Goal: Information Seeking & Learning: Learn about a topic

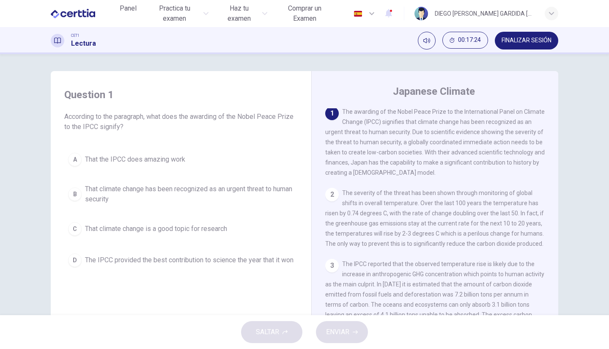
scroll to position [4, 0]
click at [71, 197] on div "B" at bounding box center [75, 194] width 14 height 14
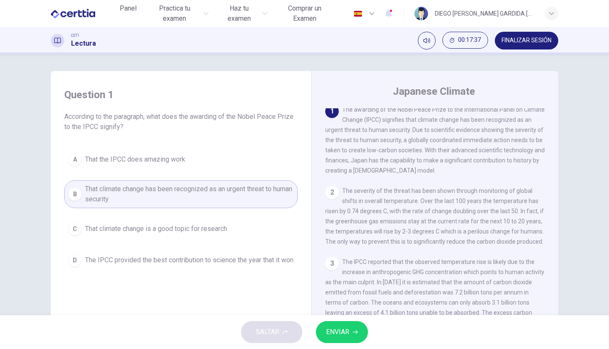
click at [349, 330] on span "ENVIAR" at bounding box center [337, 332] width 23 height 12
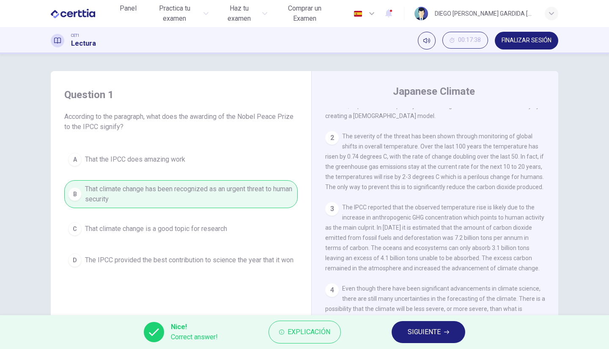
scroll to position [60, 0]
click at [425, 331] on span "SIGUIENTE" at bounding box center [424, 332] width 33 height 12
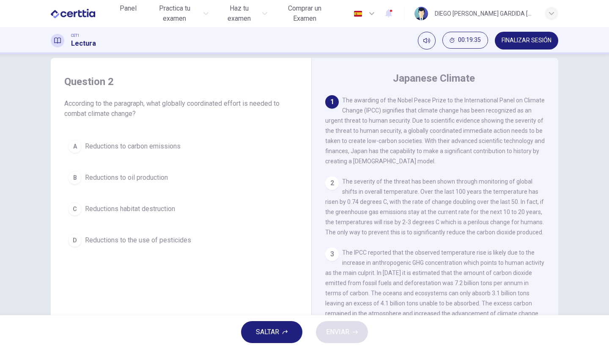
scroll to position [156, 0]
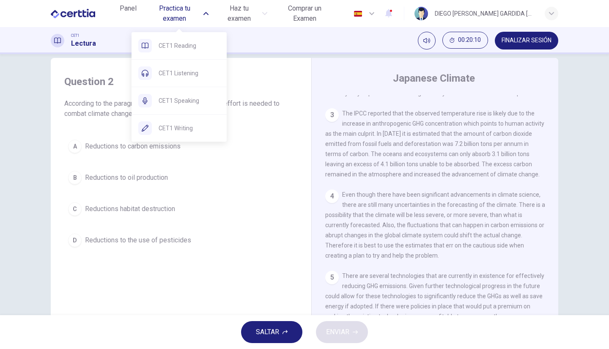
click at [206, 12] on icon "button" at bounding box center [205, 13] width 5 height 5
click at [207, 13] on icon "button" at bounding box center [205, 13] width 5 height 5
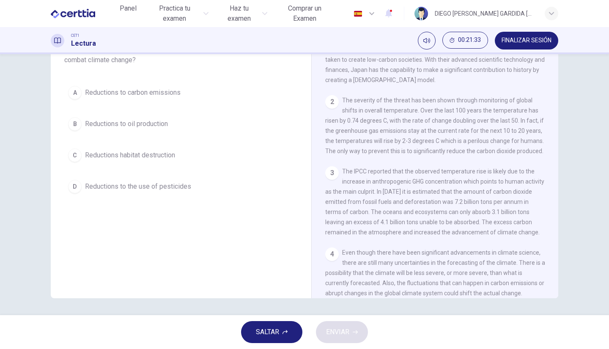
scroll to position [27, 0]
click at [76, 92] on div "A" at bounding box center [75, 93] width 14 height 14
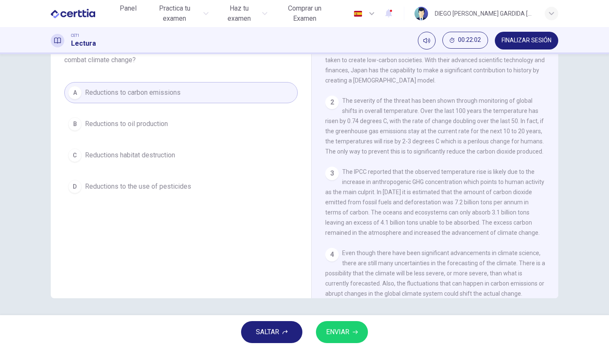
click at [348, 336] on span "ENVIAR" at bounding box center [337, 332] width 23 height 12
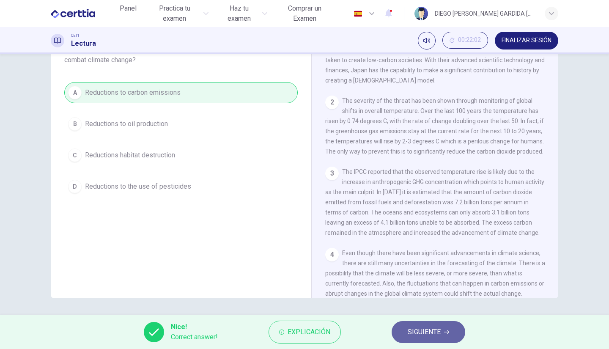
click at [428, 328] on span "SIGUIENTE" at bounding box center [424, 332] width 33 height 12
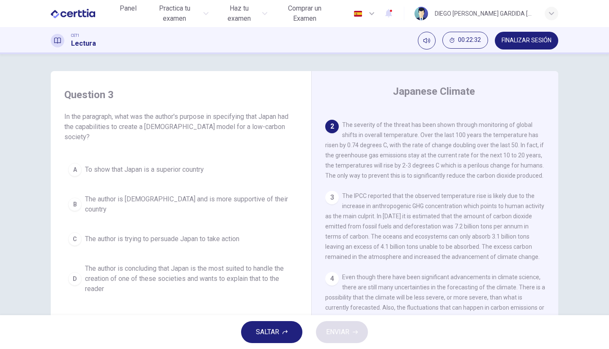
scroll to position [71, 0]
click at [327, 203] on div "3" at bounding box center [332, 196] width 14 height 14
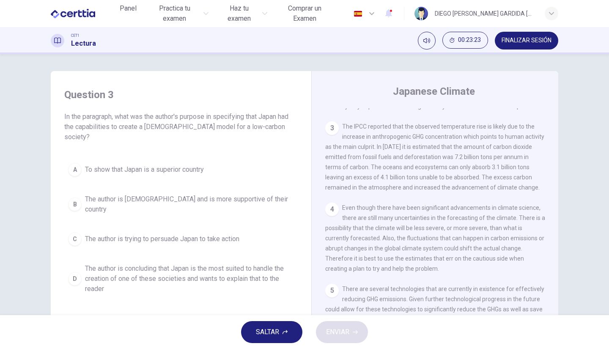
scroll to position [156, 0]
drag, startPoint x: 442, startPoint y: 269, endPoint x: 384, endPoint y: 247, distance: 61.4
click at [384, 247] on div "4 Even though there have been significant advancements in climate science, ther…" at bounding box center [435, 238] width 220 height 71
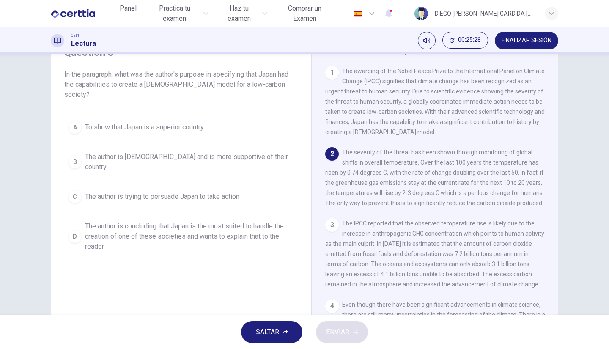
scroll to position [43, 0]
click at [157, 200] on div "A To show that Japan is a superior country B The author is Japanese and is more…" at bounding box center [180, 185] width 233 height 139
click at [159, 221] on span "The author is concluding that Japan is the most suited to handle the creation o…" at bounding box center [189, 236] width 209 height 30
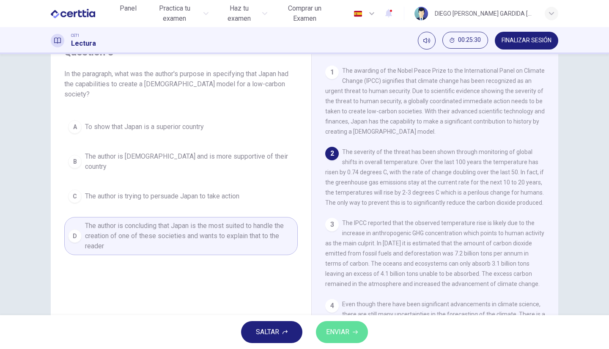
click at [333, 326] on span "ENVIAR" at bounding box center [337, 332] width 23 height 12
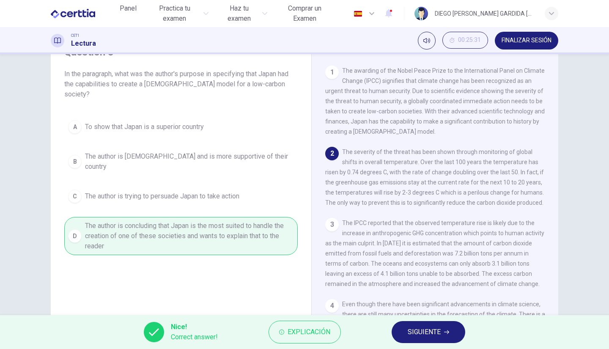
click at [433, 335] on span "SIGUIENTE" at bounding box center [424, 332] width 33 height 12
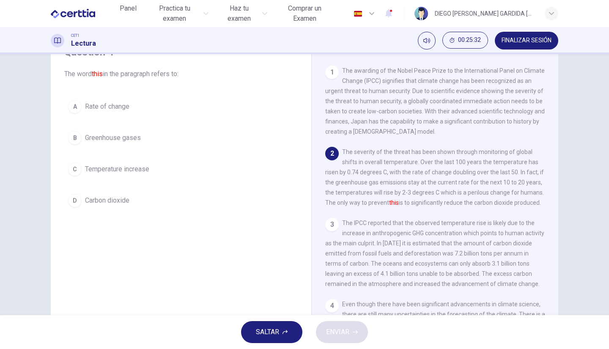
scroll to position [0, 0]
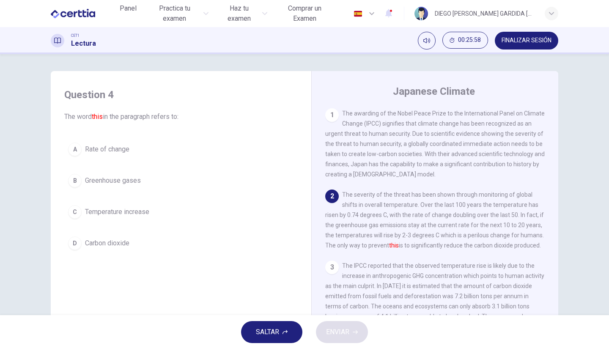
click at [85, 217] on button "C Temperature increase" at bounding box center [180, 211] width 233 height 21
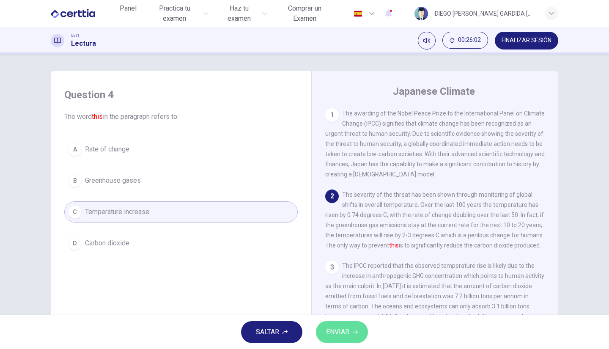
click at [344, 333] on span "ENVIAR" at bounding box center [337, 332] width 23 height 12
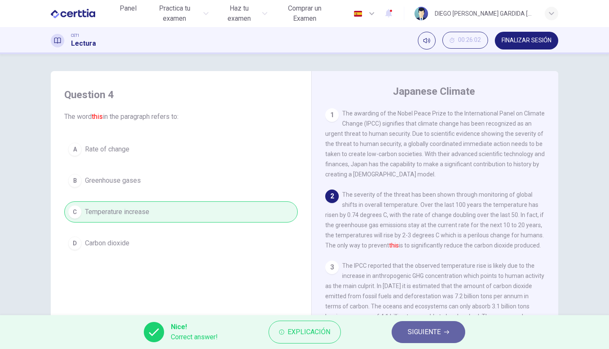
click at [446, 334] on icon "button" at bounding box center [446, 331] width 5 height 5
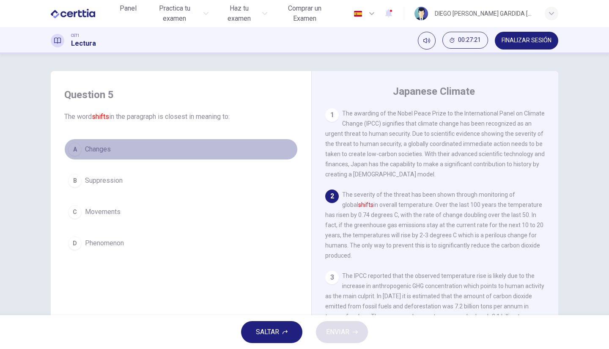
click at [69, 146] on div "A" at bounding box center [75, 150] width 14 height 14
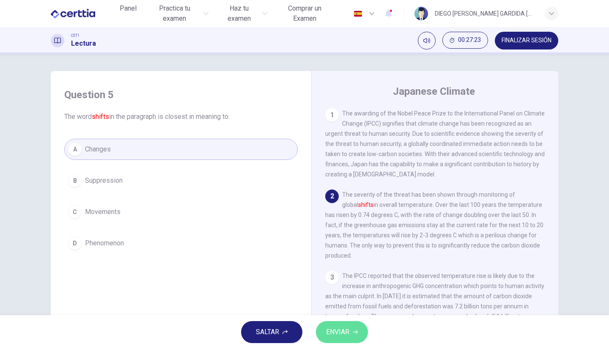
click at [344, 326] on span "ENVIAR" at bounding box center [337, 332] width 23 height 12
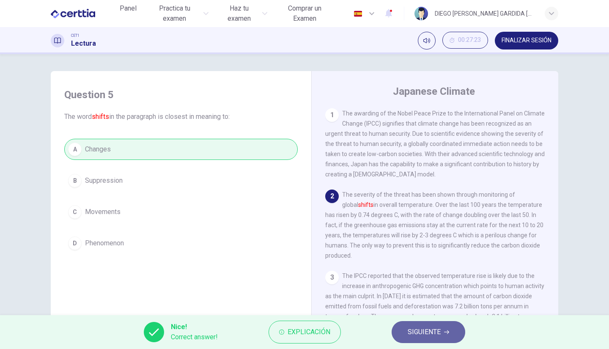
click at [440, 331] on span "SIGUIENTE" at bounding box center [424, 332] width 33 height 12
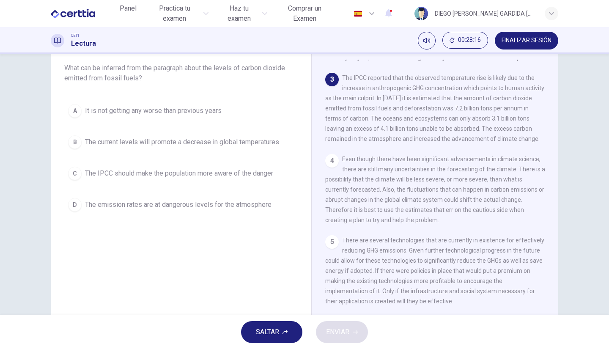
scroll to position [49, 0]
click at [187, 205] on span "The emission rates are at dangerous levels for the atmosphere" at bounding box center [178, 204] width 187 height 10
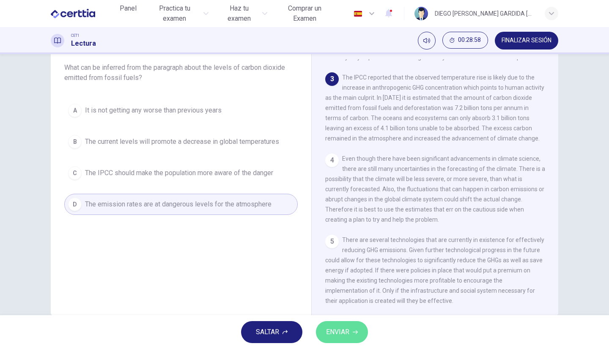
click at [346, 336] on span "ENVIAR" at bounding box center [337, 332] width 23 height 12
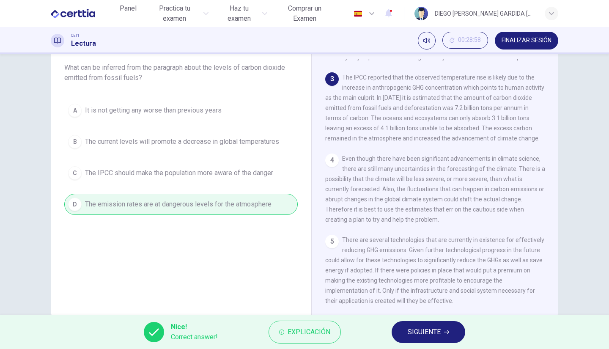
click at [423, 336] on span "SIGUIENTE" at bounding box center [424, 332] width 33 height 12
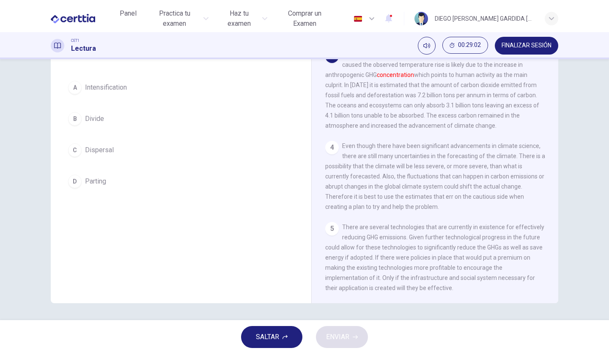
scroll to position [0, 0]
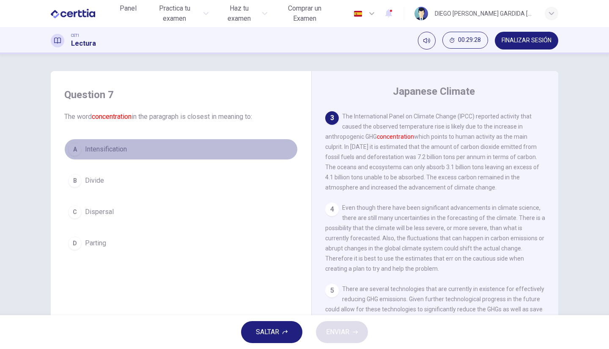
click at [98, 141] on button "A Intensification" at bounding box center [180, 149] width 233 height 21
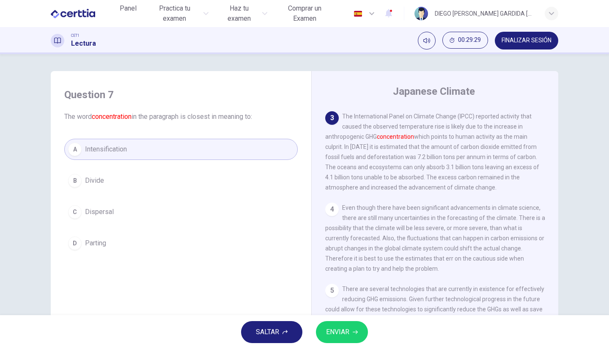
click at [332, 337] on span "ENVIAR" at bounding box center [337, 332] width 23 height 12
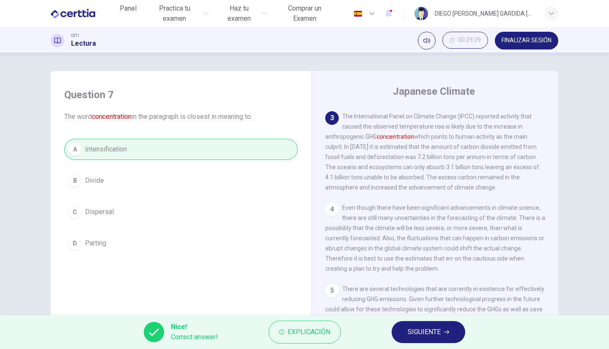
click at [405, 336] on button "SIGUIENTE" at bounding box center [429, 332] width 74 height 22
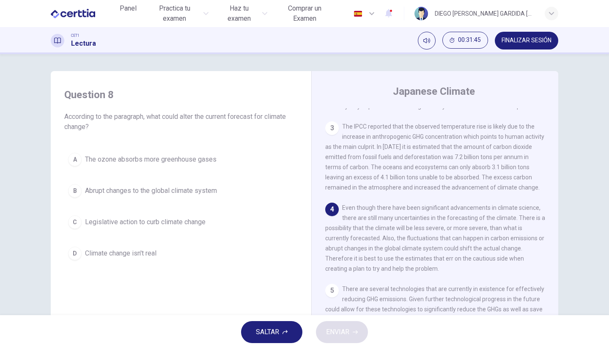
drag, startPoint x: 162, startPoint y: 219, endPoint x: 140, endPoint y: 204, distance: 25.6
click at [140, 204] on div "A The ozone absorbs more greenhouse gases B Abrupt changes to the global climat…" at bounding box center [180, 206] width 233 height 115
click at [111, 219] on span "Legislative action to curb climate change" at bounding box center [145, 222] width 121 height 10
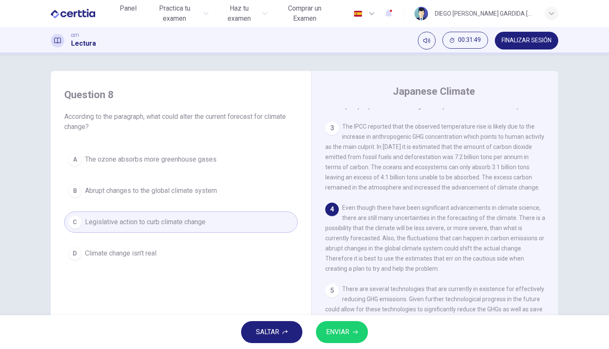
click at [138, 222] on span "Legislative action to curb climate change" at bounding box center [145, 222] width 121 height 10
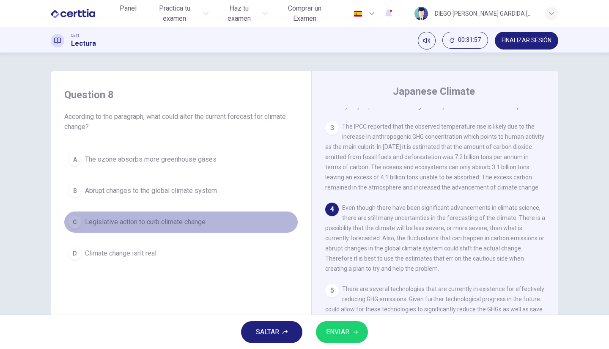
click at [137, 222] on span "Legislative action to curb climate change" at bounding box center [145, 222] width 121 height 10
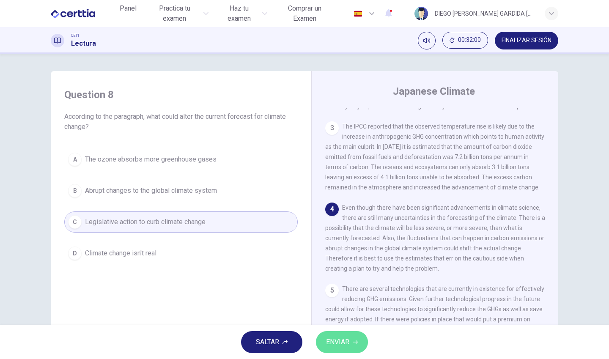
click at [347, 345] on span "ENVIAR" at bounding box center [337, 342] width 23 height 12
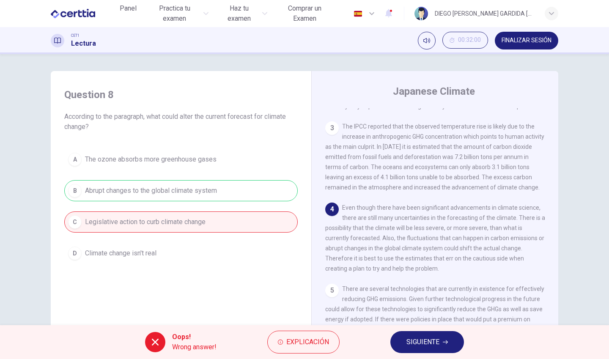
scroll to position [57, 0]
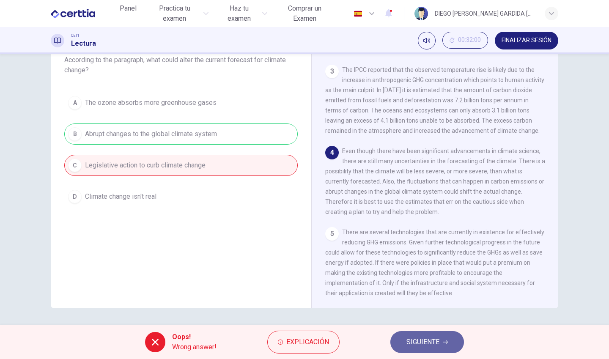
click at [442, 339] on button "SIGUIENTE" at bounding box center [427, 342] width 74 height 22
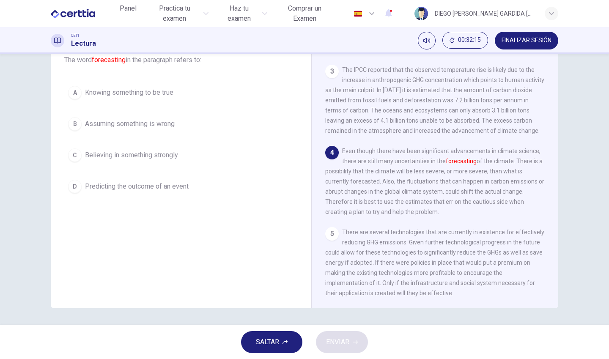
click at [85, 182] on span "Predicting the outcome of an event" at bounding box center [137, 186] width 104 height 10
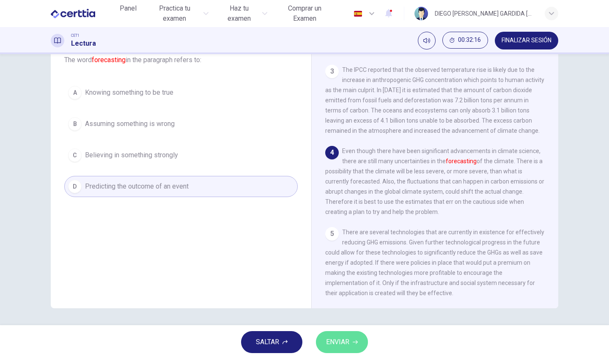
click at [338, 342] on span "ENVIAR" at bounding box center [337, 342] width 23 height 12
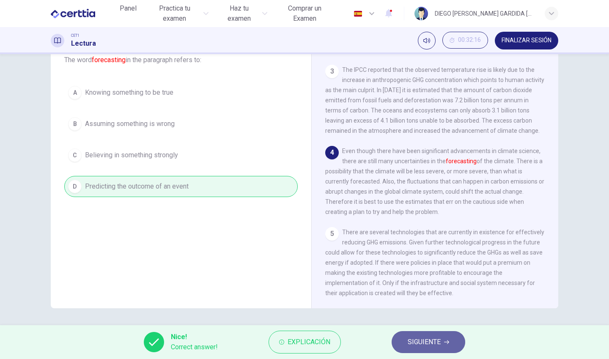
click at [412, 343] on span "SIGUIENTE" at bounding box center [424, 342] width 33 height 12
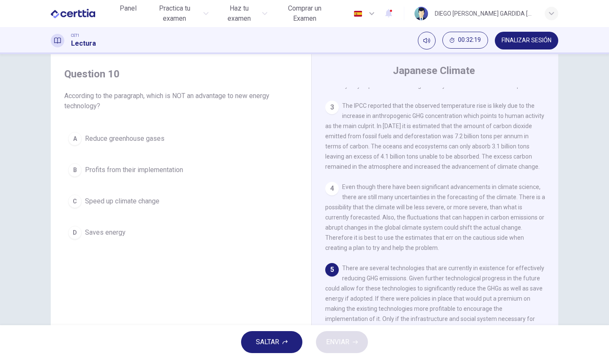
scroll to position [30, 0]
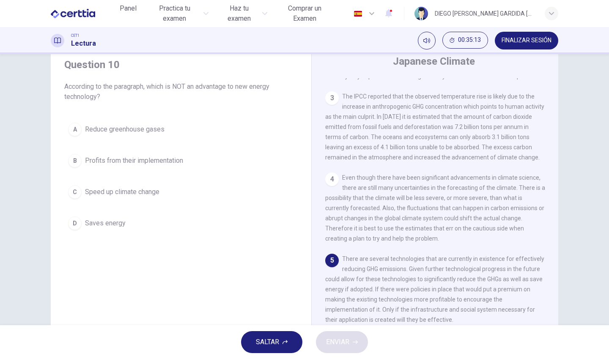
click at [148, 194] on span "Speed up climate change" at bounding box center [122, 192] width 74 height 10
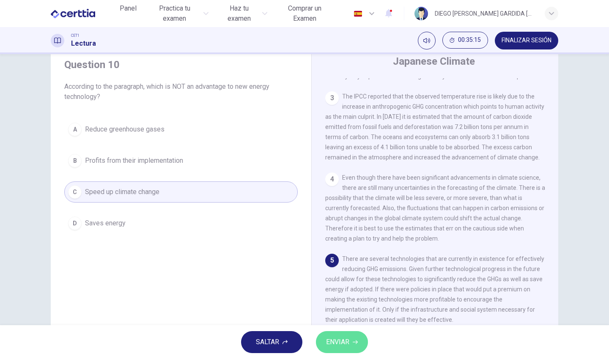
click at [340, 342] on span "ENVIAR" at bounding box center [337, 342] width 23 height 12
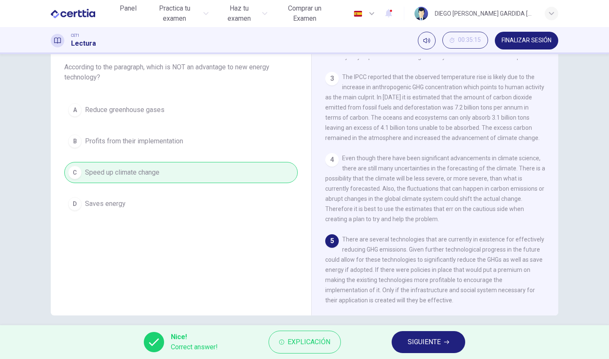
scroll to position [57, 0]
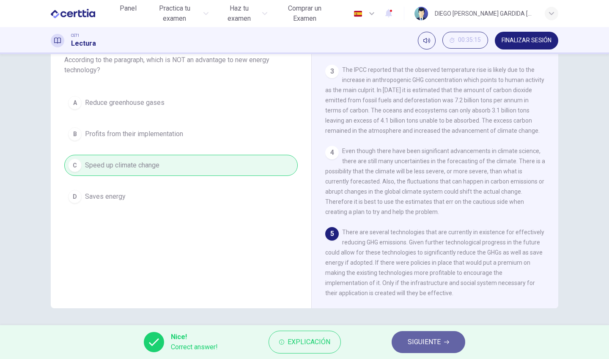
click at [430, 338] on span "SIGUIENTE" at bounding box center [424, 342] width 33 height 12
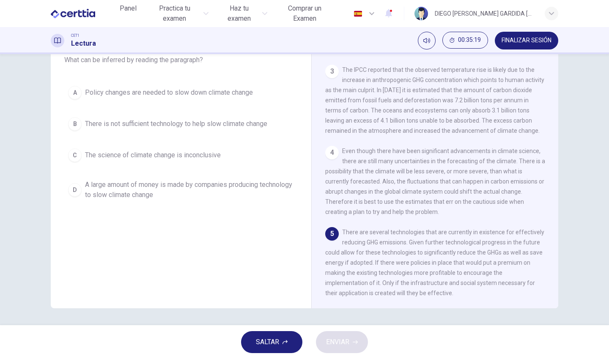
scroll to position [0, 0]
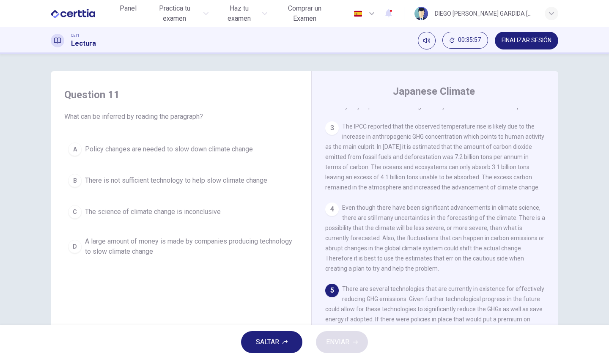
click at [214, 140] on button "A Policy changes are needed to slow down climate change" at bounding box center [180, 149] width 233 height 21
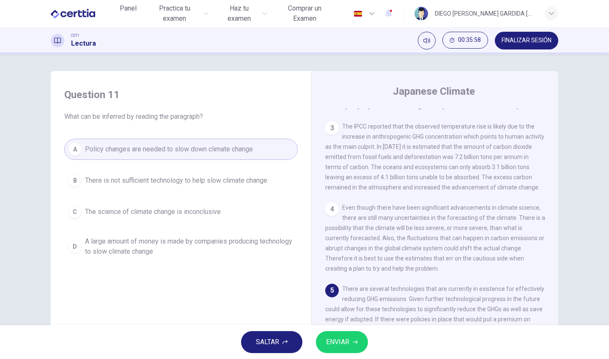
click at [345, 340] on span "ENVIAR" at bounding box center [337, 342] width 23 height 12
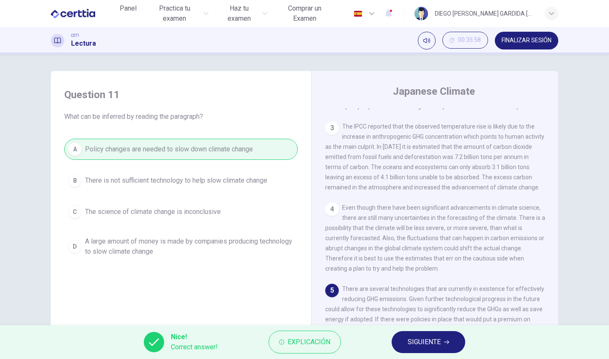
click at [426, 343] on span "SIGUIENTE" at bounding box center [424, 342] width 33 height 12
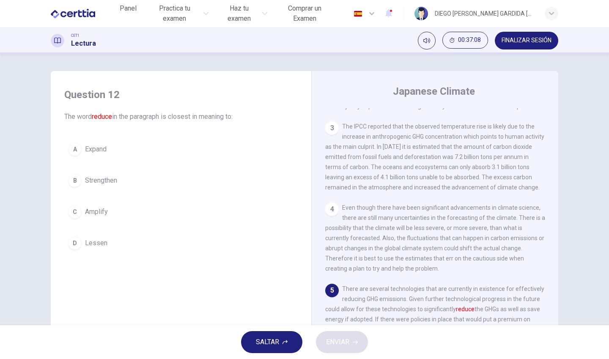
click at [91, 245] on span "Lessen" at bounding box center [96, 243] width 22 height 10
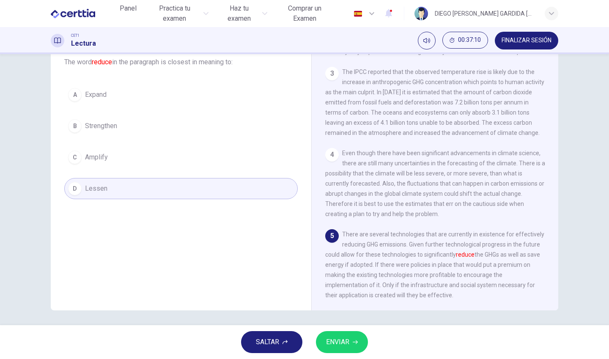
scroll to position [55, 0]
click at [346, 340] on span "ENVIAR" at bounding box center [337, 342] width 23 height 12
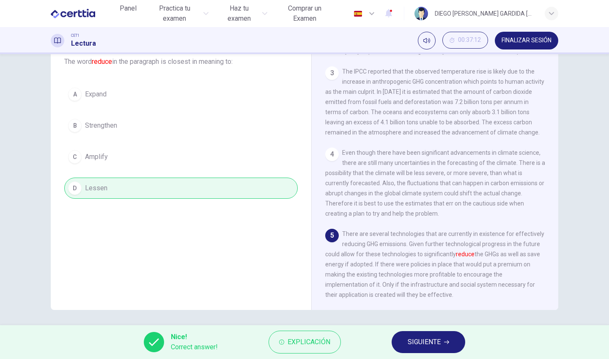
scroll to position [57, 0]
click at [432, 338] on span "SIGUIENTE" at bounding box center [424, 342] width 33 height 12
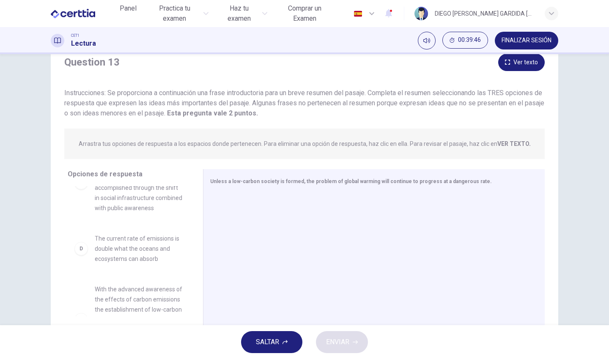
scroll to position [177, 0]
click at [115, 215] on div "C The types of changes needed to effectively improve the levels of carbon emiss…" at bounding box center [129, 178] width 122 height 74
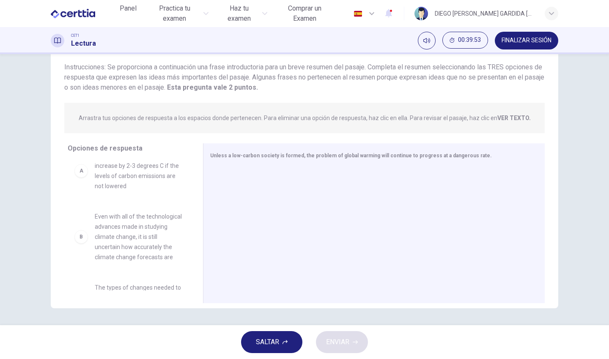
scroll to position [0, 0]
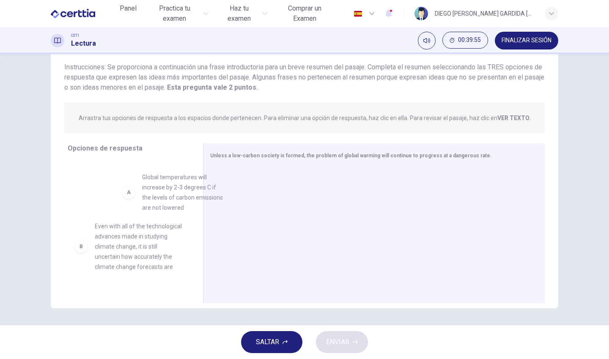
drag, startPoint x: 140, startPoint y: 190, endPoint x: 250, endPoint y: 201, distance: 110.9
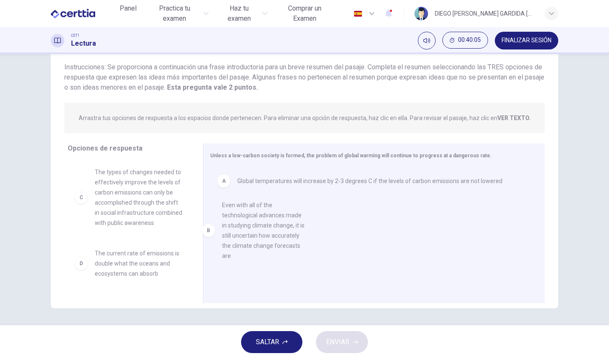
drag, startPoint x: 135, startPoint y: 202, endPoint x: 294, endPoint y: 235, distance: 162.5
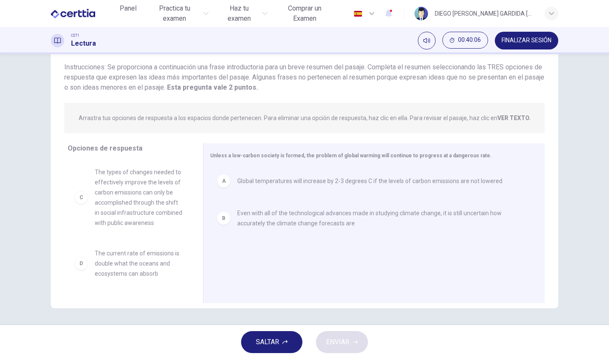
click at [294, 235] on div "A Global temperatures will increase by 2-3 degrees C if the levels of carbon em…" at bounding box center [370, 223] width 321 height 113
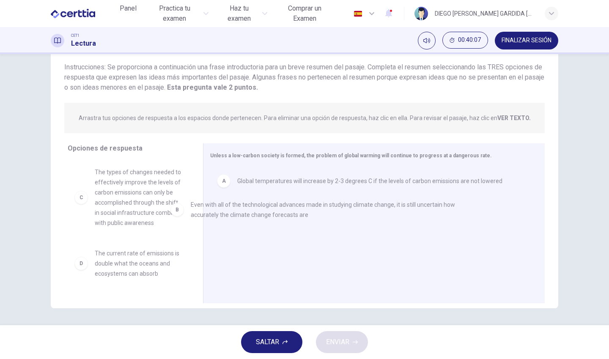
drag, startPoint x: 294, startPoint y: 225, endPoint x: 69, endPoint y: 184, distance: 228.7
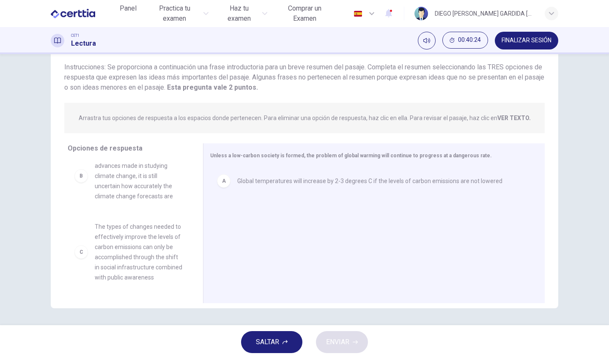
scroll to position [77, 0]
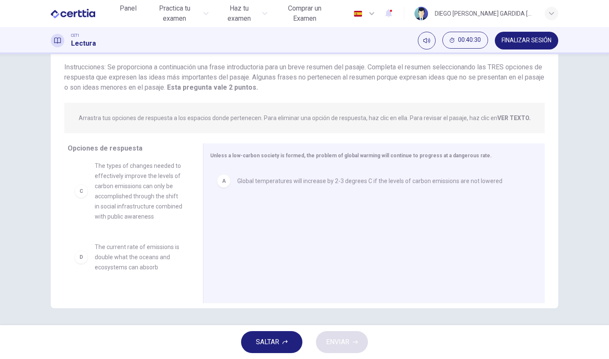
click at [172, 170] on span "The types of changes needed to effectively improve the levels of carbon emissio…" at bounding box center [139, 191] width 88 height 61
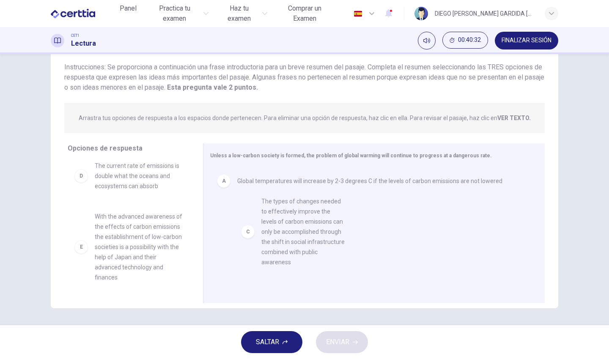
drag, startPoint x: 135, startPoint y: 204, endPoint x: 305, endPoint y: 230, distance: 172.1
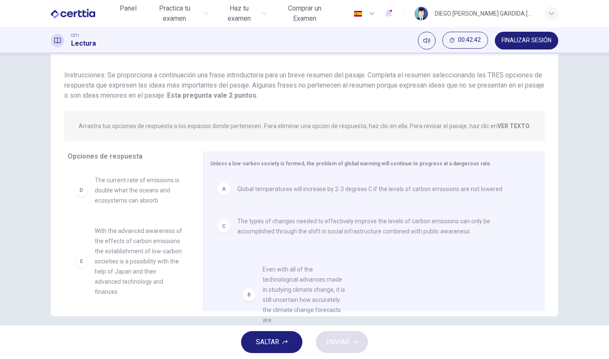
scroll to position [34, 0]
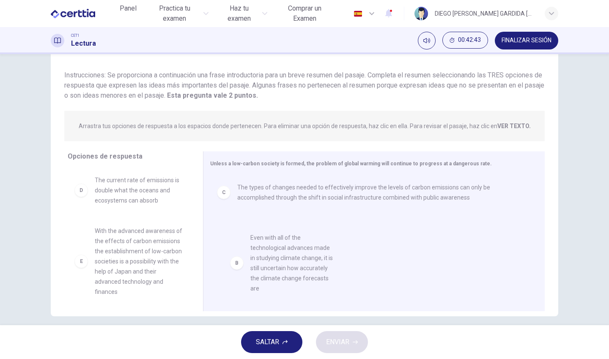
drag, startPoint x: 129, startPoint y: 203, endPoint x: 290, endPoint y: 263, distance: 171.7
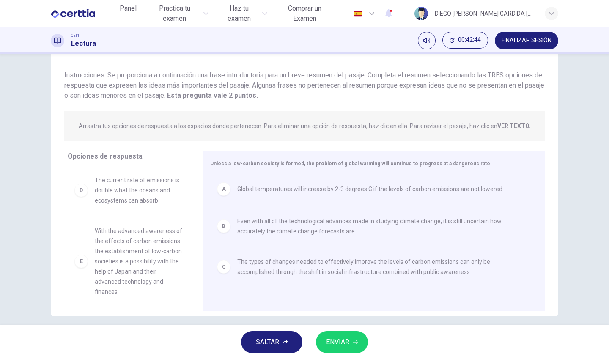
scroll to position [57, 0]
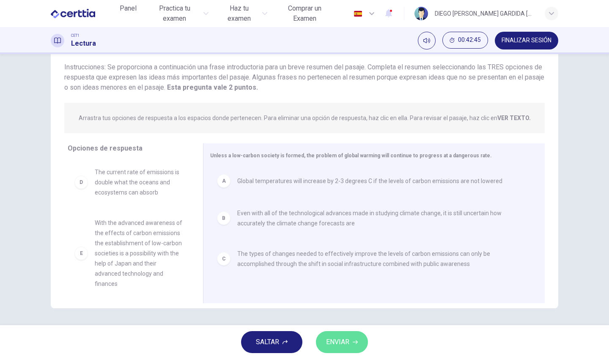
click at [350, 345] on button "ENVIAR" at bounding box center [342, 342] width 52 height 22
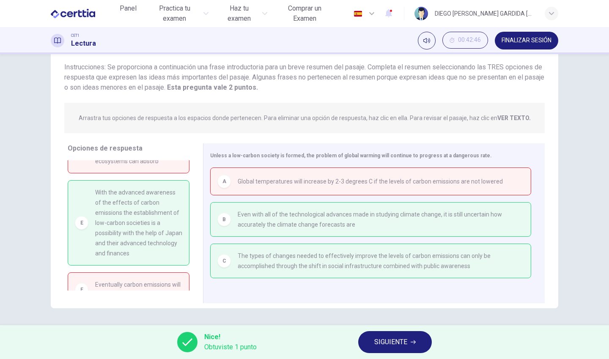
scroll to position [32, 0]
click at [398, 333] on button "SIGUIENTE" at bounding box center [395, 342] width 74 height 22
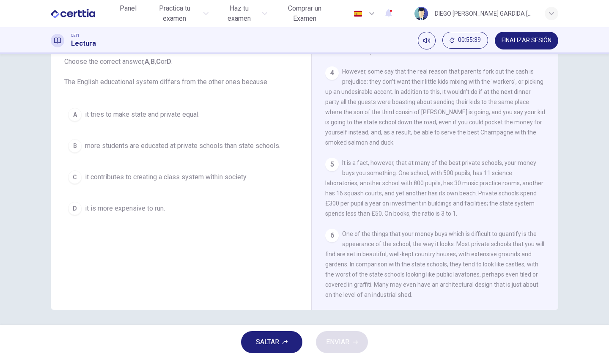
scroll to position [56, 0]
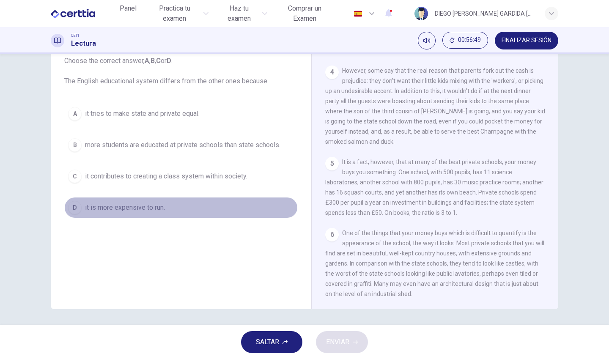
click at [73, 207] on div "D" at bounding box center [75, 208] width 14 height 14
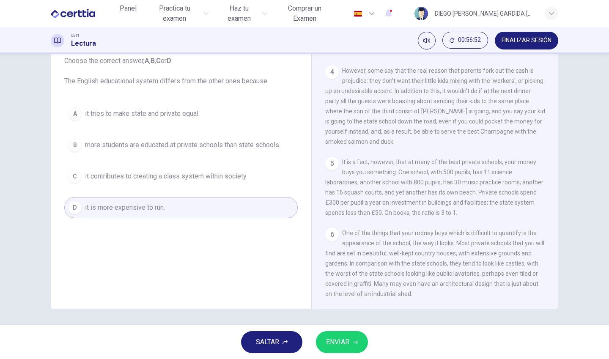
scroll to position [57, 0]
click at [193, 147] on span "more students are educated at private schools than state schools." at bounding box center [182, 144] width 195 height 10
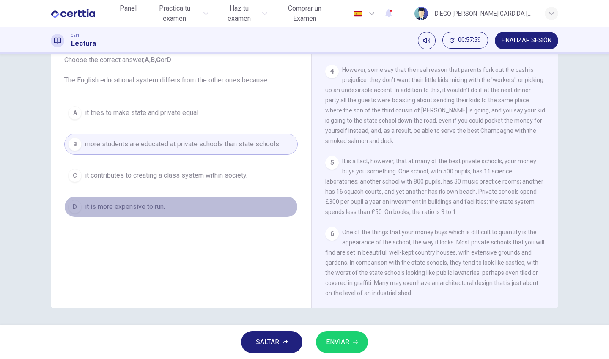
click at [209, 197] on button "D it is more expensive to run." at bounding box center [180, 206] width 233 height 21
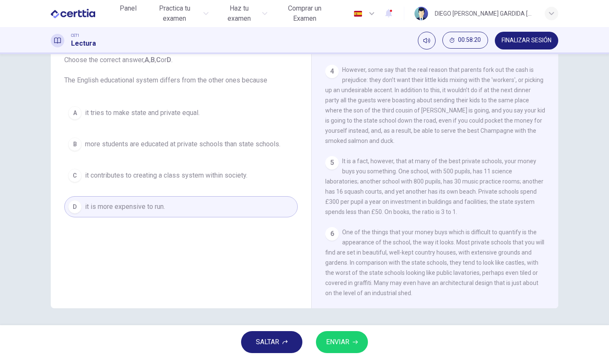
click at [247, 184] on button "C it contributes to creating a class system within society." at bounding box center [180, 175] width 233 height 21
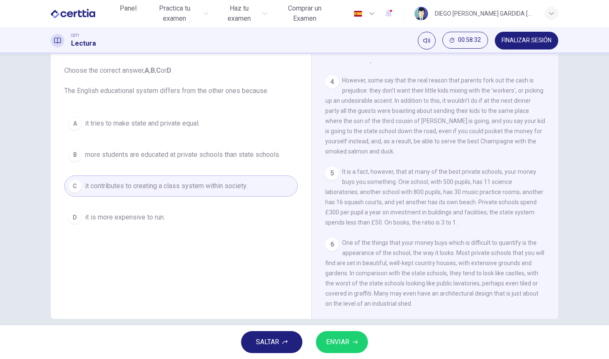
scroll to position [46, 0]
click at [347, 334] on button "ENVIAR" at bounding box center [342, 342] width 52 height 22
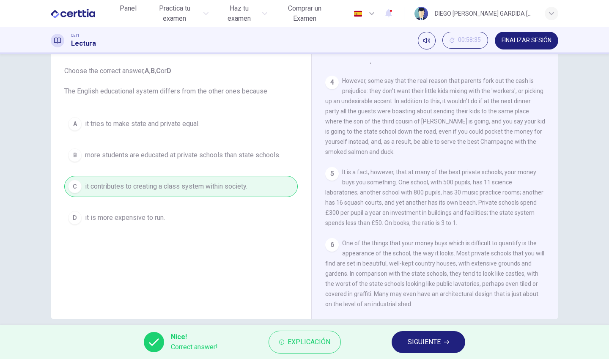
scroll to position [57, 0]
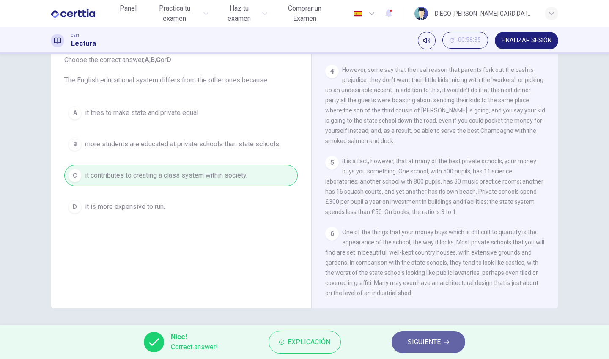
click at [436, 339] on span "SIGUIENTE" at bounding box center [424, 342] width 33 height 12
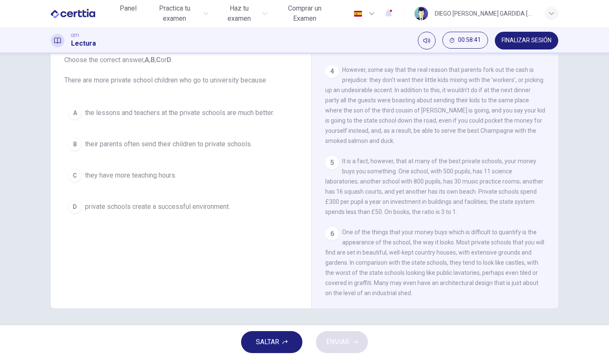
scroll to position [0, 0]
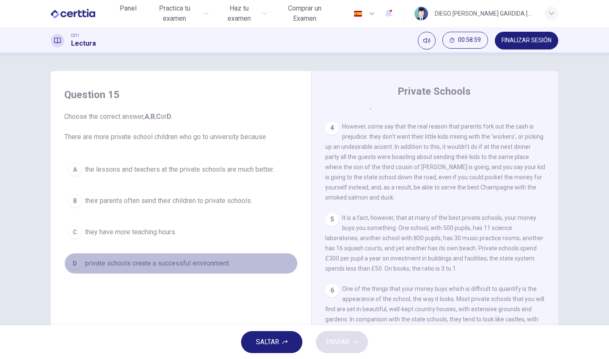
click at [148, 264] on span "private schools create a successful environment." at bounding box center [157, 263] width 145 height 10
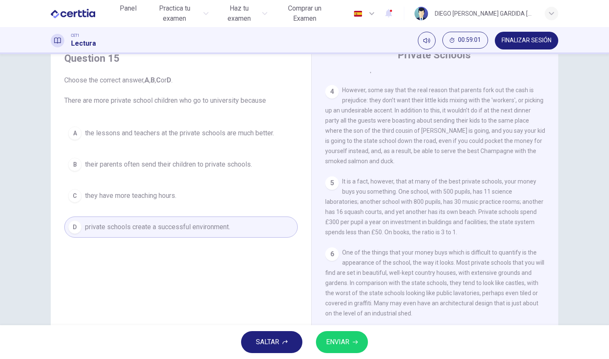
scroll to position [44, 0]
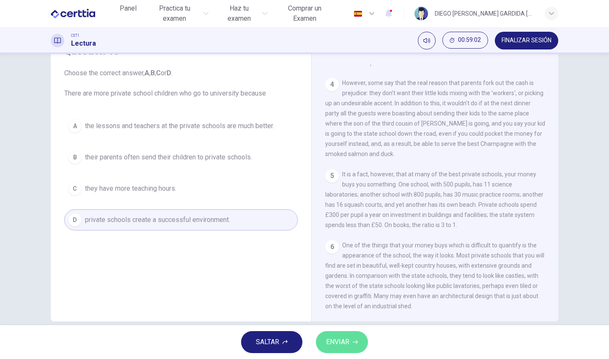
click at [345, 343] on span "ENVIAR" at bounding box center [337, 342] width 23 height 12
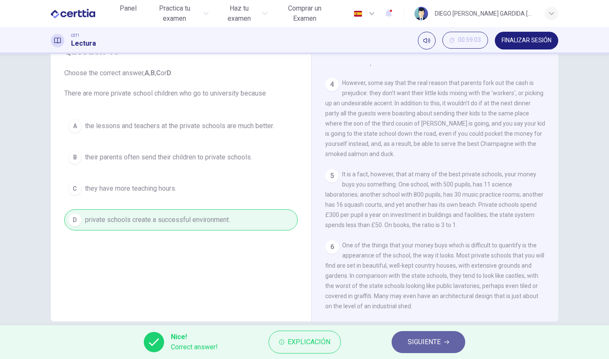
click at [426, 336] on button "SIGUIENTE" at bounding box center [429, 342] width 74 height 22
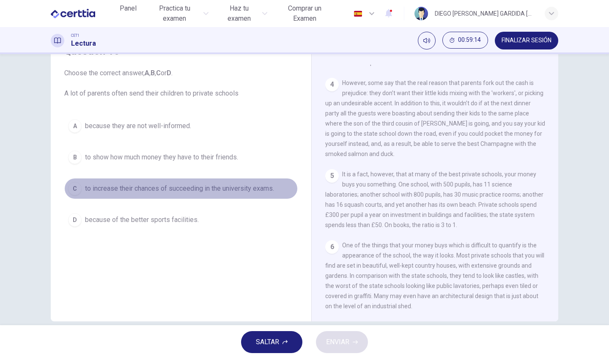
click at [205, 193] on span "to increase their chances of succeeding in the university exams." at bounding box center [179, 189] width 189 height 10
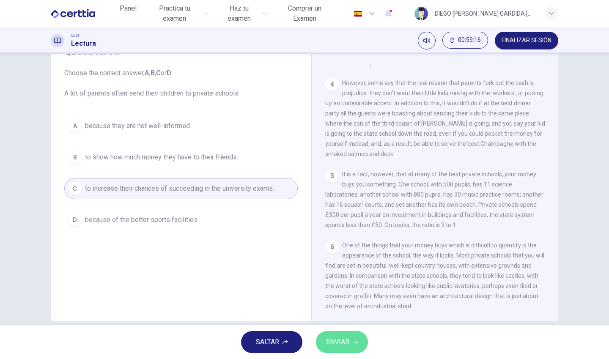
click at [362, 342] on button "ENVIAR" at bounding box center [342, 342] width 52 height 22
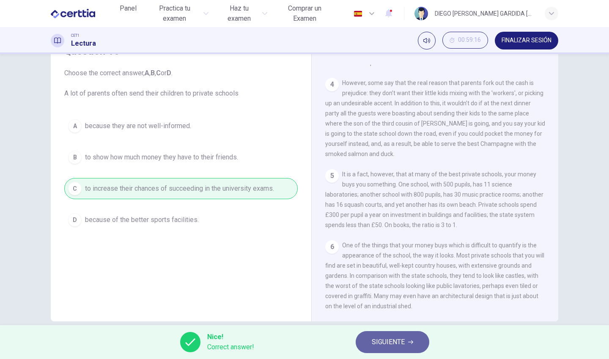
click at [390, 347] on span "SIGUIENTE" at bounding box center [388, 342] width 33 height 12
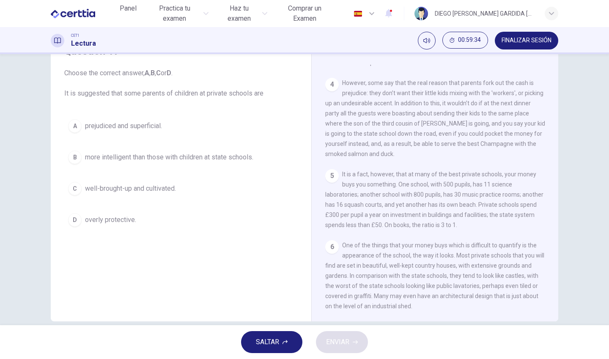
click at [165, 142] on div "A prejudiced and superficial. B more intelligent than those with children at st…" at bounding box center [180, 172] width 233 height 115
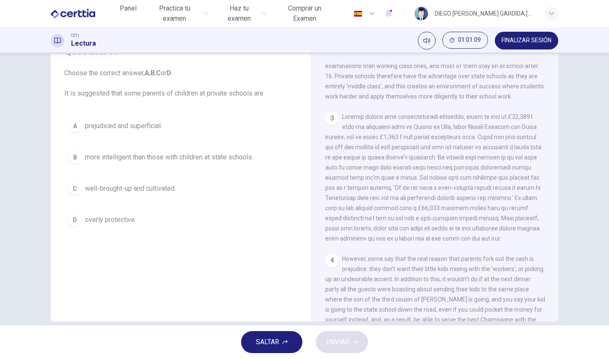
scroll to position [345, 0]
click at [74, 187] on div "C" at bounding box center [75, 189] width 14 height 14
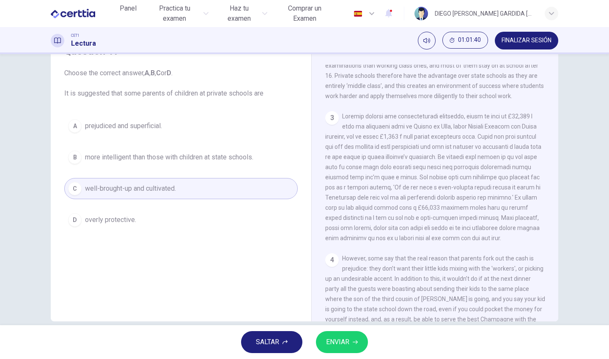
click at [351, 340] on button "ENVIAR" at bounding box center [342, 342] width 52 height 22
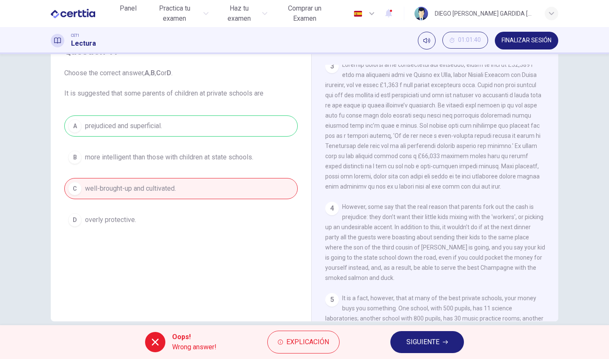
scroll to position [397, 0]
click at [412, 335] on button "SIGUIENTE" at bounding box center [427, 342] width 74 height 22
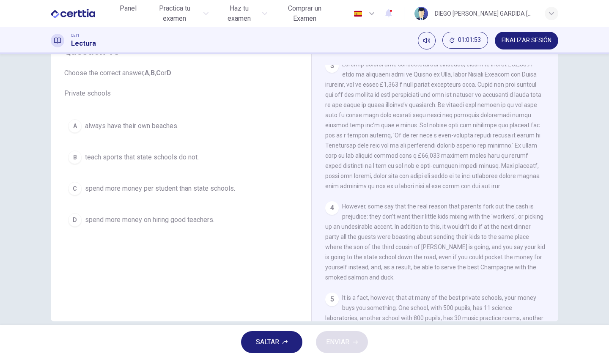
click at [169, 185] on span "spend more money per student than state schools." at bounding box center [160, 189] width 150 height 10
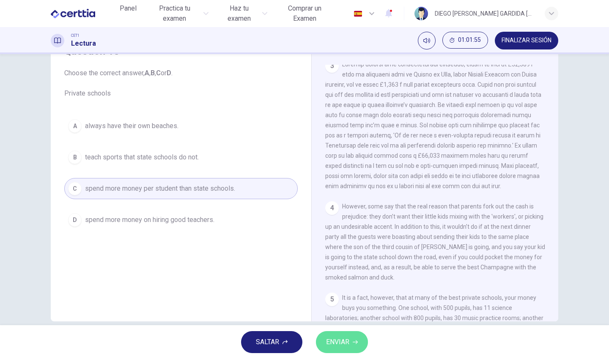
click at [345, 345] on span "ENVIAR" at bounding box center [337, 342] width 23 height 12
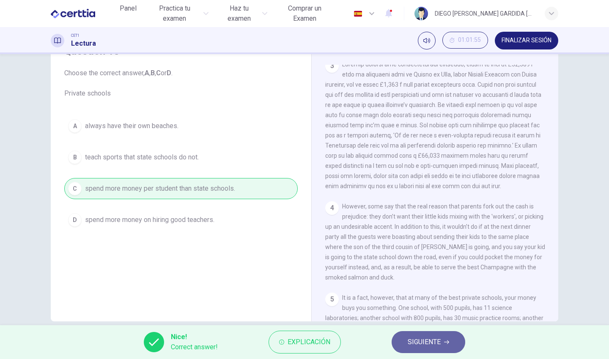
click at [435, 341] on span "SIGUIENTE" at bounding box center [424, 342] width 33 height 12
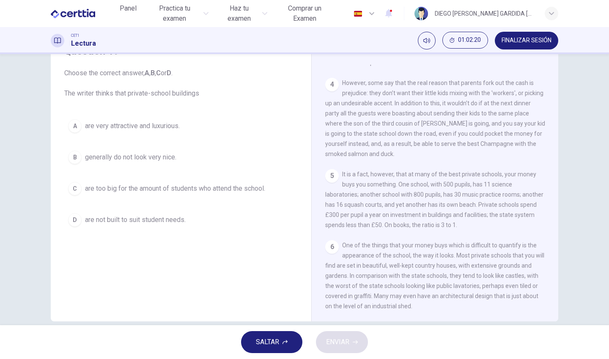
scroll to position [531, 0]
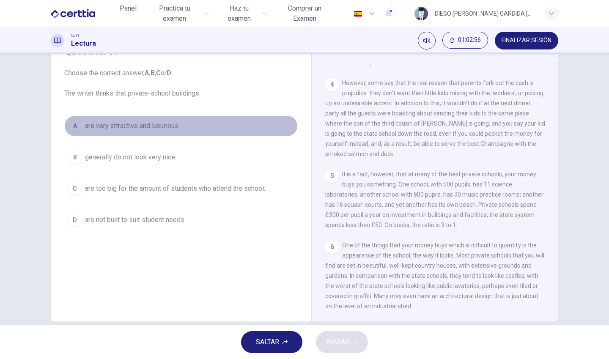
click at [120, 129] on span "are very attractive and luxurious." at bounding box center [132, 126] width 95 height 10
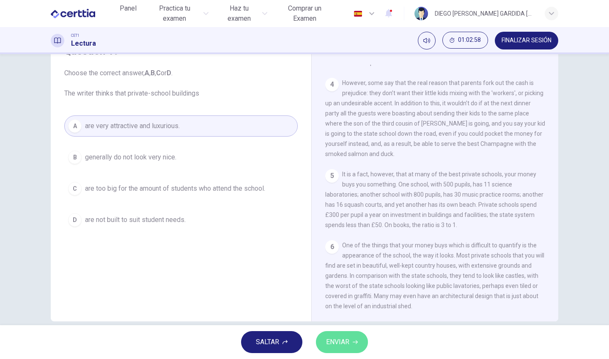
click at [335, 341] on span "ENVIAR" at bounding box center [337, 342] width 23 height 12
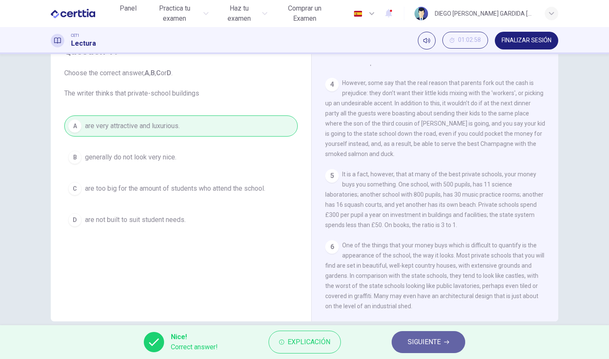
click at [428, 338] on span "SIGUIENTE" at bounding box center [424, 342] width 33 height 12
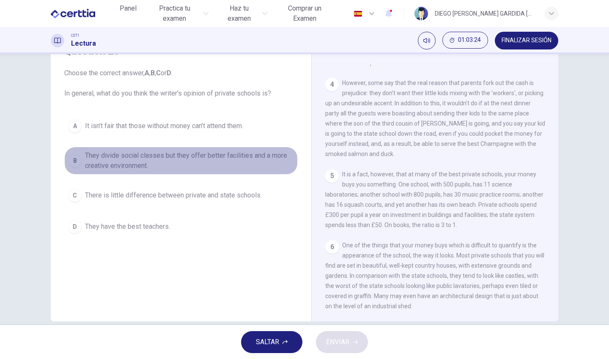
click at [171, 152] on span "They divide social classes but they offer better facilities and a more creative…" at bounding box center [189, 161] width 209 height 20
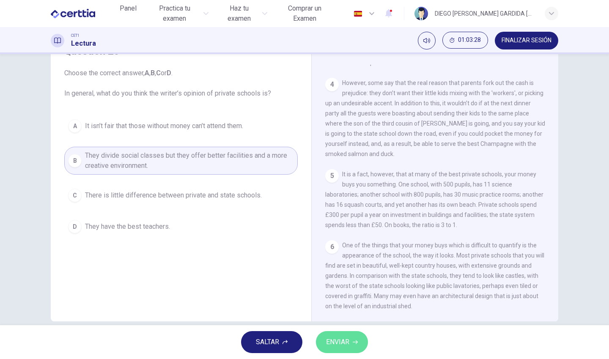
click at [360, 337] on button "ENVIAR" at bounding box center [342, 342] width 52 height 22
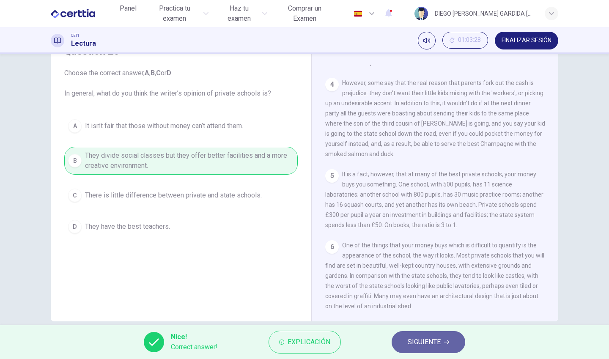
click at [425, 346] on span "SIGUIENTE" at bounding box center [424, 342] width 33 height 12
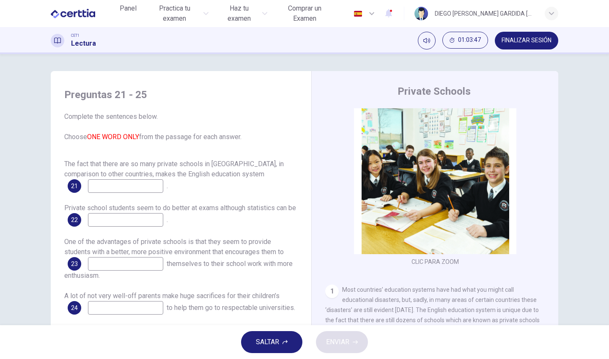
scroll to position [0, 0]
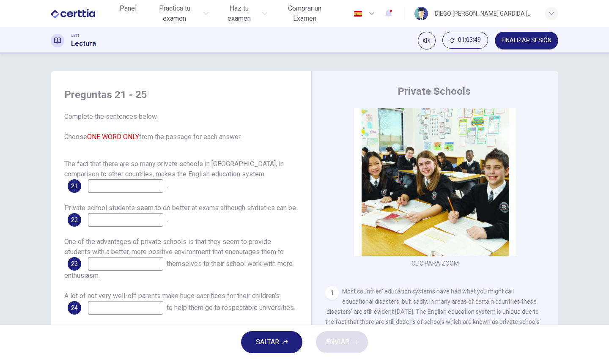
click at [95, 185] on input at bounding box center [125, 186] width 75 height 14
type input "*"
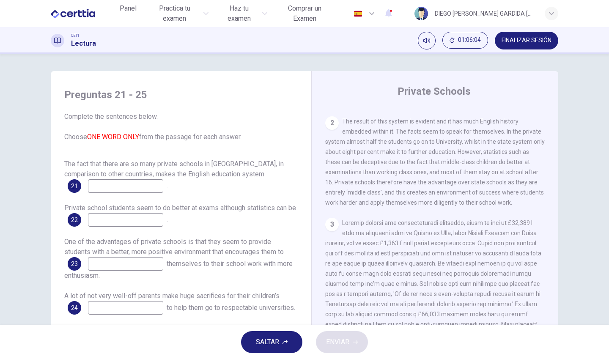
scroll to position [290, 0]
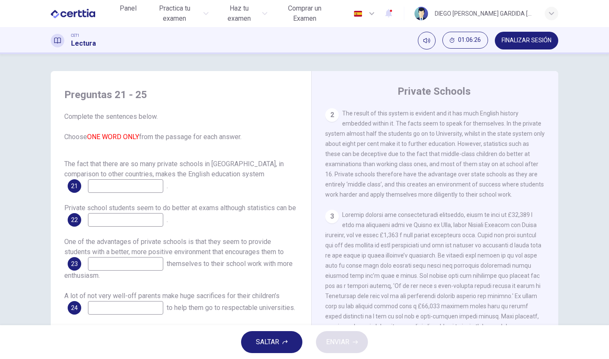
click at [158, 225] on input at bounding box center [125, 220] width 75 height 14
type input "****"
click at [131, 235] on div "The fact that there are so many private schools in England, in comparison to ot…" at bounding box center [180, 253] width 233 height 189
click at [130, 190] on input at bounding box center [125, 186] width 75 height 14
click at [122, 226] on input "****" at bounding box center [125, 220] width 75 height 14
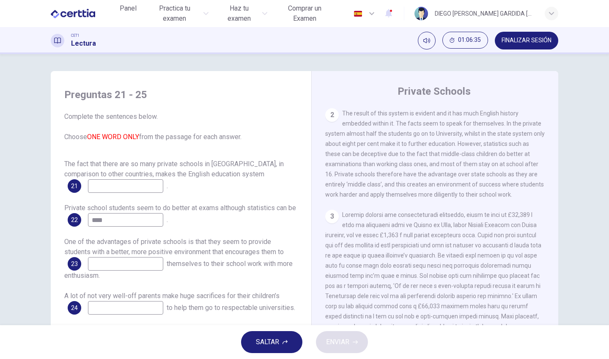
click at [122, 226] on input "****" at bounding box center [125, 220] width 75 height 14
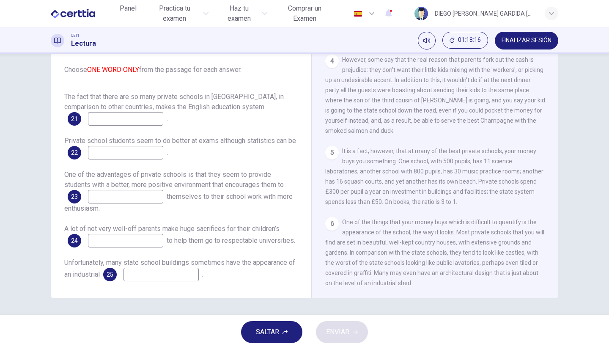
scroll to position [6, 0]
click at [150, 119] on input at bounding box center [125, 119] width 75 height 14
type input "******"
type input "*********"
type input "*****"
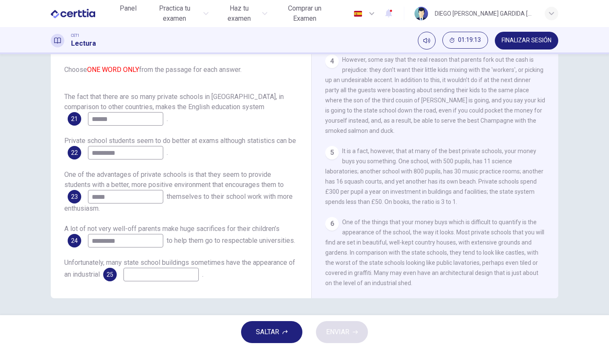
type input "*********"
type input "****"
click at [339, 338] on button "ENVIAR" at bounding box center [342, 332] width 52 height 22
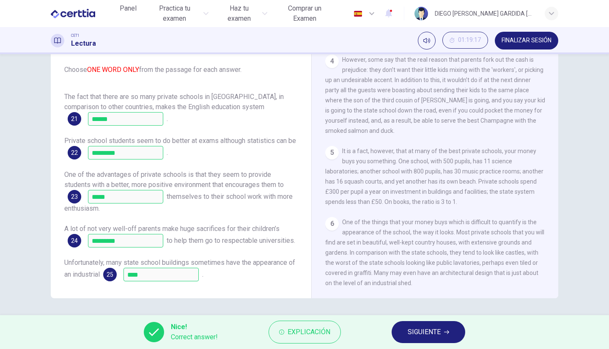
click at [438, 332] on span "SIGUIENTE" at bounding box center [424, 332] width 33 height 12
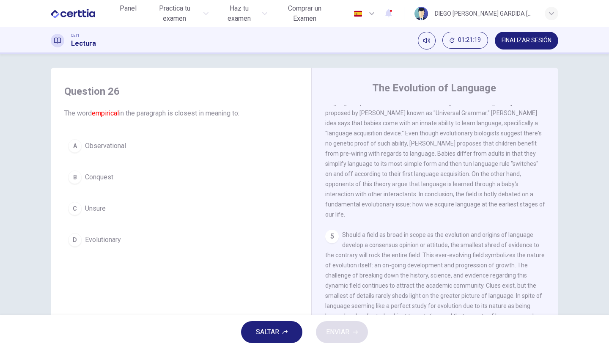
scroll to position [3, 0]
click at [88, 144] on span "Observational" at bounding box center [105, 147] width 41 height 10
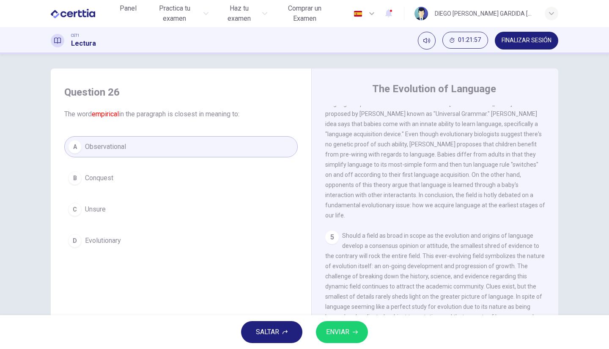
click at [345, 328] on span "ENVIAR" at bounding box center [337, 332] width 23 height 12
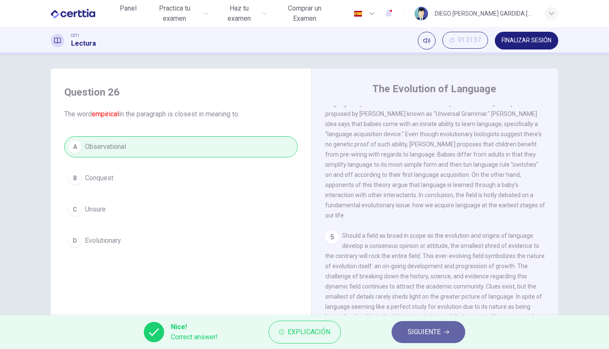
click at [421, 330] on span "SIGUIENTE" at bounding box center [424, 332] width 33 height 12
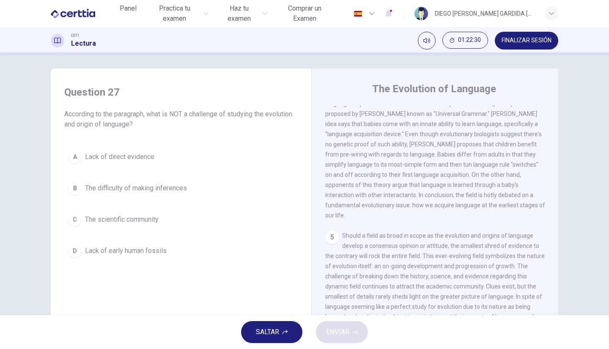
click at [116, 197] on button "B The difficulty of making inferences" at bounding box center [180, 188] width 233 height 21
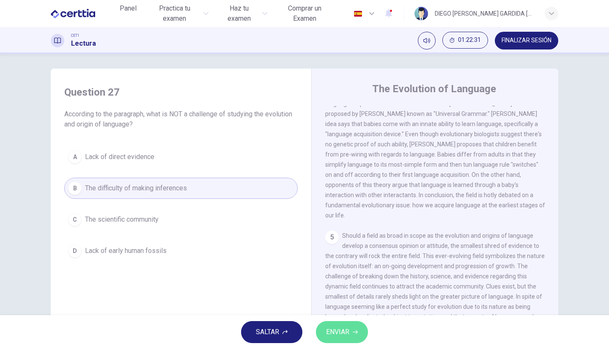
click at [333, 326] on button "ENVIAR" at bounding box center [342, 332] width 52 height 22
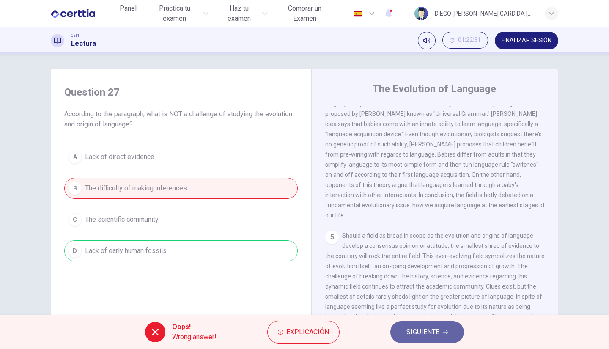
click at [413, 327] on span "SIGUIENTE" at bounding box center [422, 332] width 33 height 12
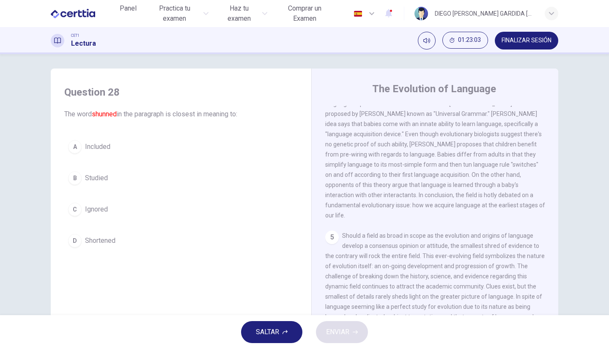
click at [96, 209] on span "Ignored" at bounding box center [96, 209] width 23 height 10
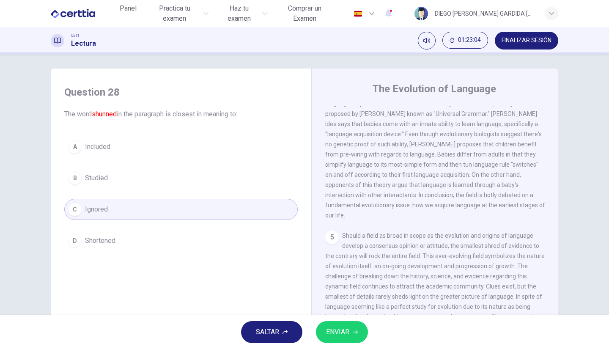
click at [340, 331] on span "ENVIAR" at bounding box center [337, 332] width 23 height 12
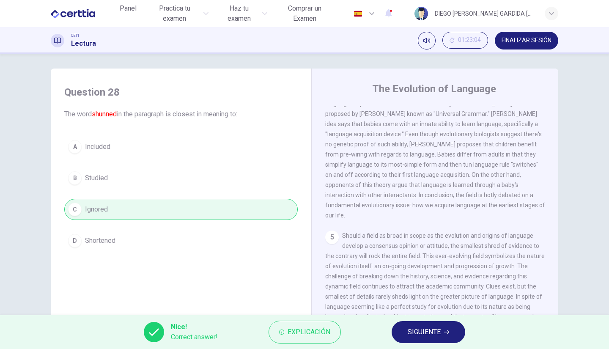
click at [422, 329] on span "SIGUIENTE" at bounding box center [424, 332] width 33 height 12
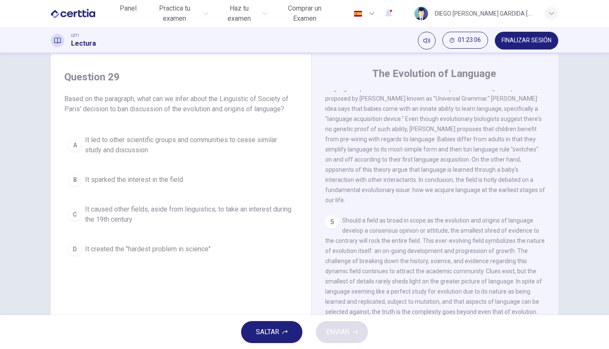
scroll to position [9, 0]
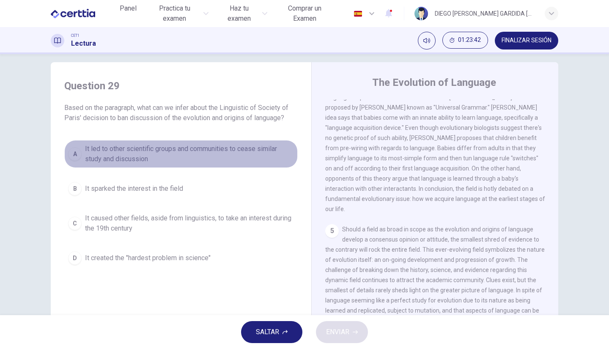
click at [118, 159] on span "It led to other scientific groups and communities to cease similar study and di…" at bounding box center [189, 154] width 209 height 20
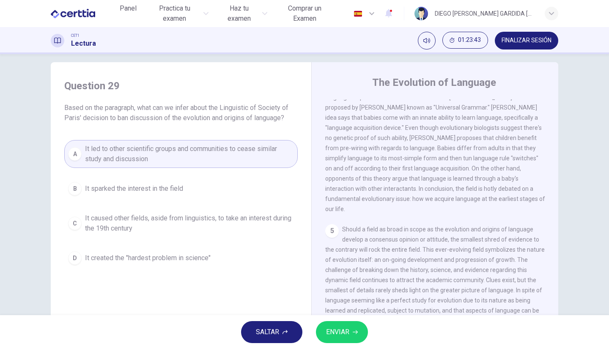
click at [342, 337] on span "ENVIAR" at bounding box center [337, 332] width 23 height 12
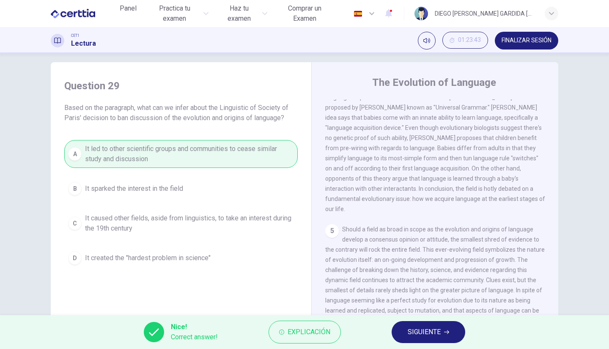
click at [427, 334] on span "SIGUIENTE" at bounding box center [424, 332] width 33 height 12
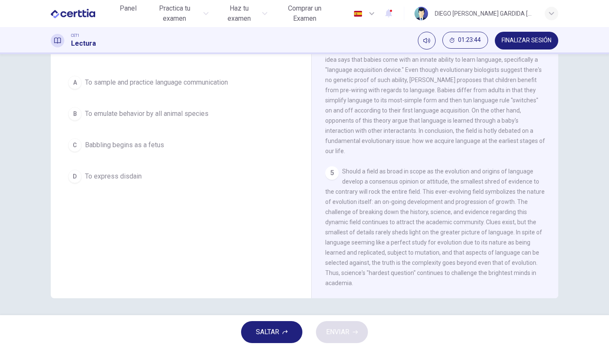
scroll to position [0, 0]
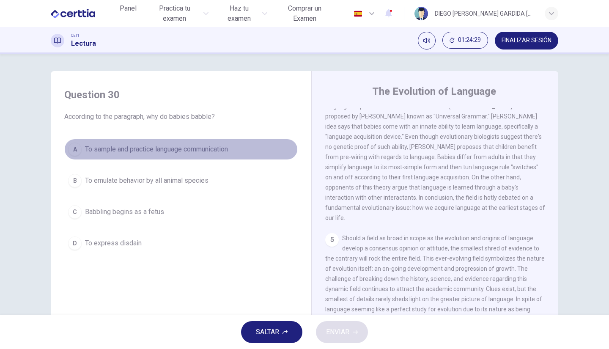
click at [69, 154] on div "A" at bounding box center [75, 150] width 14 height 14
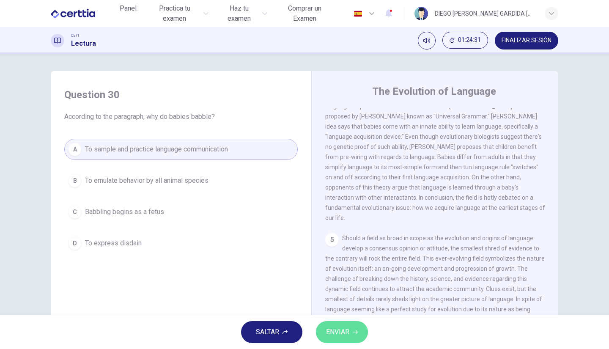
click at [350, 332] on button "ENVIAR" at bounding box center [342, 332] width 52 height 22
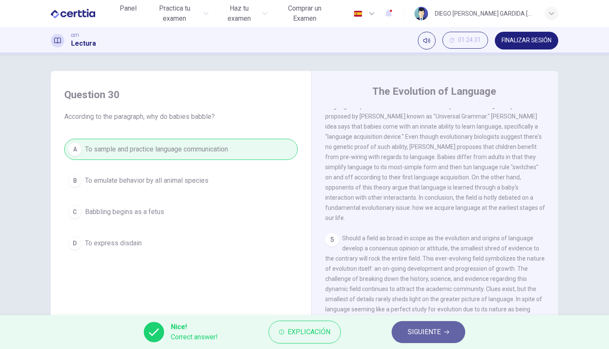
click at [397, 329] on button "SIGUIENTE" at bounding box center [429, 332] width 74 height 22
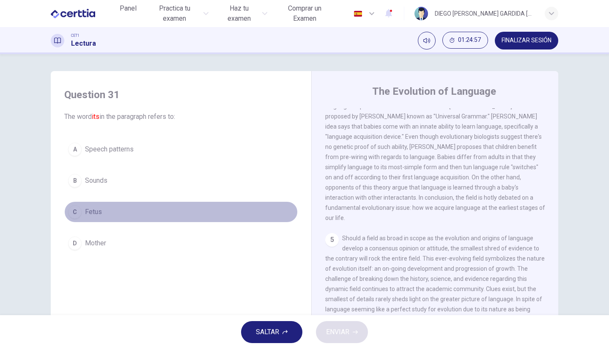
click at [69, 211] on div "C" at bounding box center [75, 212] width 14 height 14
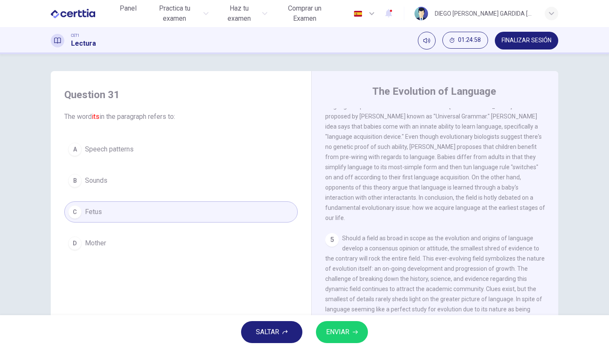
click at [345, 337] on span "ENVIAR" at bounding box center [337, 332] width 23 height 12
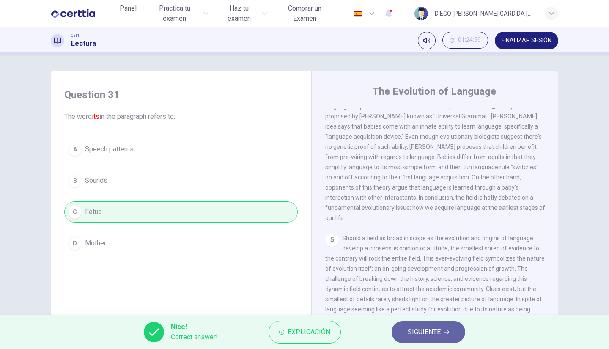
click at [422, 328] on span "SIGUIENTE" at bounding box center [424, 332] width 33 height 12
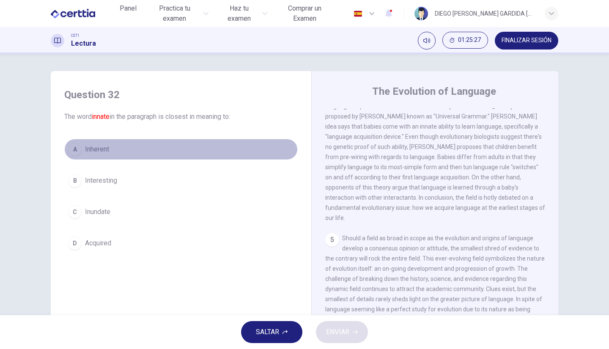
click at [77, 154] on button "A Inherent" at bounding box center [180, 149] width 233 height 21
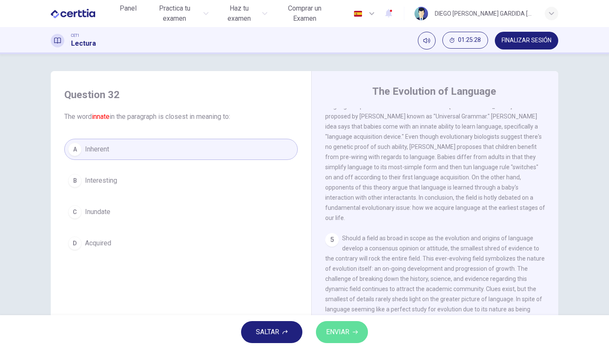
click at [347, 335] on span "ENVIAR" at bounding box center [337, 332] width 23 height 12
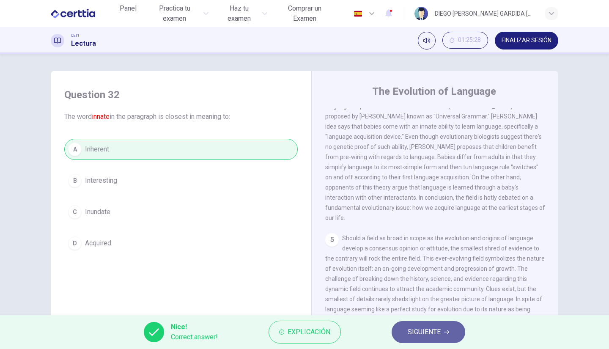
click at [404, 333] on button "SIGUIENTE" at bounding box center [429, 332] width 74 height 22
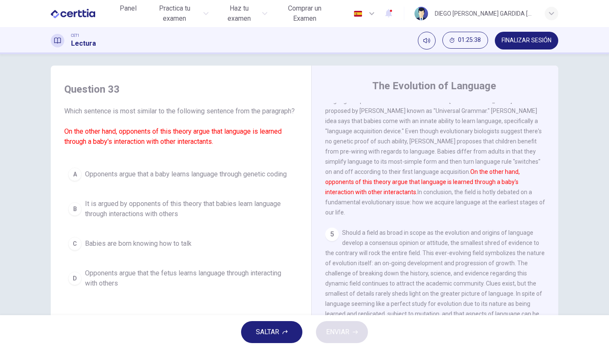
scroll to position [5, 0]
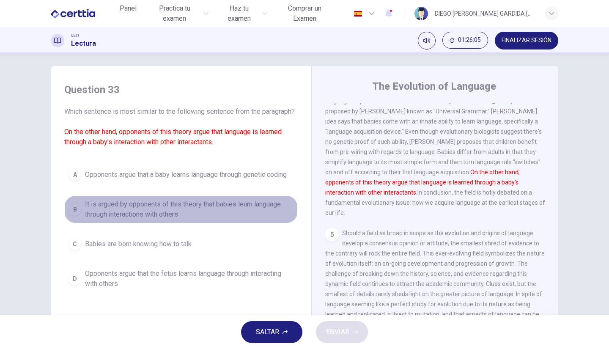
click at [71, 216] on div "B" at bounding box center [75, 210] width 14 height 14
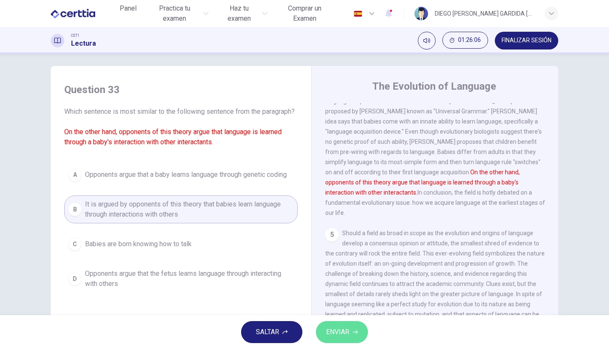
click at [350, 329] on button "ENVIAR" at bounding box center [342, 332] width 52 height 22
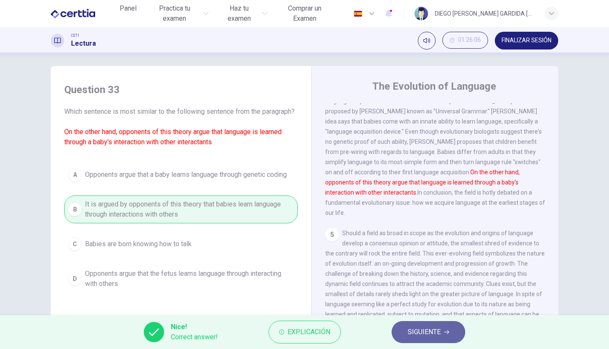
click at [451, 329] on button "SIGUIENTE" at bounding box center [429, 332] width 74 height 22
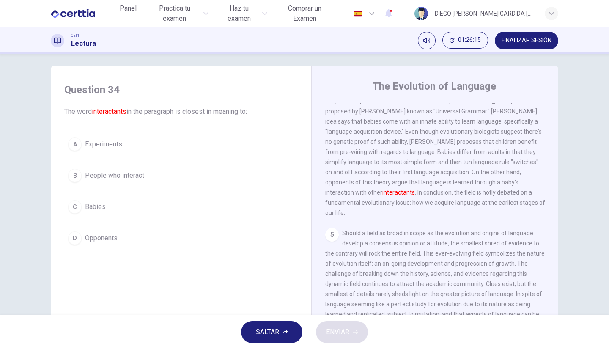
click at [76, 147] on div "A" at bounding box center [75, 144] width 14 height 14
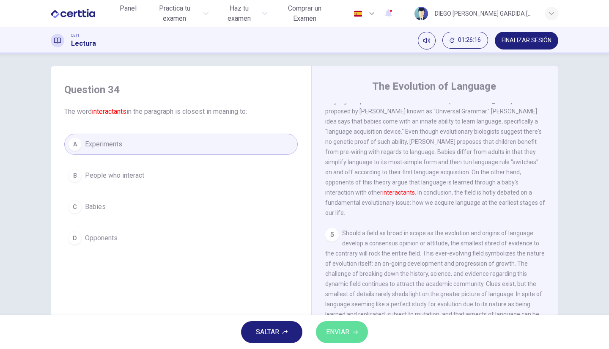
click at [356, 333] on icon "button" at bounding box center [355, 332] width 5 height 4
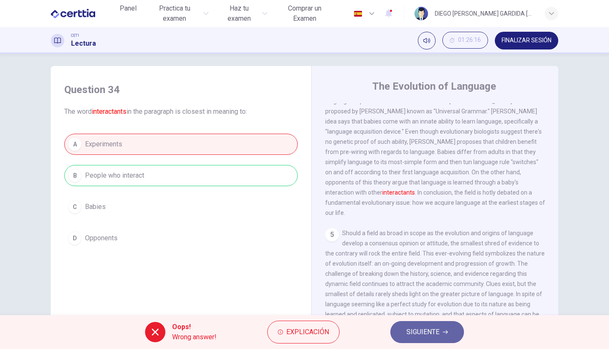
click at [448, 327] on button "SIGUIENTE" at bounding box center [427, 332] width 74 height 22
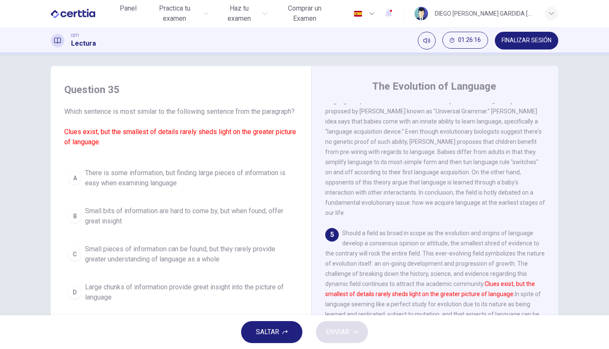
click at [153, 188] on span "There is some information, but finding large pieces of information is easy when…" at bounding box center [189, 178] width 209 height 20
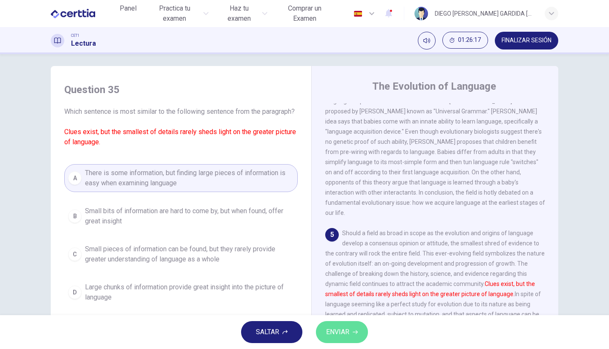
click at [333, 332] on span "ENVIAR" at bounding box center [337, 332] width 23 height 12
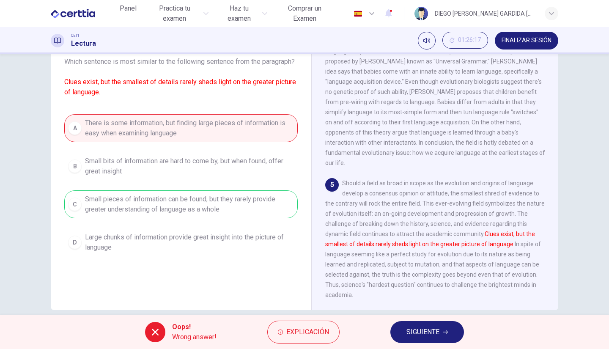
scroll to position [56, 0]
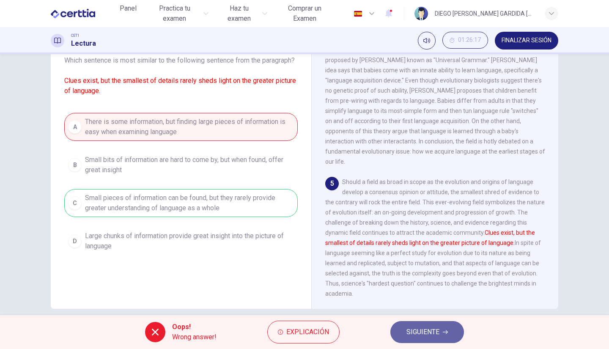
click at [426, 334] on span "SIGUIENTE" at bounding box center [422, 332] width 33 height 12
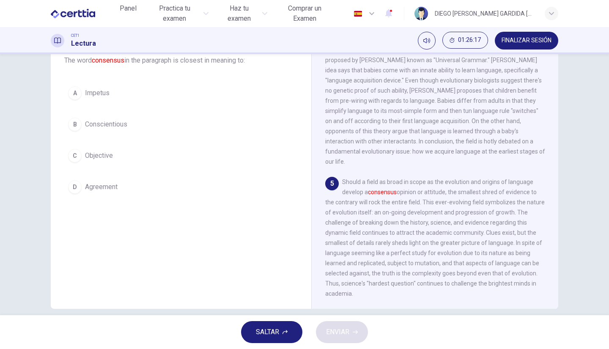
scroll to position [0, 0]
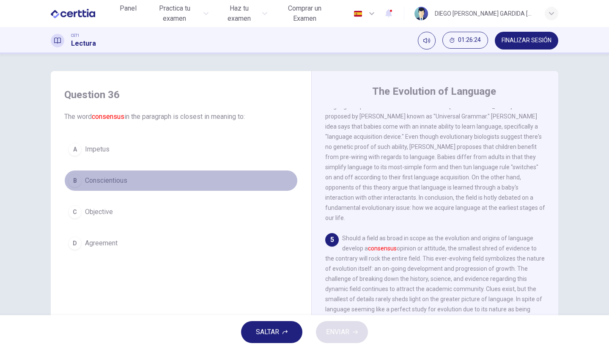
click at [68, 182] on div "B" at bounding box center [75, 181] width 14 height 14
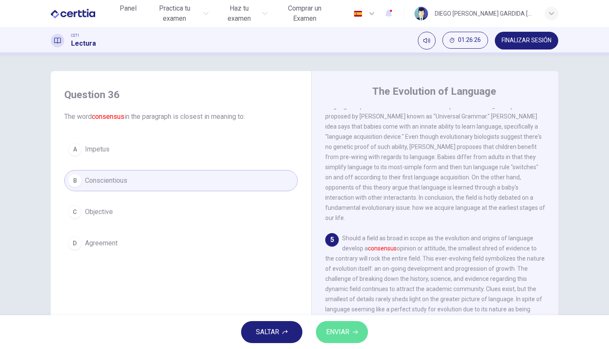
click at [336, 336] on span "ENVIAR" at bounding box center [337, 332] width 23 height 12
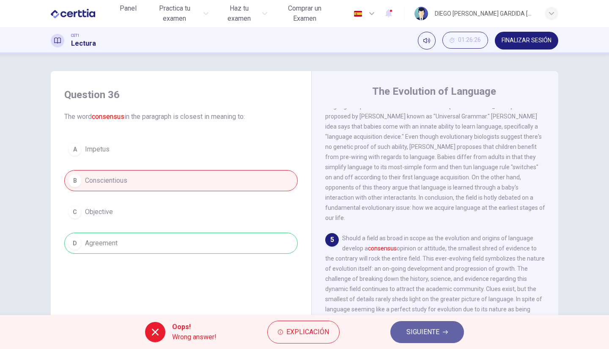
click at [441, 329] on button "SIGUIENTE" at bounding box center [427, 332] width 74 height 22
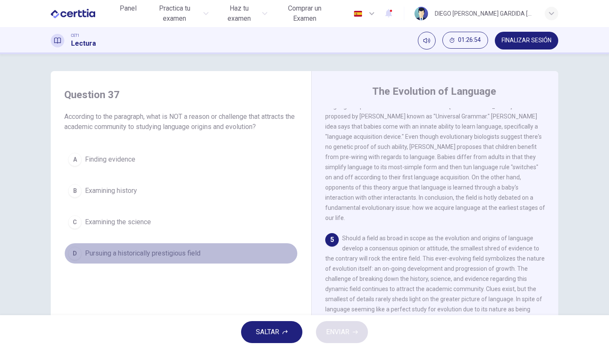
click at [145, 263] on button "D Pursuing a historically prestigious field" at bounding box center [180, 253] width 233 height 21
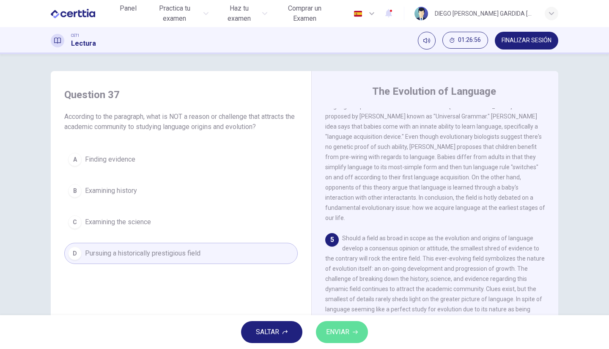
click at [347, 335] on span "ENVIAR" at bounding box center [337, 332] width 23 height 12
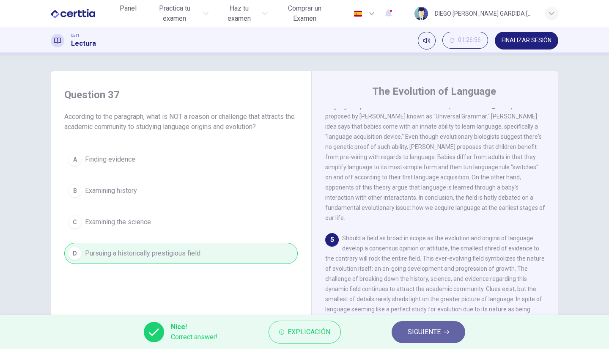
click at [449, 336] on button "SIGUIENTE" at bounding box center [429, 332] width 74 height 22
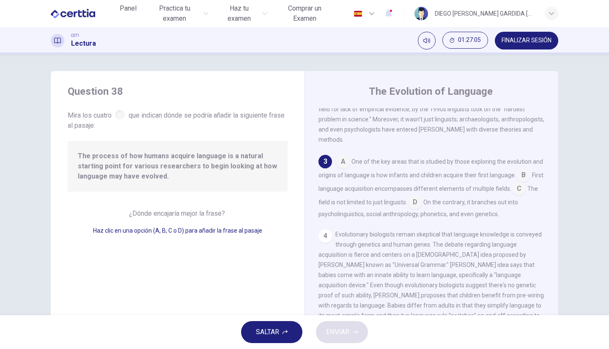
scroll to position [188, 0]
click at [277, 329] on span "SALTAR" at bounding box center [267, 332] width 23 height 12
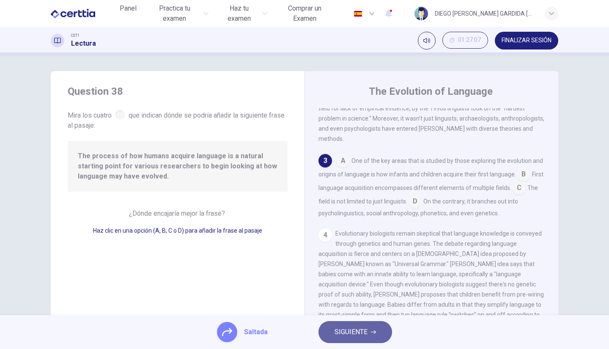
click at [352, 331] on span "SIGUIENTE" at bounding box center [351, 332] width 33 height 12
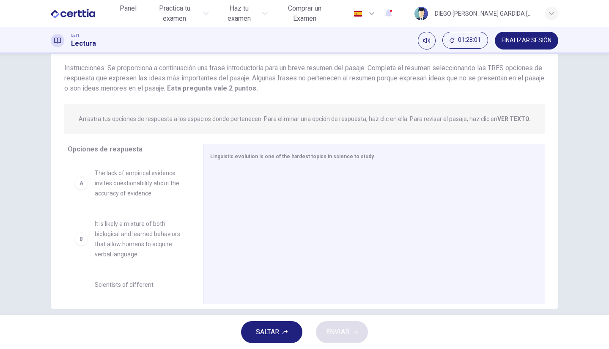
scroll to position [56, 0]
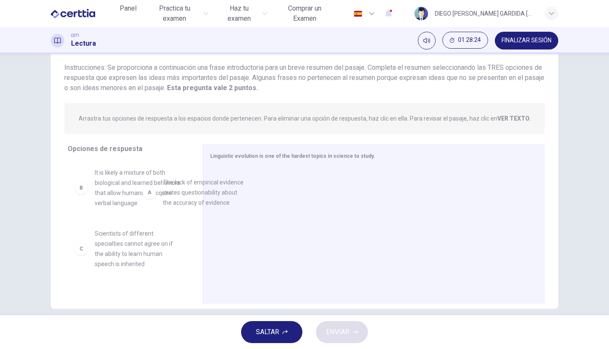
drag, startPoint x: 129, startPoint y: 196, endPoint x: 261, endPoint y: 198, distance: 131.5
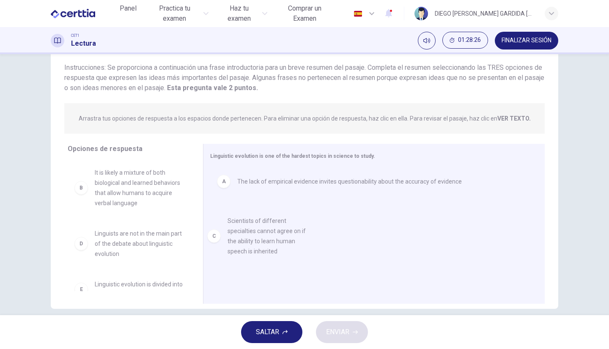
drag, startPoint x: 146, startPoint y: 252, endPoint x: 287, endPoint y: 237, distance: 141.6
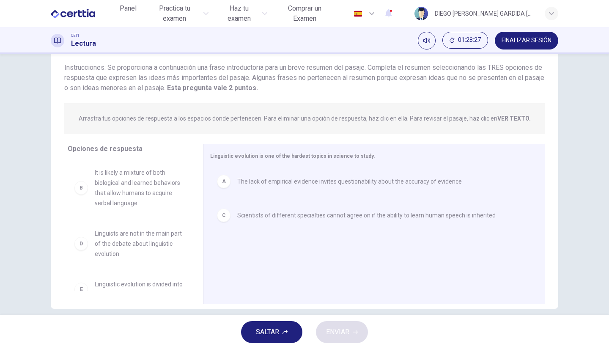
scroll to position [3, 0]
drag, startPoint x: 145, startPoint y: 288, endPoint x: 276, endPoint y: 236, distance: 141.0
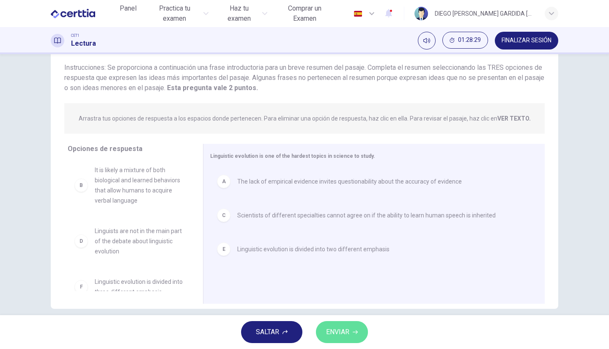
click at [357, 328] on button "ENVIAR" at bounding box center [342, 332] width 52 height 22
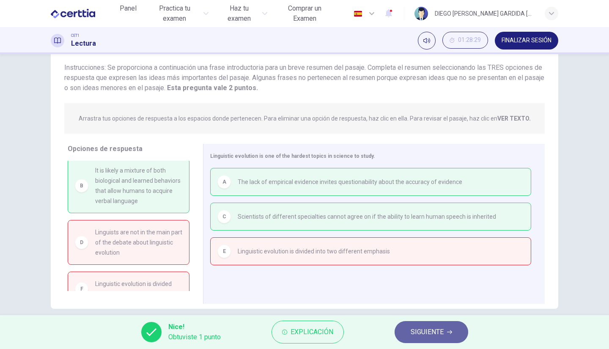
click at [428, 337] on span "SIGUIENTE" at bounding box center [427, 332] width 33 height 12
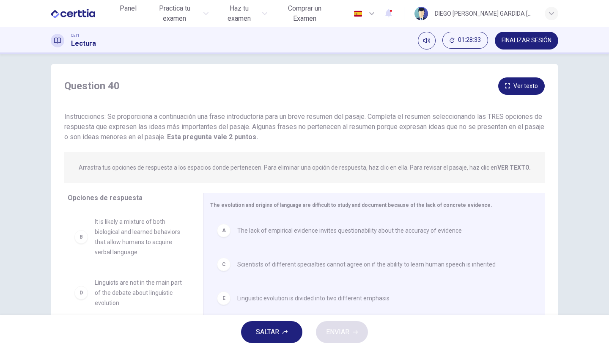
scroll to position [31, 0]
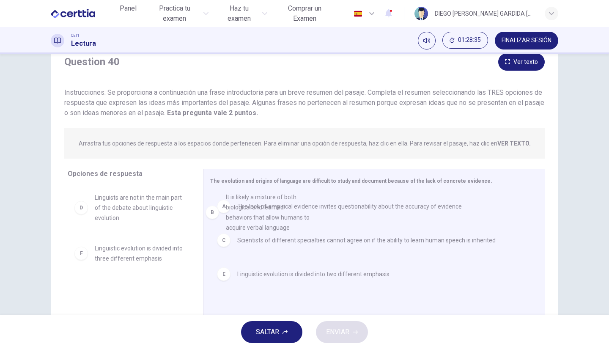
drag, startPoint x: 132, startPoint y: 230, endPoint x: 274, endPoint y: 228, distance: 141.7
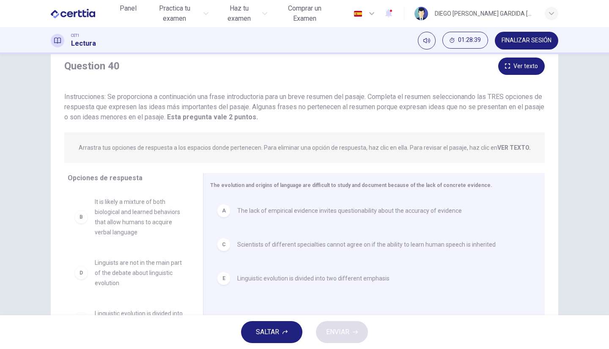
scroll to position [27, 0]
drag, startPoint x: 129, startPoint y: 260, endPoint x: 332, endPoint y: 270, distance: 202.8
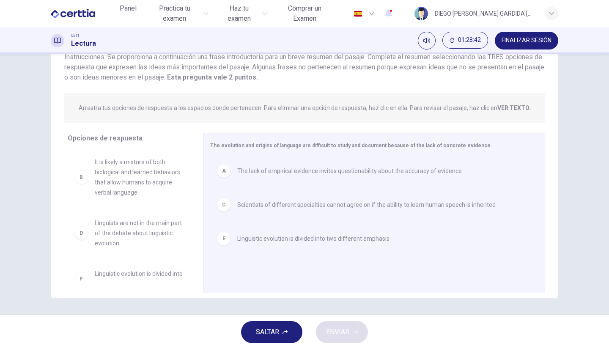
click at [329, 321] on div "SALTAR ENVIAR" at bounding box center [304, 332] width 609 height 34
click at [226, 248] on div "E Linguistic evolution is divided into two different emphasis" at bounding box center [370, 238] width 321 height 27
click at [132, 178] on span "It is likely a mixture of both biological and learned behaviors that allow huma…" at bounding box center [139, 177] width 88 height 41
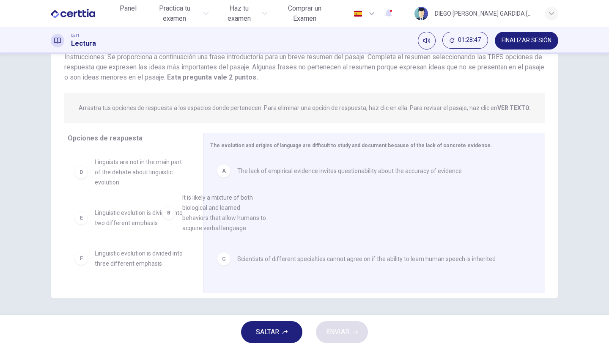
drag, startPoint x: 132, startPoint y: 178, endPoint x: 290, endPoint y: 236, distance: 167.8
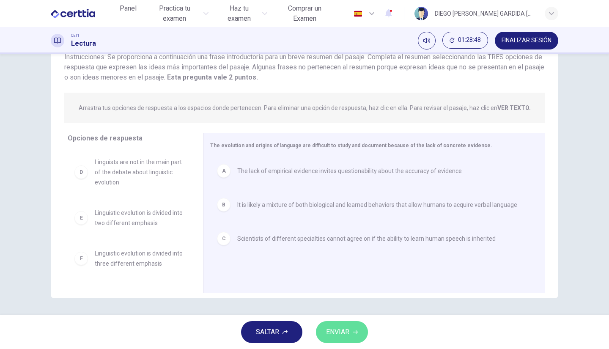
click at [338, 337] on span "ENVIAR" at bounding box center [337, 332] width 23 height 12
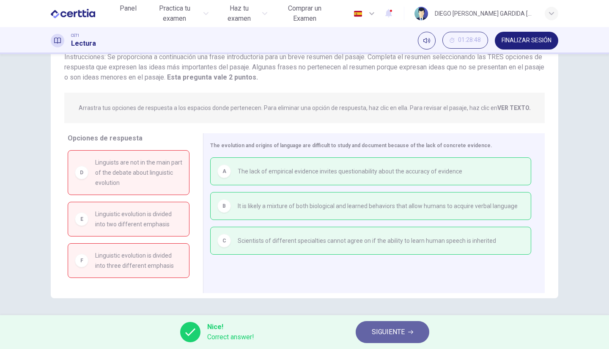
click at [389, 329] on span "SIGUIENTE" at bounding box center [388, 332] width 33 height 12
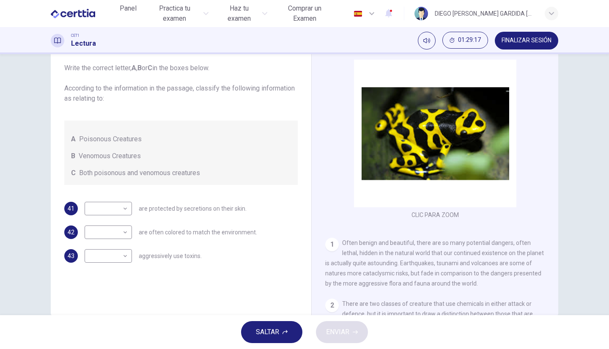
scroll to position [0, 0]
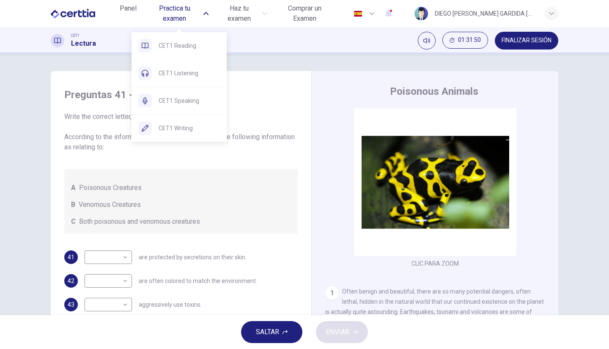
click at [184, 77] on span "CET1 Listening" at bounding box center [189, 73] width 61 height 10
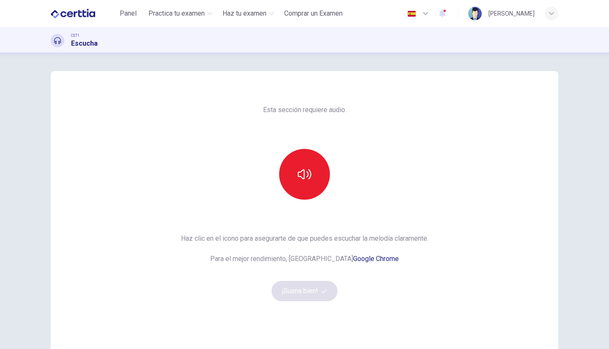
click at [310, 178] on button "button" at bounding box center [304, 174] width 51 height 51
click at [317, 293] on button "¡Suena bien!" at bounding box center [305, 291] width 66 height 20
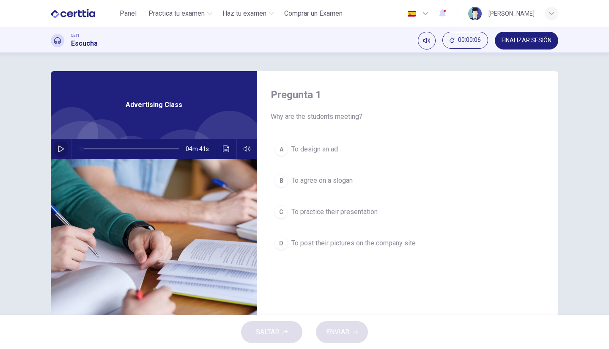
click at [58, 147] on icon "button" at bounding box center [61, 148] width 7 height 7
click at [54, 146] on button "button" at bounding box center [61, 149] width 14 height 20
drag, startPoint x: 79, startPoint y: 148, endPoint x: 62, endPoint y: 155, distance: 18.2
click at [62, 155] on div "04m 41s" at bounding box center [154, 149] width 206 height 20
click at [58, 151] on icon "button" at bounding box center [61, 148] width 7 height 7
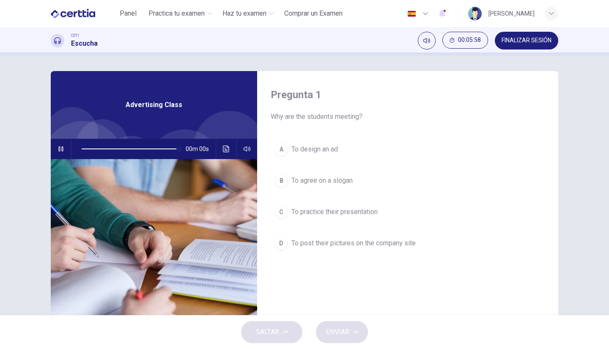
type input "*"
click at [278, 211] on div "C" at bounding box center [281, 212] width 14 height 14
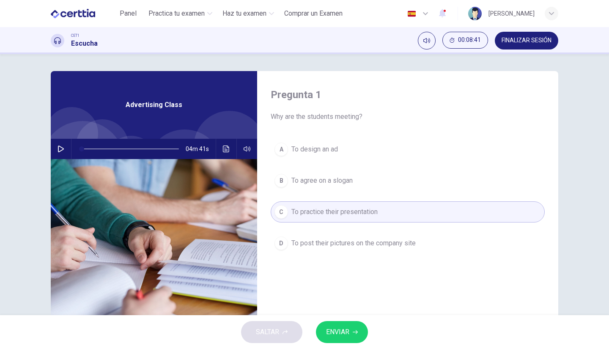
click at [348, 324] on button "ENVIAR" at bounding box center [342, 332] width 52 height 22
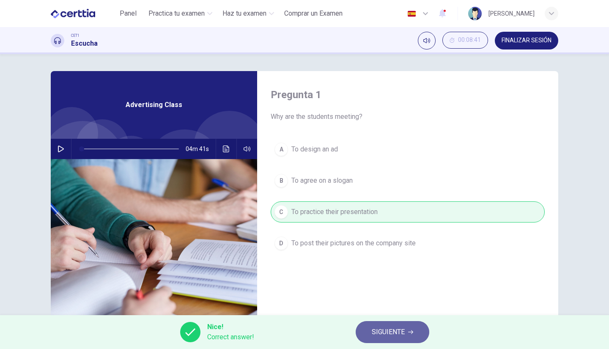
click at [382, 335] on span "SIGUIENTE" at bounding box center [388, 332] width 33 height 12
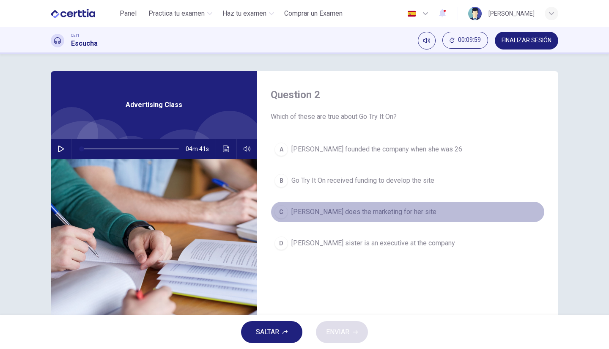
click at [276, 208] on div "C" at bounding box center [281, 212] width 14 height 14
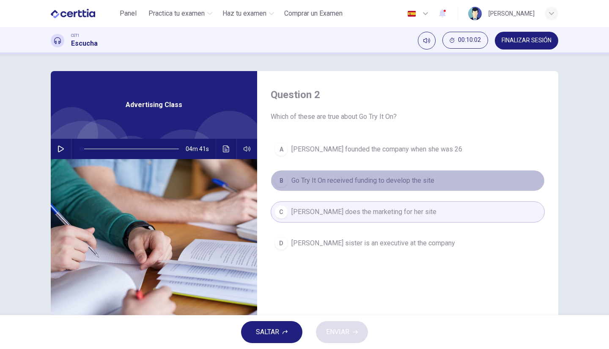
click at [281, 177] on div "B" at bounding box center [281, 181] width 14 height 14
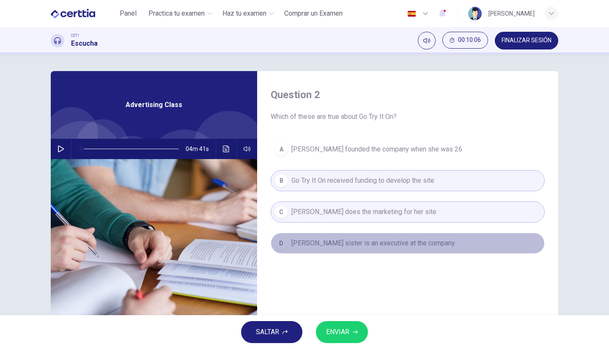
click at [279, 248] on div "D" at bounding box center [281, 243] width 14 height 14
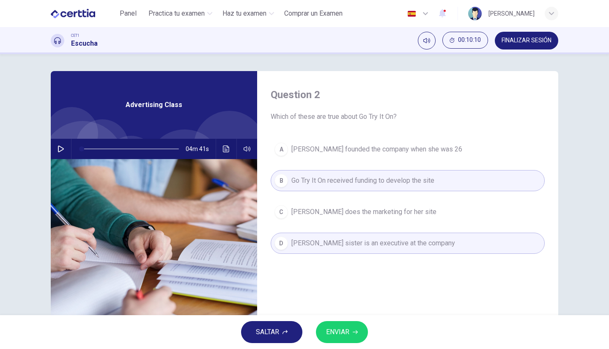
click at [291, 214] on span "Marissa Evans does the marketing for her site" at bounding box center [363, 212] width 145 height 10
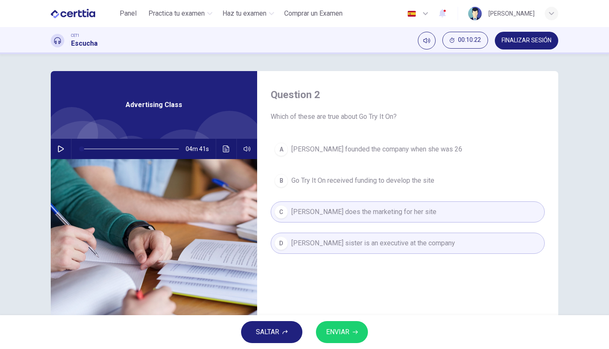
click at [314, 153] on span "Marissa Evans founded the company when she was 26" at bounding box center [376, 149] width 171 height 10
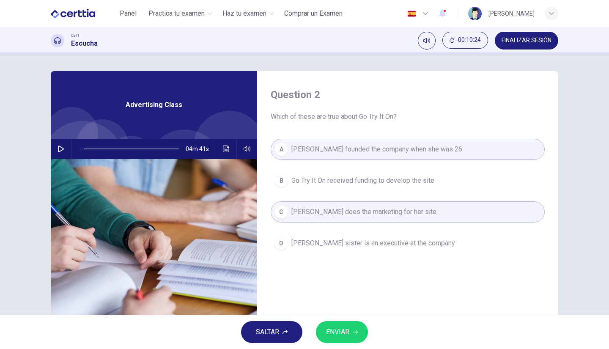
click at [341, 330] on span "ENVIAR" at bounding box center [337, 332] width 23 height 12
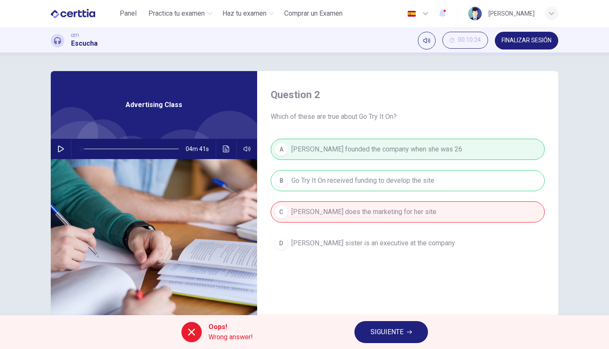
click at [385, 335] on span "SIGUIENTE" at bounding box center [386, 332] width 33 height 12
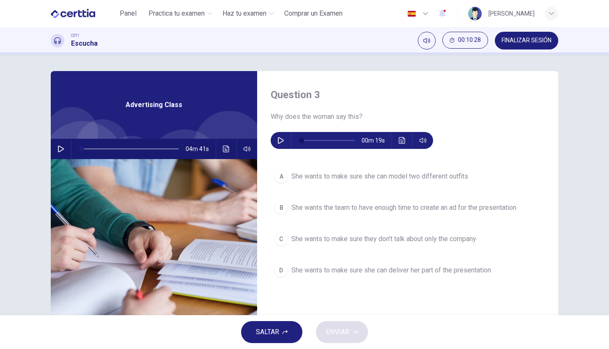
click at [278, 142] on icon "button" at bounding box center [281, 140] width 6 height 7
click at [278, 137] on button "button" at bounding box center [281, 140] width 14 height 17
type input "*"
click at [286, 233] on button "C She wants to make sure they don't talk about only the company" at bounding box center [408, 238] width 274 height 21
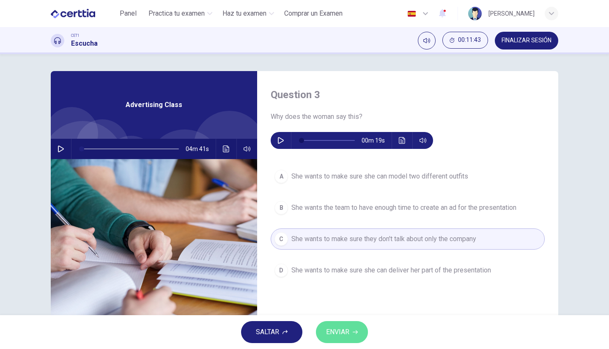
click at [327, 326] on button "ENVIAR" at bounding box center [342, 332] width 52 height 22
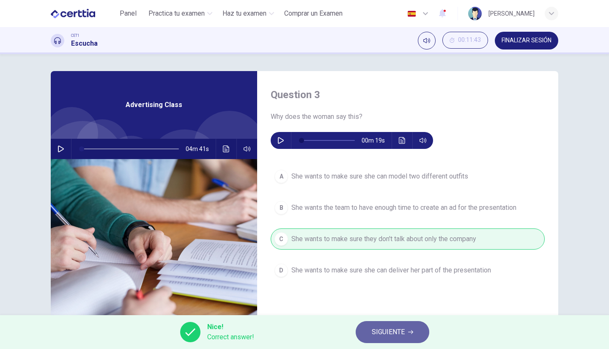
click at [372, 333] on span "SIGUIENTE" at bounding box center [388, 332] width 33 height 12
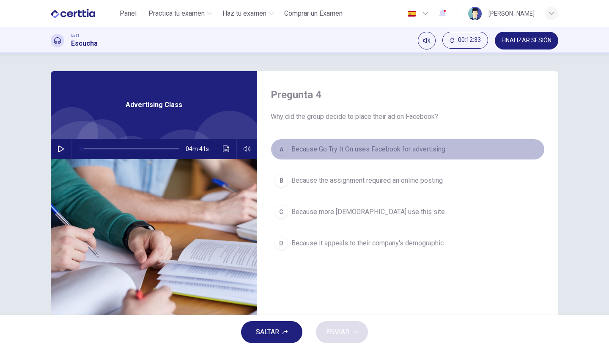
click at [281, 146] on div "A" at bounding box center [281, 150] width 14 height 14
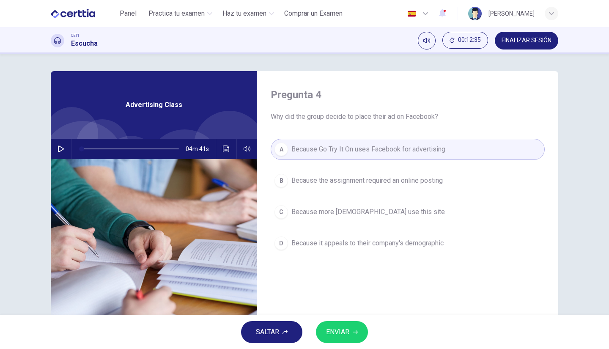
click at [346, 327] on span "ENVIAR" at bounding box center [337, 332] width 23 height 12
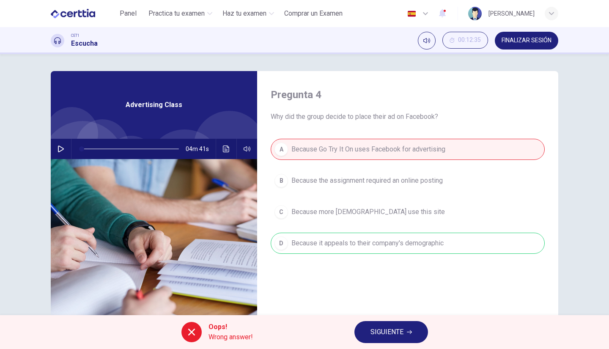
click at [396, 325] on button "SIGUIENTE" at bounding box center [391, 332] width 74 height 22
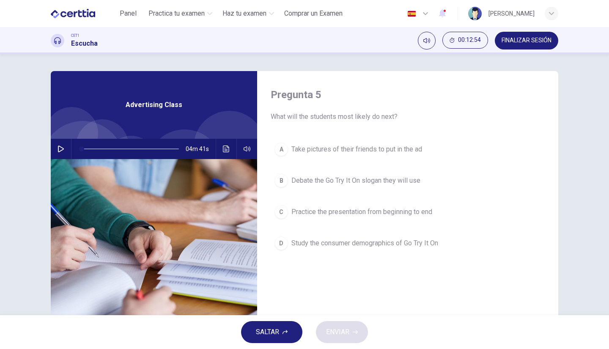
click at [321, 242] on span "Study the consumer demographics of Go Try It On" at bounding box center [364, 243] width 147 height 10
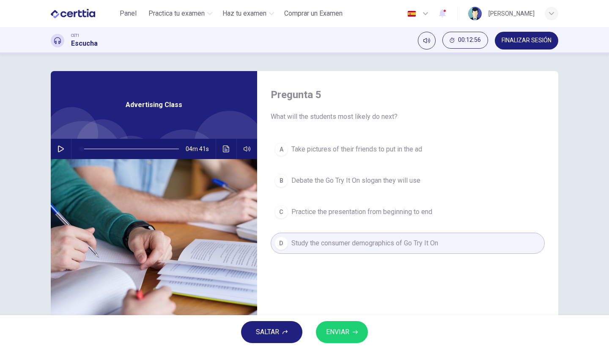
click at [313, 156] on button "A Take pictures of their friends to put in the ad" at bounding box center [408, 149] width 274 height 21
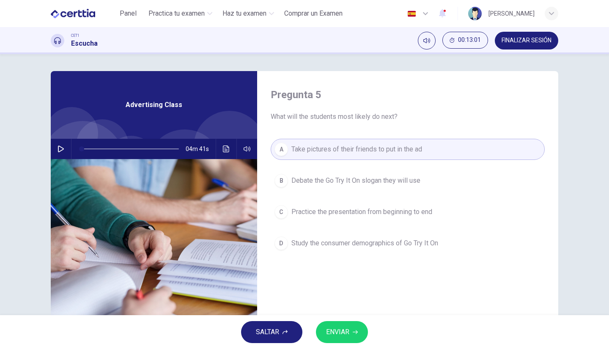
click at [291, 221] on button "C Practice the presentation from beginning to end" at bounding box center [408, 211] width 274 height 21
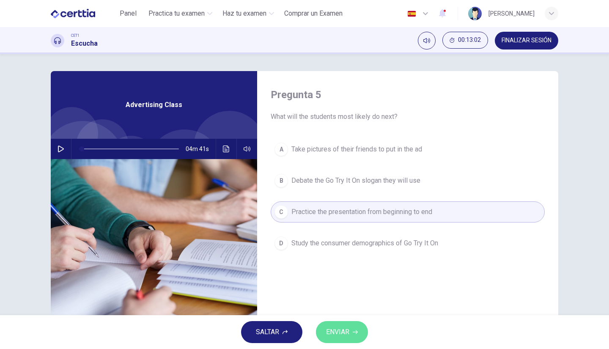
click at [337, 334] on span "ENVIAR" at bounding box center [337, 332] width 23 height 12
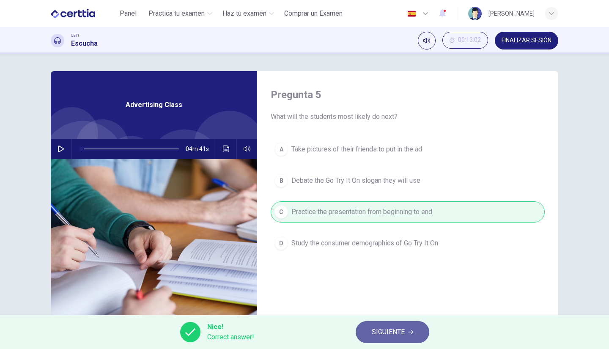
click at [399, 336] on span "SIGUIENTE" at bounding box center [388, 332] width 33 height 12
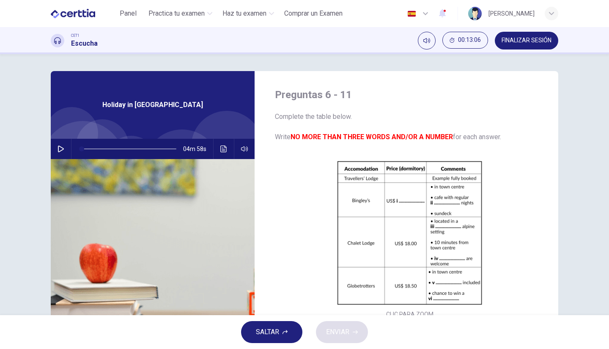
click at [58, 150] on icon "button" at bounding box center [61, 148] width 7 height 7
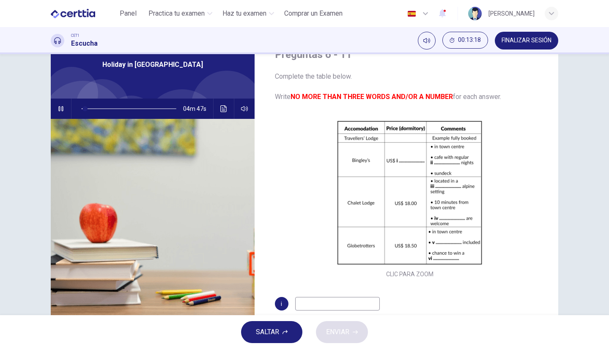
scroll to position [54, 0]
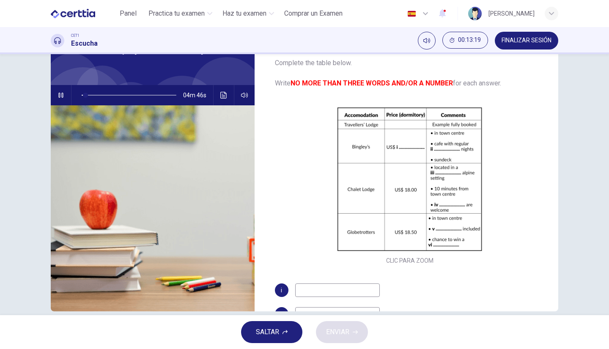
click at [435, 167] on div "Clic para zoom" at bounding box center [410, 185] width 270 height 161
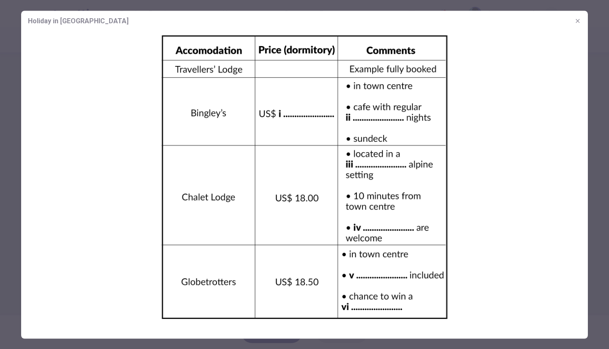
click at [577, 21] on icon "button" at bounding box center [578, 21] width 4 height 4
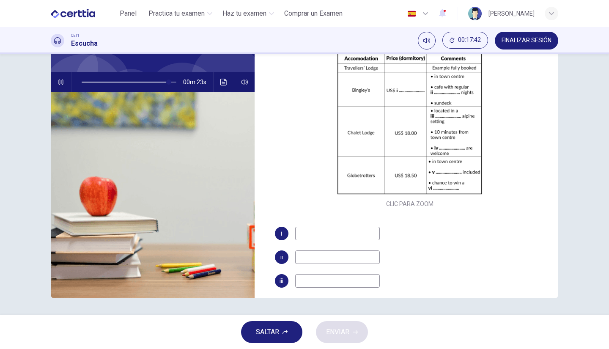
scroll to position [52, 0]
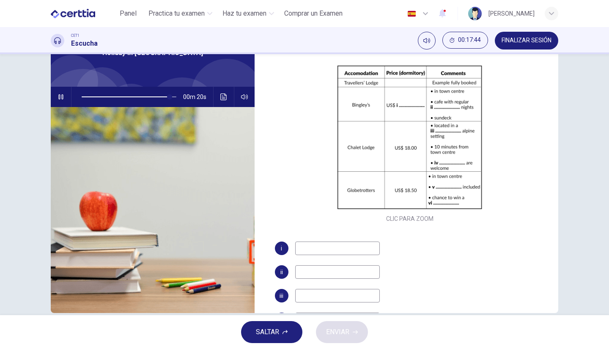
click at [59, 97] on icon "button" at bounding box center [61, 96] width 7 height 7
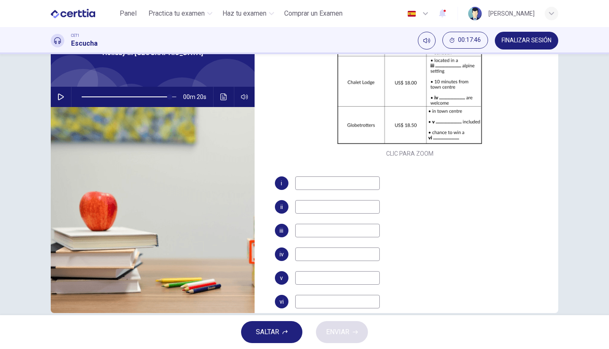
scroll to position [121, 0]
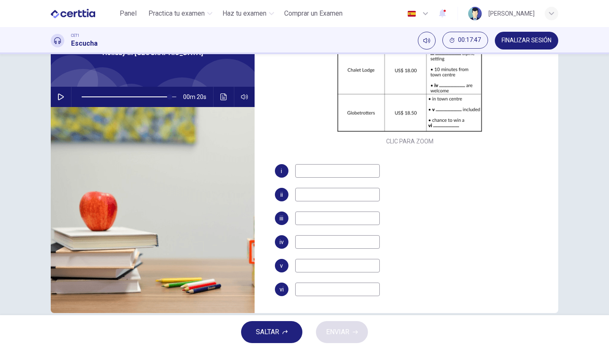
click at [315, 166] on input at bounding box center [337, 171] width 85 height 14
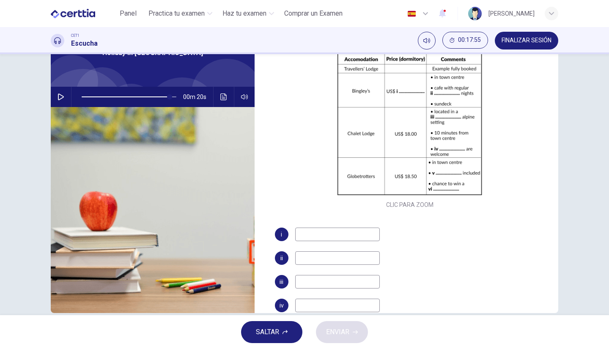
scroll to position [59, 0]
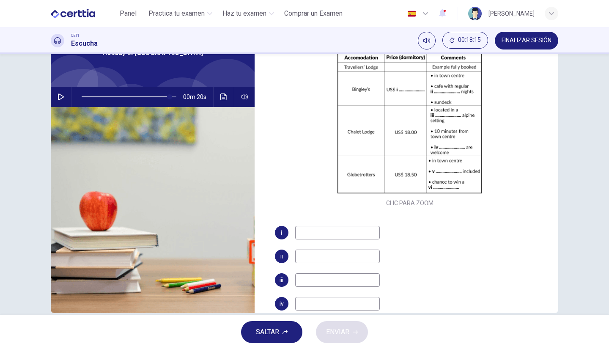
click at [280, 331] on button "SALTAR" at bounding box center [271, 332] width 61 height 22
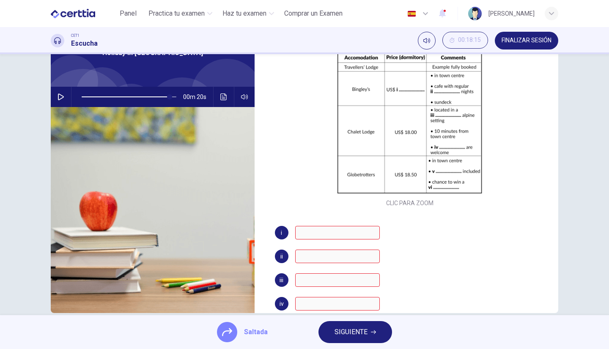
click at [355, 332] on span "SIGUIENTE" at bounding box center [351, 332] width 33 height 12
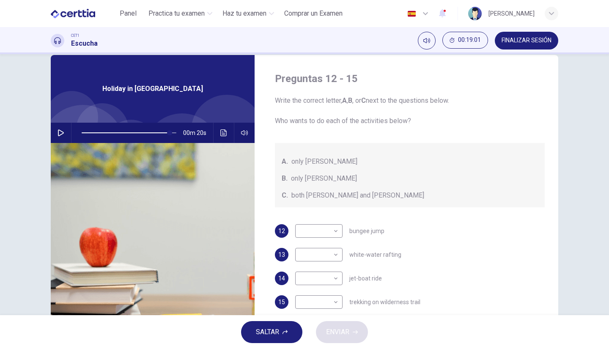
scroll to position [16, 0]
click at [335, 229] on body "Este sitio utiliza cookies, como se explica en nuestra Política de Privacidad .…" at bounding box center [304, 174] width 609 height 349
click at [335, 229] on div at bounding box center [304, 174] width 609 height 349
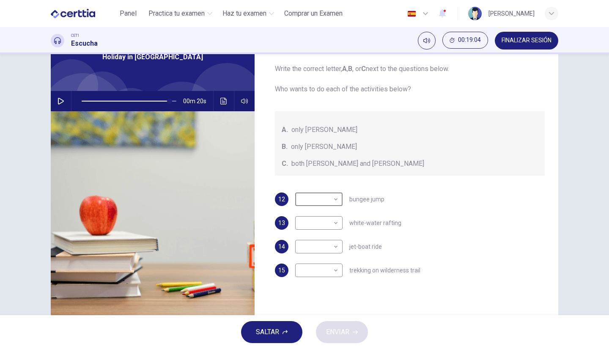
scroll to position [49, 0]
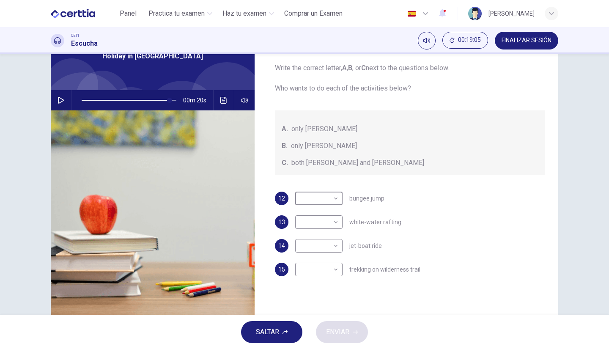
click at [334, 221] on body "Este sitio utiliza cookies, como se explica en nuestra Política de Privacidad .…" at bounding box center [304, 174] width 609 height 349
click at [336, 202] on div at bounding box center [304, 174] width 609 height 349
click at [335, 198] on body "Este sitio utiliza cookies, como se explica en nuestra Política de Privacidad .…" at bounding box center [304, 174] width 609 height 349
click at [335, 198] on div at bounding box center [304, 174] width 609 height 349
click at [333, 214] on body "Este sitio utiliza cookies, como se explica en nuestra Política de Privacidad .…" at bounding box center [304, 174] width 609 height 349
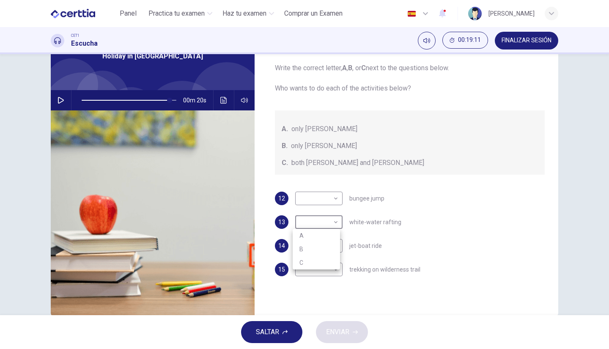
click at [334, 196] on div at bounding box center [304, 174] width 609 height 349
click at [334, 196] on body "Este sitio utiliza cookies, como se explica en nuestra Política de Privacidad .…" at bounding box center [304, 174] width 609 height 349
click at [321, 225] on li "B" at bounding box center [316, 226] width 47 height 14
type input "**"
type input "*"
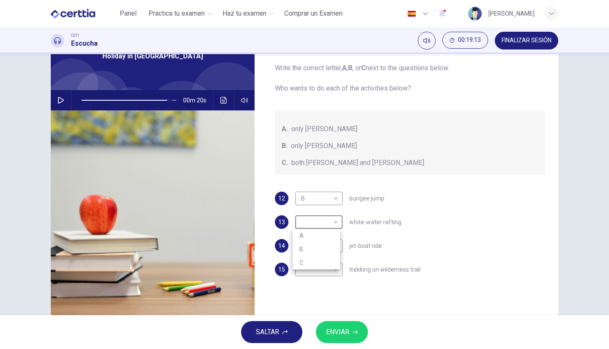
click at [337, 228] on body "Este sitio utiliza cookies, como se explica en nuestra Política de Privacidad .…" at bounding box center [304, 174] width 609 height 349
click at [302, 230] on li "A" at bounding box center [316, 236] width 47 height 14
type input "**"
type input "*"
click at [335, 247] on body "Este sitio utiliza cookies, como se explica en nuestra Política de Privacidad .…" at bounding box center [304, 174] width 609 height 349
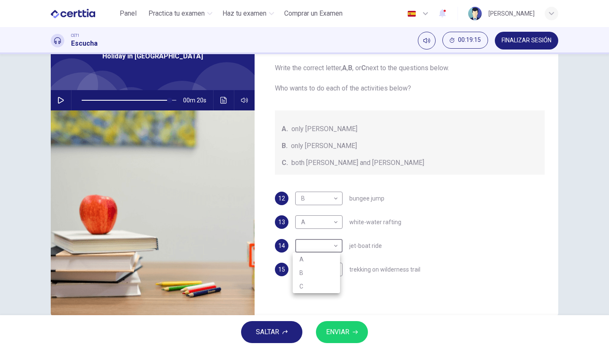
click at [302, 261] on li "A" at bounding box center [316, 259] width 47 height 14
type input "**"
type input "*"
click at [338, 269] on div "​ ​" at bounding box center [318, 270] width 47 height 14
click at [335, 269] on body "Este sitio utiliza cookies, como se explica en nuestra Política de Privacidad .…" at bounding box center [304, 174] width 609 height 349
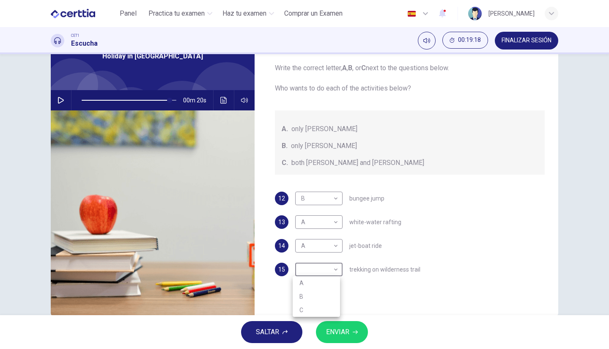
click at [299, 312] on li "C" at bounding box center [316, 310] width 47 height 14
type input "**"
type input "*"
click at [336, 336] on span "ENVIAR" at bounding box center [337, 332] width 23 height 12
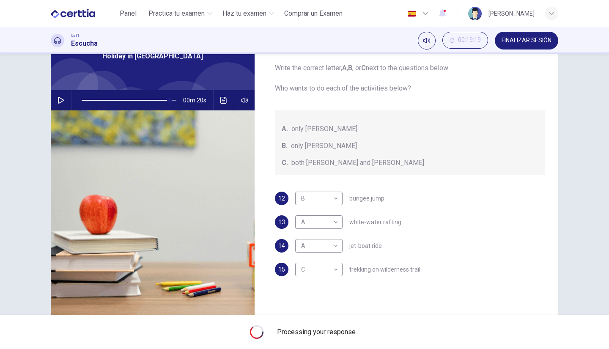
type input "**"
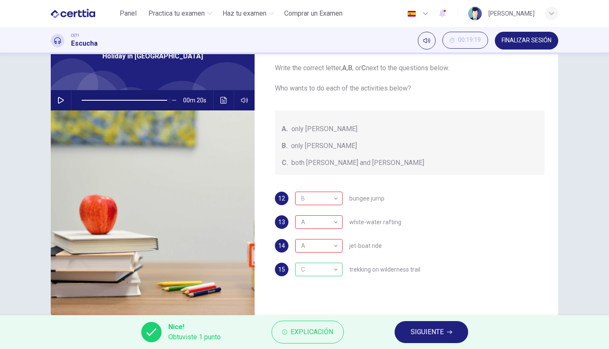
scroll to position [67, 0]
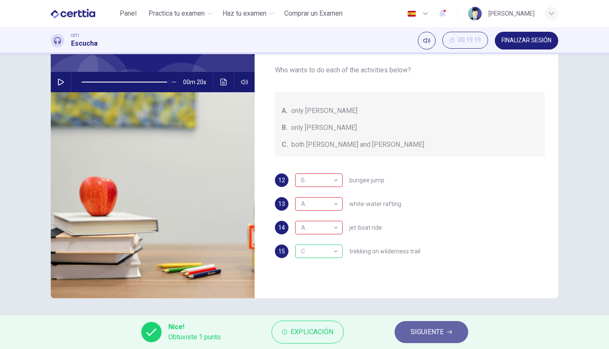
click at [422, 329] on span "SIGUIENTE" at bounding box center [427, 332] width 33 height 12
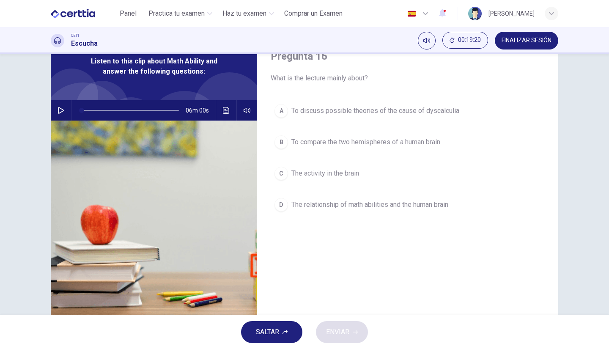
scroll to position [29, 0]
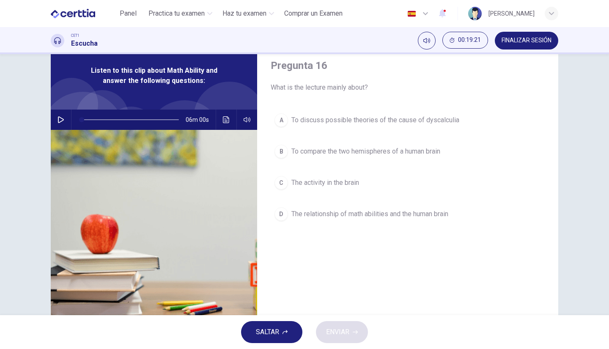
click at [278, 121] on div "A" at bounding box center [281, 120] width 14 height 14
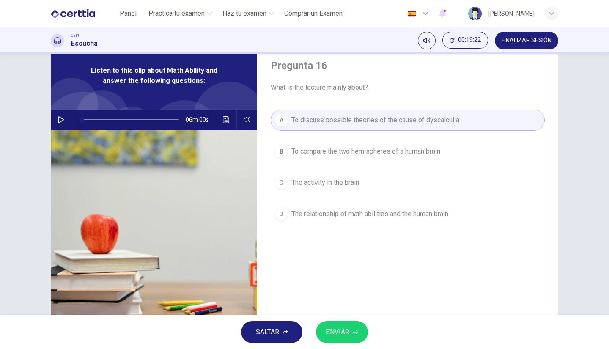
click at [340, 330] on span "ENVIAR" at bounding box center [337, 332] width 23 height 12
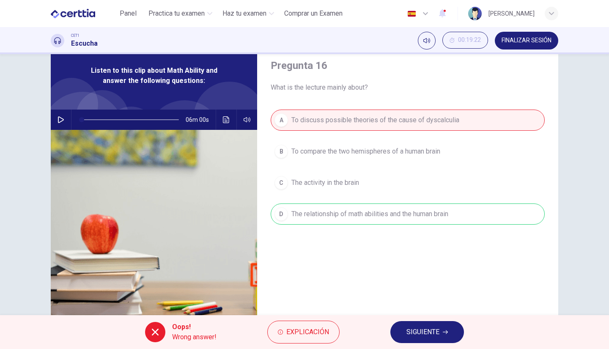
click at [409, 332] on span "SIGUIENTE" at bounding box center [422, 332] width 33 height 12
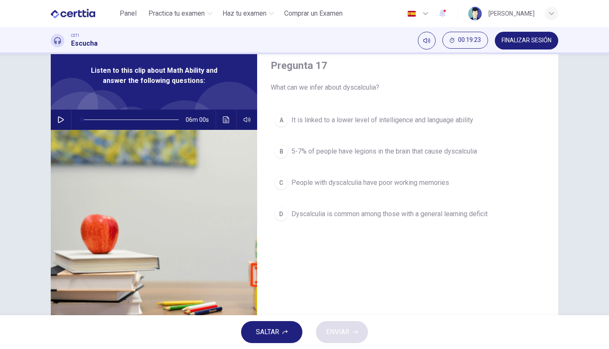
click at [293, 174] on button "C People with dyscalculia have poor working memories" at bounding box center [408, 182] width 274 height 21
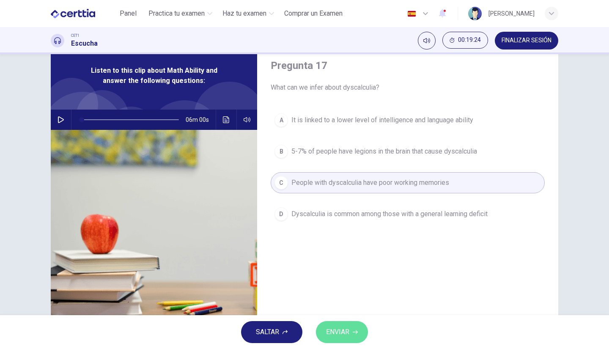
click at [342, 329] on span "ENVIAR" at bounding box center [337, 332] width 23 height 12
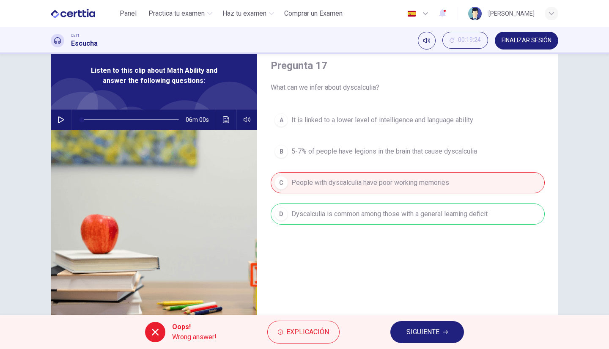
click at [406, 318] on div "Oops! Wrong answer! Explicación SIGUIENTE" at bounding box center [304, 332] width 609 height 34
click at [406, 327] on span "SIGUIENTE" at bounding box center [422, 332] width 33 height 12
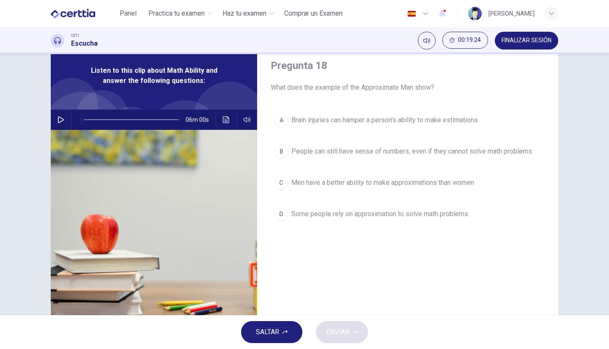
click at [280, 147] on div "B" at bounding box center [281, 152] width 14 height 14
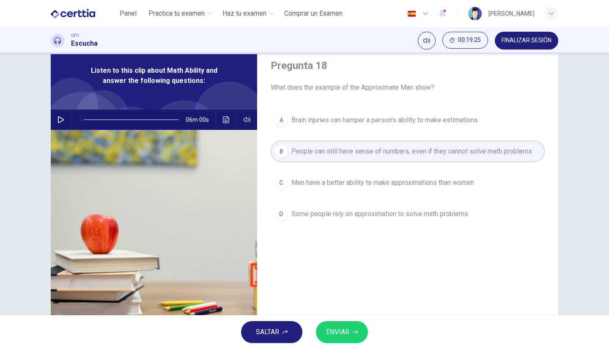
click at [337, 337] on span "ENVIAR" at bounding box center [337, 332] width 23 height 12
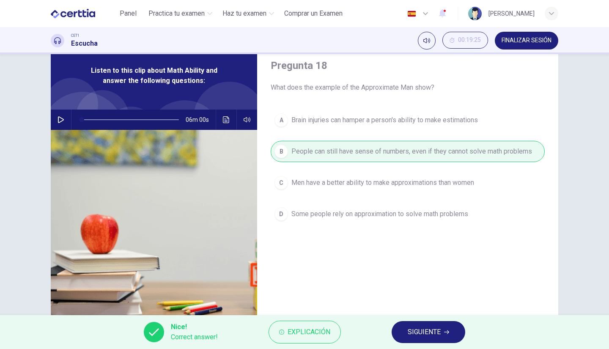
click at [420, 325] on button "SIGUIENTE" at bounding box center [429, 332] width 74 height 22
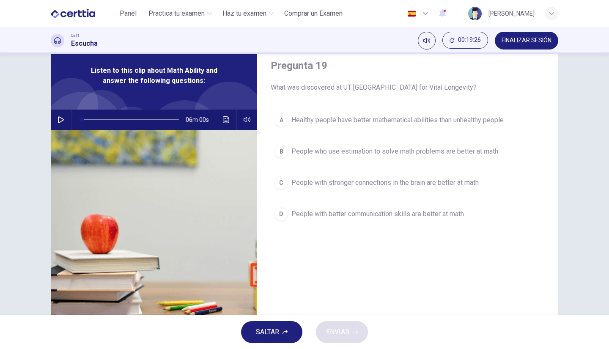
click at [275, 120] on div "A" at bounding box center [281, 120] width 14 height 14
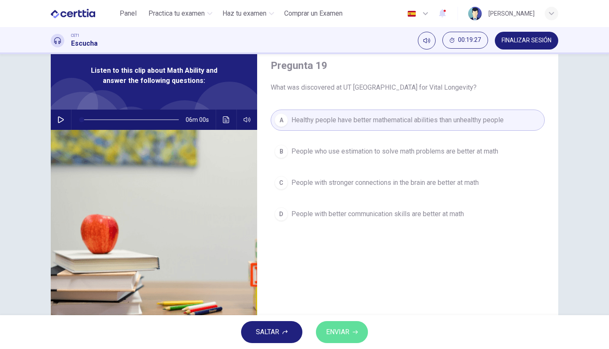
click at [343, 328] on span "ENVIAR" at bounding box center [337, 332] width 23 height 12
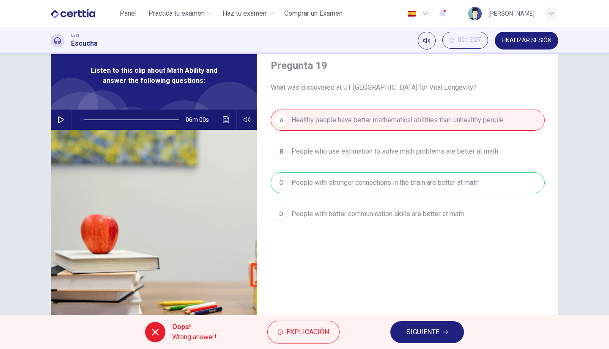
click at [420, 337] on span "SIGUIENTE" at bounding box center [422, 332] width 33 height 12
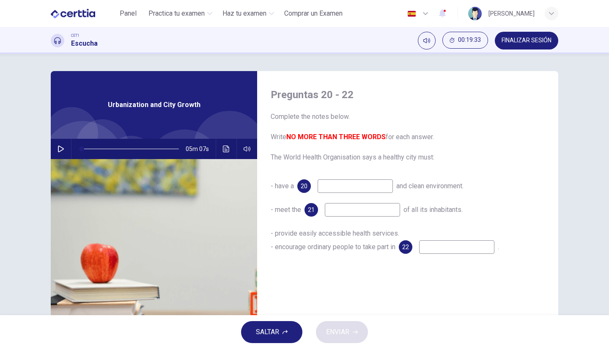
click at [348, 175] on div "Preguntas 20 - 22 Complete the notes below. Write NO MORE THAN THREE WORDS for …" at bounding box center [407, 218] width 301 height 294
click at [339, 187] on input at bounding box center [355, 186] width 75 height 14
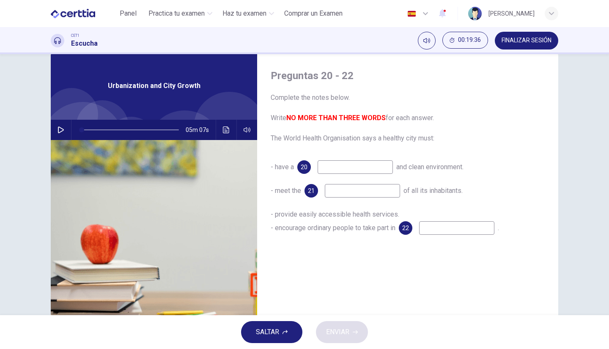
scroll to position [21, 0]
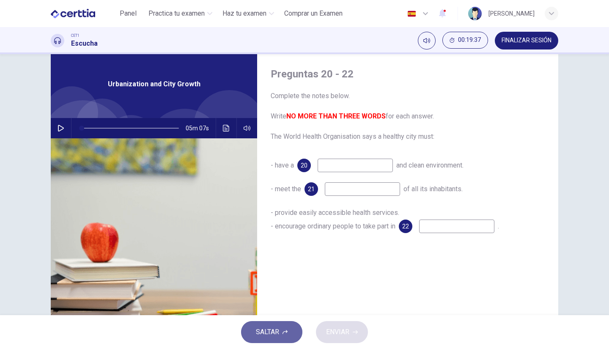
click at [279, 335] on span "SALTAR" at bounding box center [267, 332] width 23 height 12
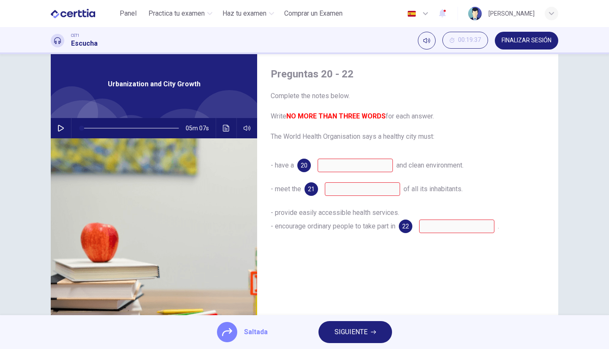
click at [349, 326] on span "SIGUIENTE" at bounding box center [351, 332] width 33 height 12
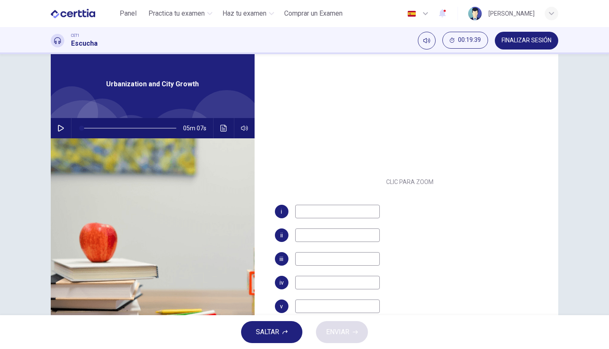
scroll to position [145, 0]
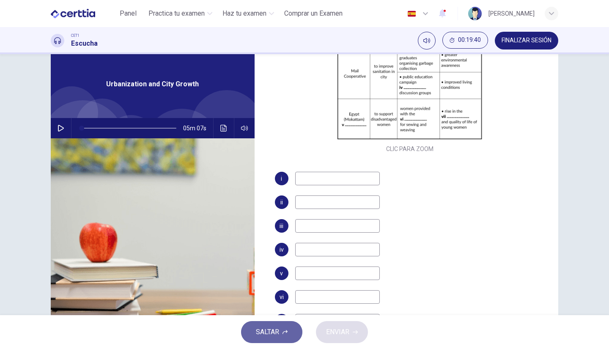
click at [270, 331] on span "SALTAR" at bounding box center [267, 332] width 23 height 12
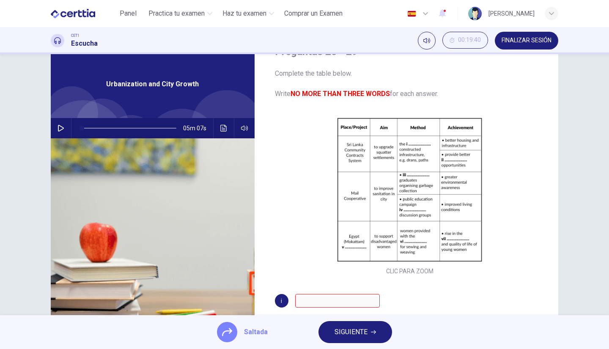
scroll to position [19, 0]
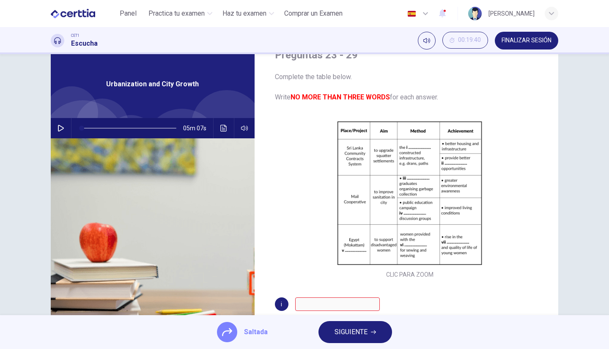
click at [348, 332] on span "SIGUIENTE" at bounding box center [351, 332] width 33 height 12
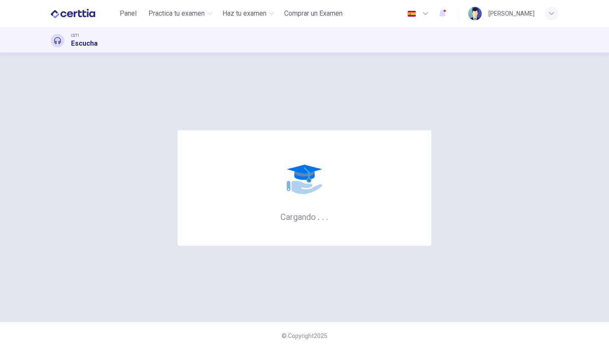
scroll to position [0, 0]
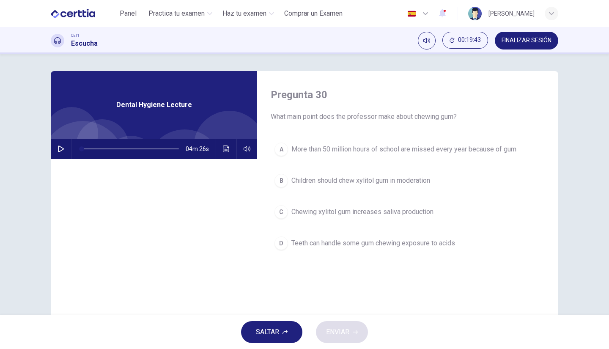
click at [58, 149] on icon "button" at bounding box center [61, 148] width 7 height 7
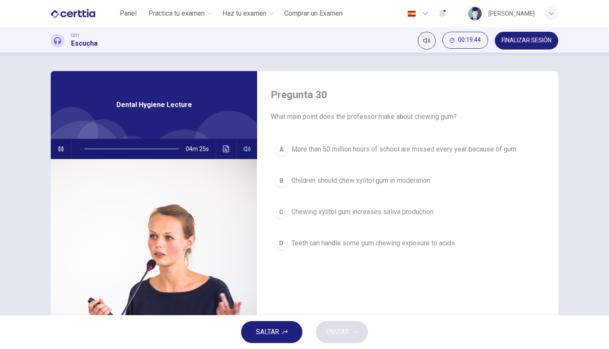
click at [58, 149] on icon "button" at bounding box center [61, 148] width 7 height 7
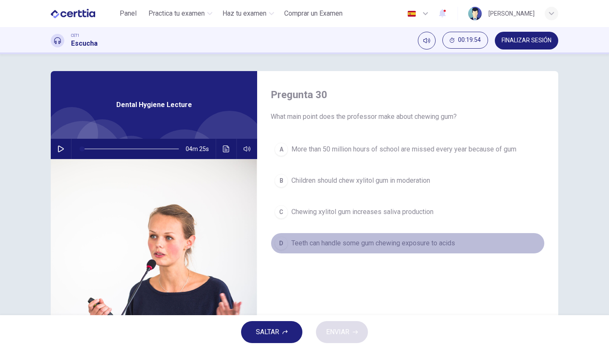
click at [279, 241] on div "D" at bounding box center [281, 243] width 14 height 14
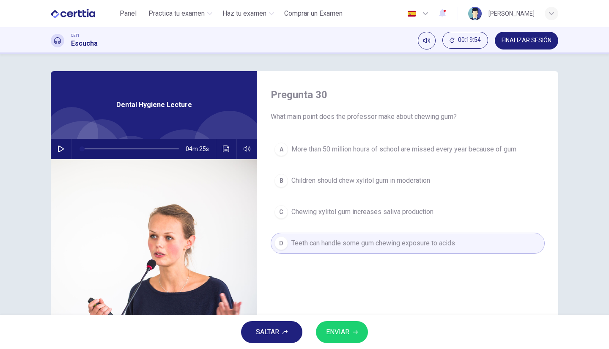
click at [328, 331] on span "ENVIAR" at bounding box center [337, 332] width 23 height 12
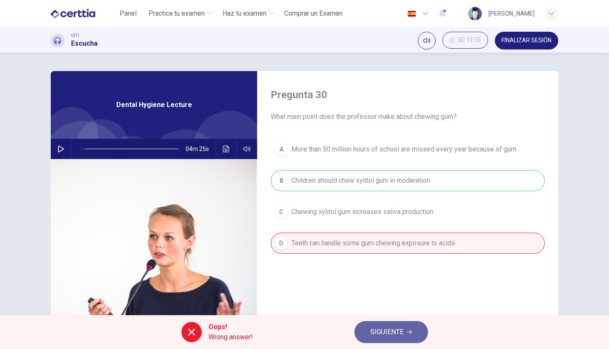
click at [390, 330] on span "SIGUIENTE" at bounding box center [386, 332] width 33 height 12
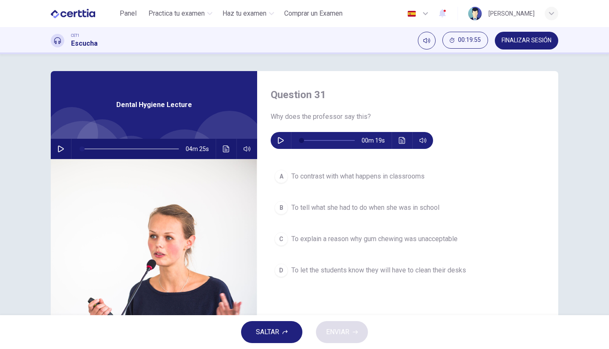
click at [283, 179] on div "A" at bounding box center [281, 177] width 14 height 14
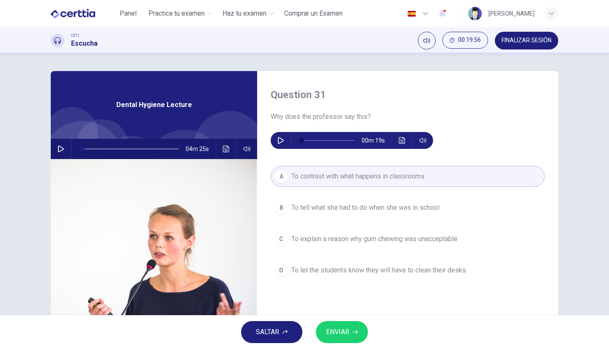
click at [336, 323] on button "ENVIAR" at bounding box center [342, 332] width 52 height 22
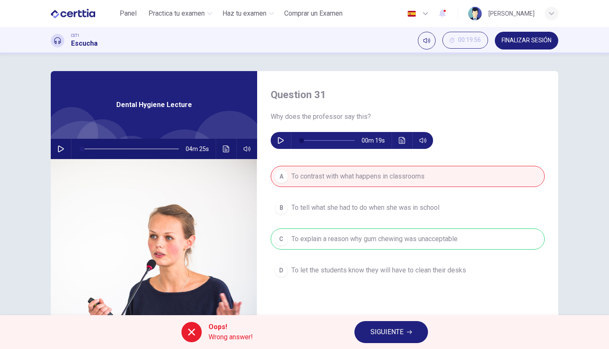
click at [357, 333] on button "SIGUIENTE" at bounding box center [391, 332] width 74 height 22
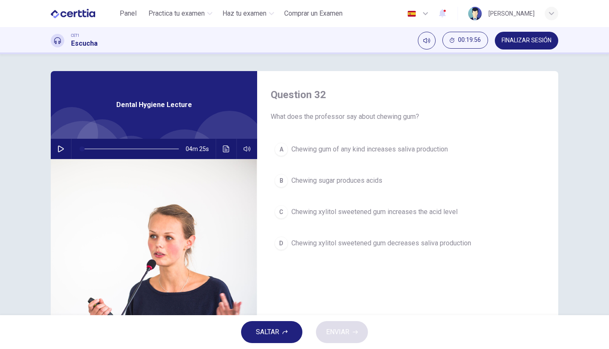
click at [280, 178] on div "B" at bounding box center [281, 181] width 14 height 14
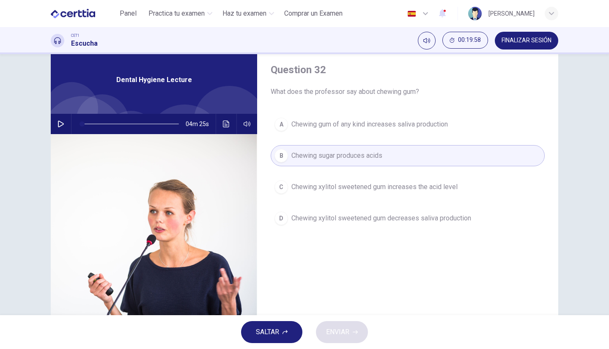
scroll to position [26, 0]
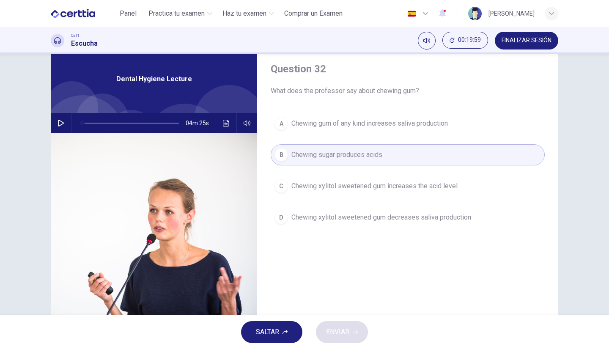
click at [294, 181] on span "Chewing xylitol sweetened gum increases the acid level" at bounding box center [374, 186] width 166 height 10
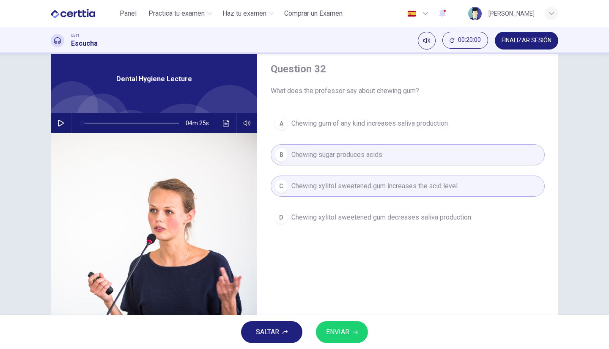
click at [340, 338] on button "ENVIAR" at bounding box center [342, 332] width 52 height 22
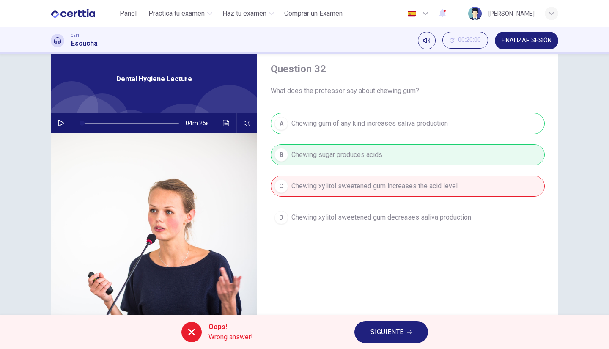
click at [362, 343] on div "Oops! Wrong answer! SIGUIENTE" at bounding box center [304, 332] width 609 height 34
click at [384, 333] on span "SIGUIENTE" at bounding box center [386, 332] width 33 height 12
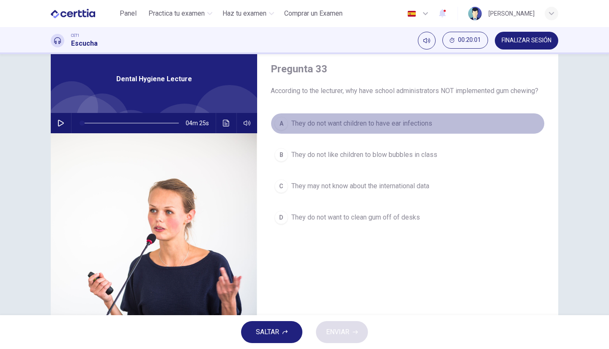
click at [275, 119] on div "A" at bounding box center [281, 124] width 14 height 14
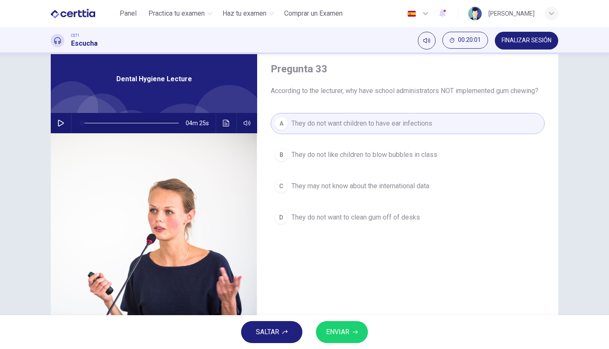
click at [336, 332] on span "ENVIAR" at bounding box center [337, 332] width 23 height 12
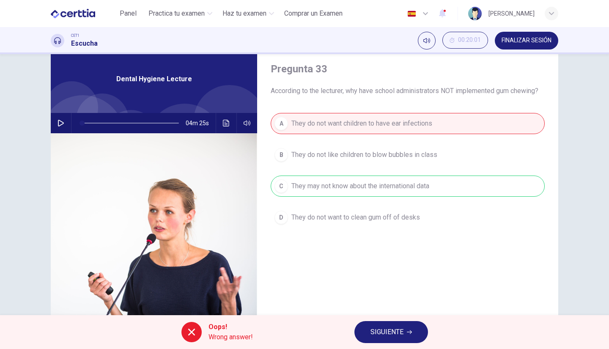
click at [381, 340] on button "SIGUIENTE" at bounding box center [391, 332] width 74 height 22
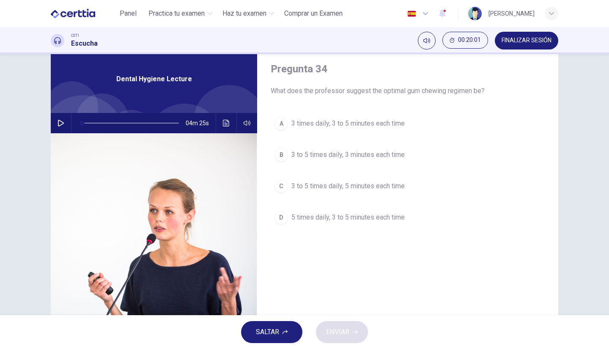
click at [285, 176] on button "C 3 to 5 times daily, 5 minutes each time" at bounding box center [408, 186] width 274 height 21
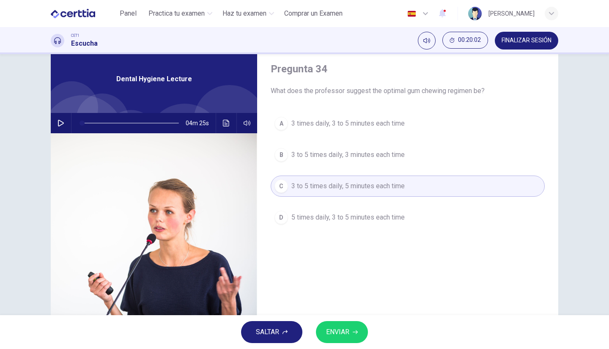
click at [351, 333] on button "ENVIAR" at bounding box center [342, 332] width 52 height 22
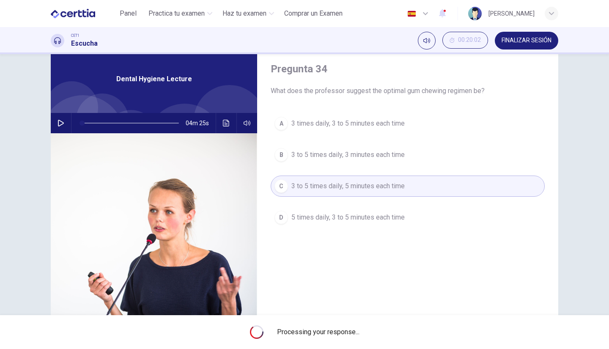
type input "*"
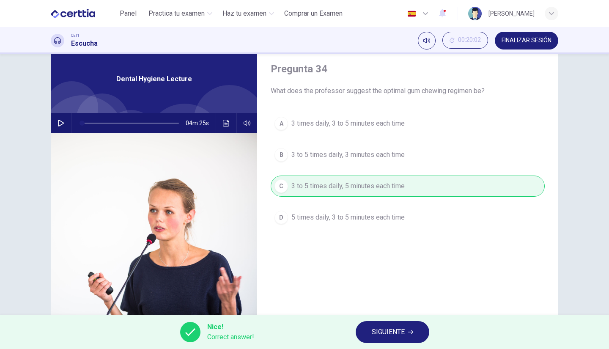
click at [385, 329] on span "SIGUIENTE" at bounding box center [388, 332] width 33 height 12
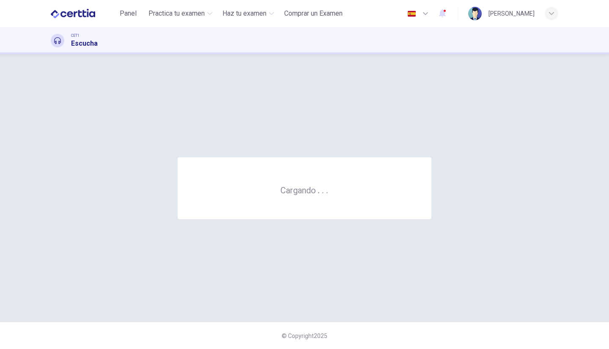
scroll to position [0, 0]
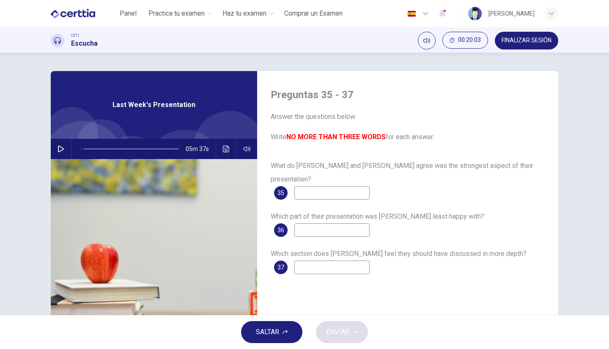
click at [330, 186] on input at bounding box center [331, 193] width 75 height 14
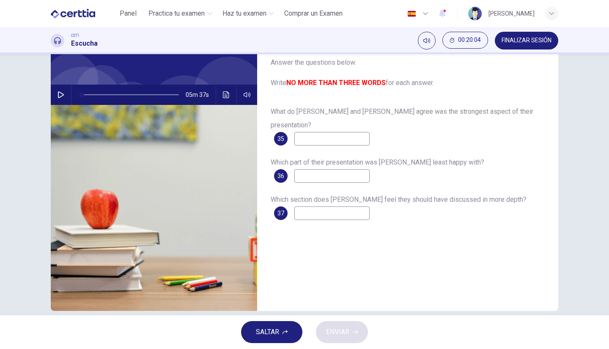
scroll to position [55, 0]
click at [267, 332] on span "SALTAR" at bounding box center [267, 332] width 23 height 12
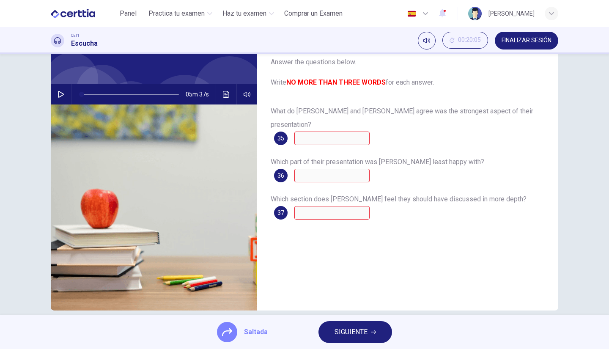
click at [359, 327] on span "SIGUIENTE" at bounding box center [351, 332] width 33 height 12
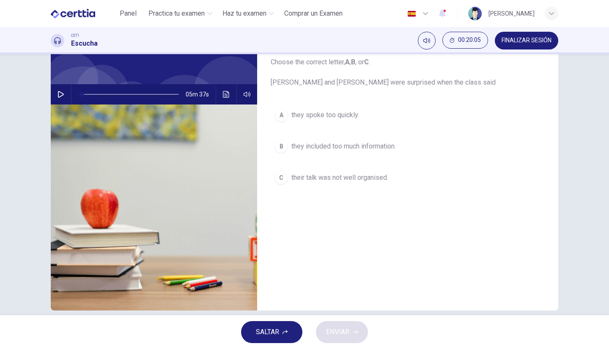
scroll to position [0, 0]
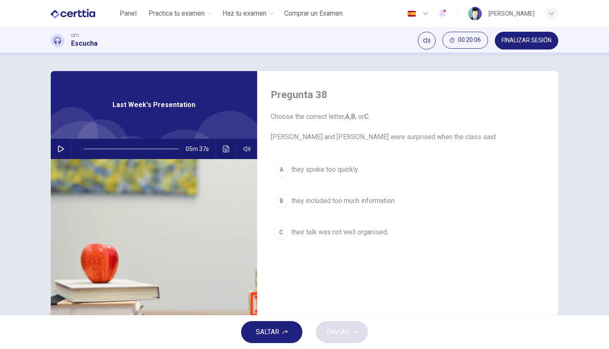
click at [307, 200] on span "they included too much information." at bounding box center [343, 201] width 104 height 10
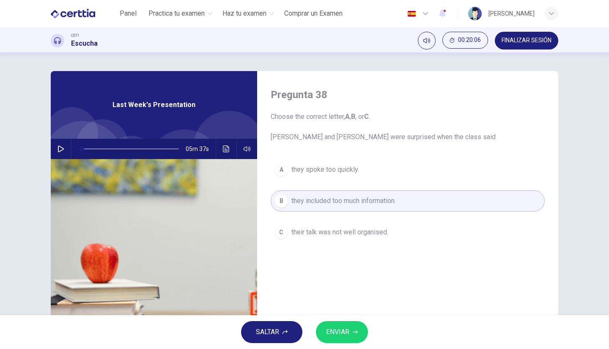
click at [334, 337] on span "ENVIAR" at bounding box center [337, 332] width 23 height 12
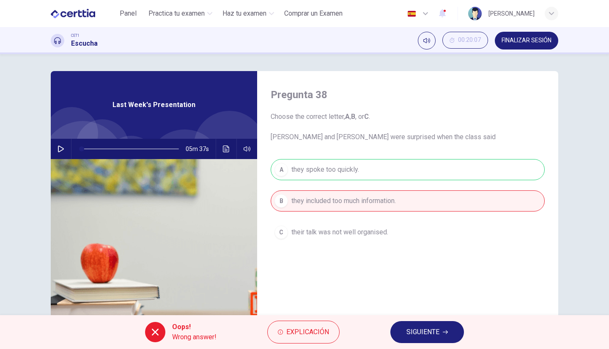
click at [394, 336] on button "SIGUIENTE" at bounding box center [427, 332] width 74 height 22
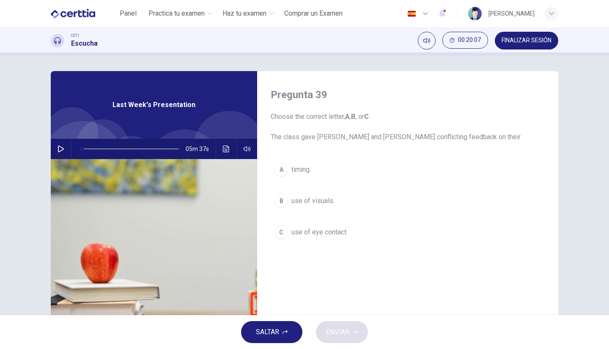
click at [282, 180] on button "A timing." at bounding box center [408, 169] width 274 height 21
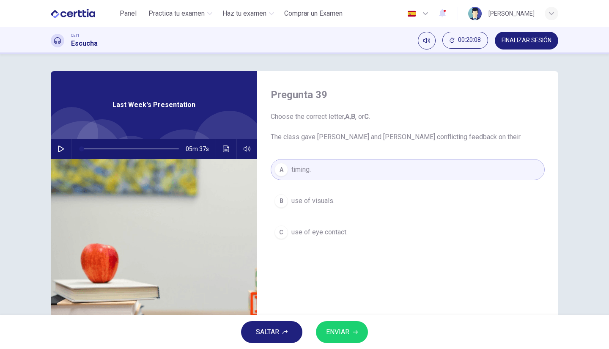
click at [344, 326] on button "ENVIAR" at bounding box center [342, 332] width 52 height 22
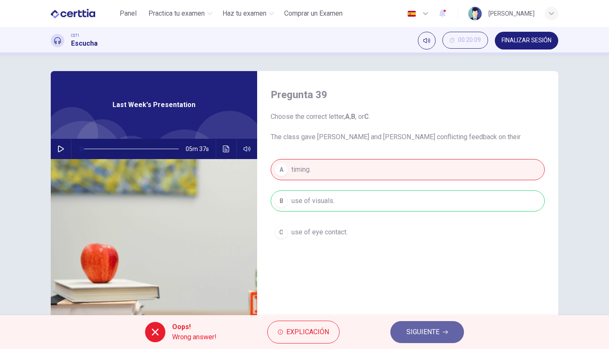
click at [424, 332] on span "SIGUIENTE" at bounding box center [422, 332] width 33 height 12
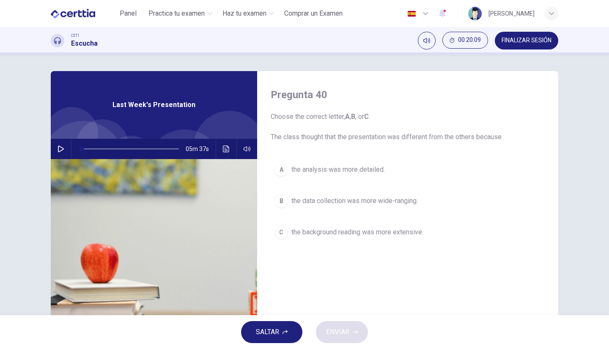
click at [330, 246] on div "A the analysis was more detailed. B the data collection was more wide-ranging. …" at bounding box center [408, 209] width 274 height 101
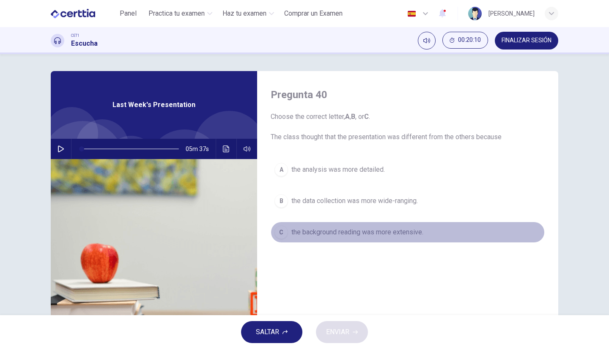
click at [321, 229] on span "the background reading was more extensive." at bounding box center [357, 232] width 132 height 10
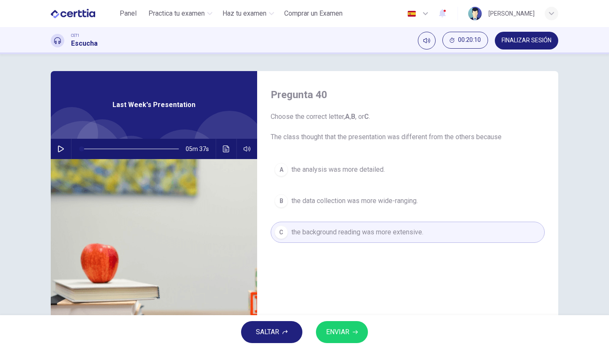
click at [348, 335] on span "ENVIAR" at bounding box center [337, 332] width 23 height 12
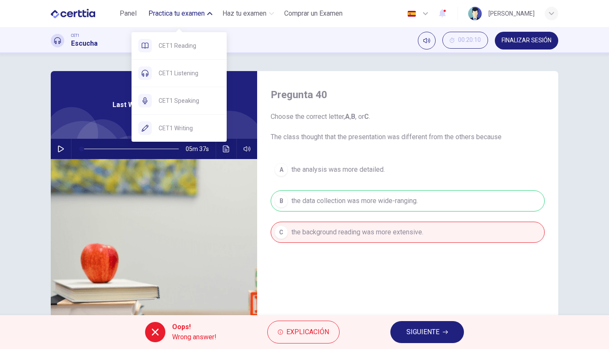
click at [185, 16] on span "Practica tu examen" at bounding box center [176, 13] width 56 height 10
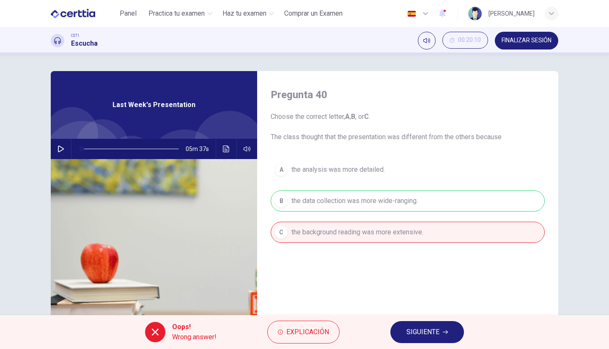
click at [183, 8] on span "Practica tu examen" at bounding box center [176, 13] width 56 height 10
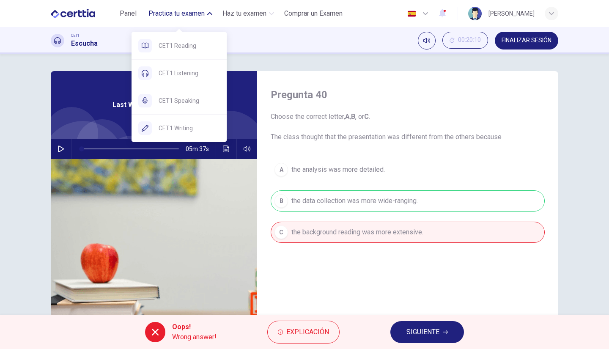
click at [166, 106] on div "CET1 Speaking" at bounding box center [179, 100] width 95 height 27
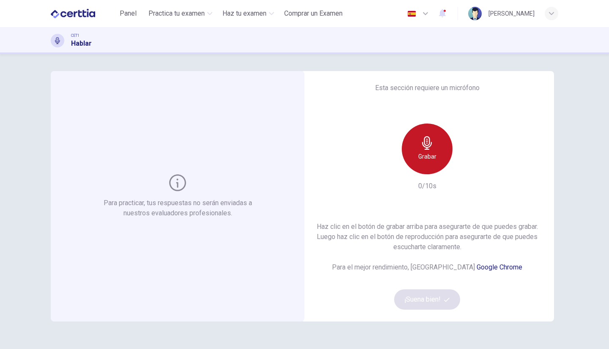
click at [428, 159] on h6 "Grabar" at bounding box center [427, 156] width 18 height 10
click at [432, 138] on div "Detener" at bounding box center [427, 148] width 51 height 51
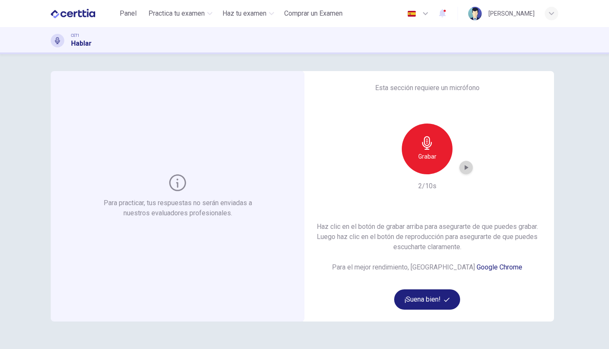
click at [465, 169] on icon "button" at bounding box center [466, 167] width 8 height 8
click at [427, 147] on icon "button" at bounding box center [427, 143] width 10 height 14
click at [418, 297] on button "¡Suena bien!" at bounding box center [427, 299] width 66 height 20
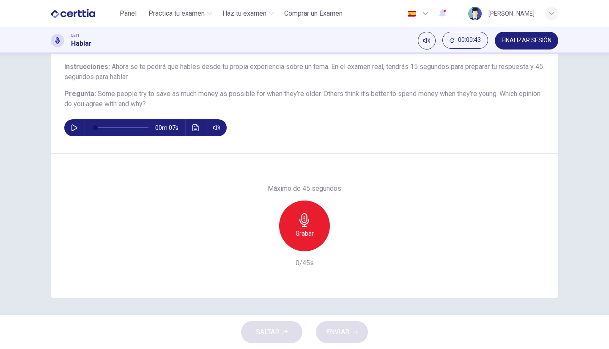
scroll to position [41, 0]
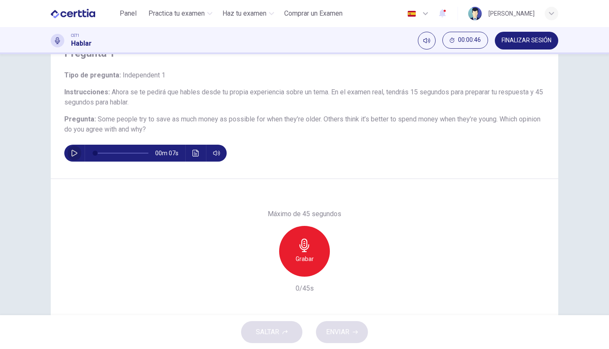
click at [71, 153] on icon "button" at bounding box center [74, 153] width 7 height 7
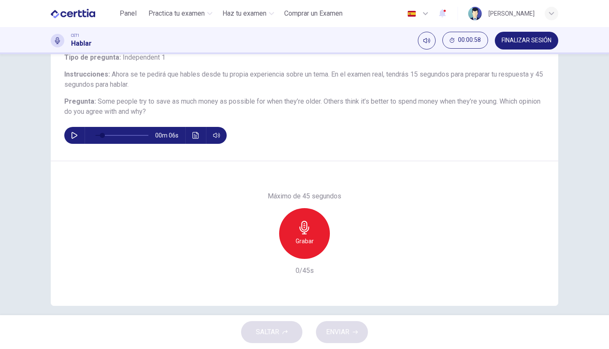
scroll to position [58, 0]
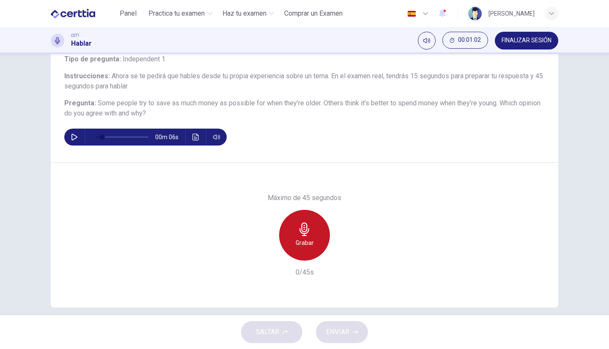
click at [307, 232] on icon "button" at bounding box center [305, 229] width 14 height 14
click at [302, 232] on icon "button" at bounding box center [304, 229] width 10 height 14
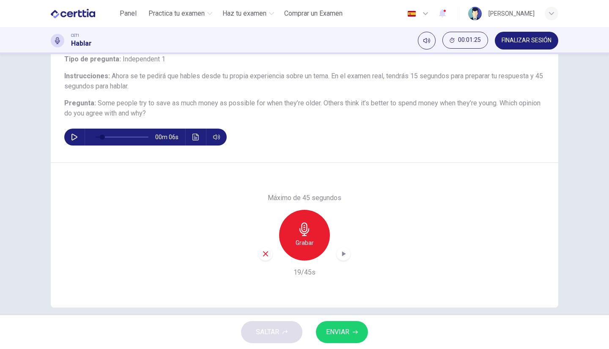
click at [331, 333] on span "ENVIAR" at bounding box center [337, 332] width 23 height 12
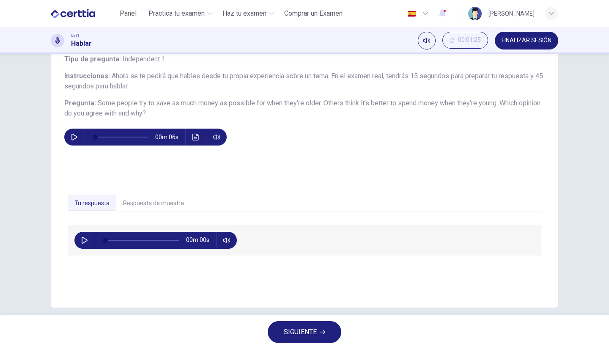
type input "*"
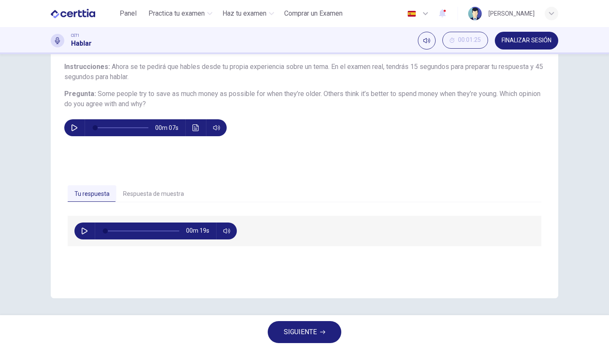
click at [78, 230] on button "button" at bounding box center [85, 230] width 14 height 17
type input "**"
click at [319, 336] on button "SIGUIENTE" at bounding box center [305, 332] width 74 height 22
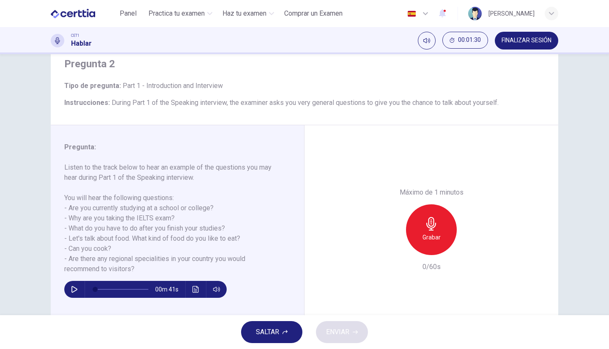
scroll to position [32, 0]
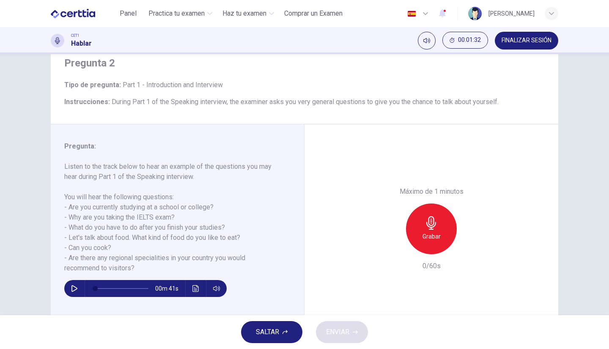
click at [72, 286] on icon "button" at bounding box center [74, 288] width 6 height 7
click at [64, 293] on div "00m 27s" at bounding box center [172, 285] width 216 height 24
click at [72, 289] on icon "button" at bounding box center [74, 288] width 7 height 7
type input "**"
click at [114, 151] on h6 "Pregunta :" at bounding box center [172, 146] width 216 height 10
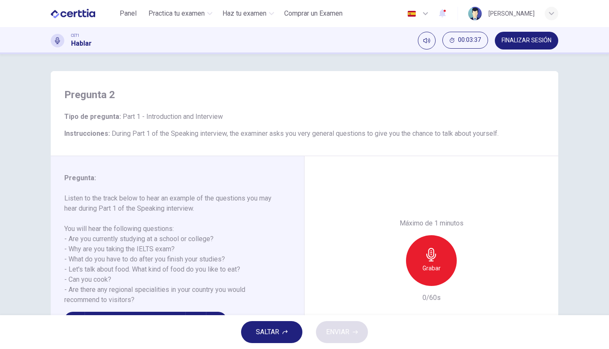
scroll to position [67, 0]
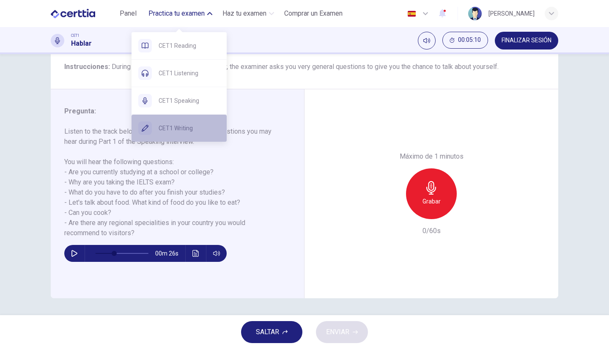
click at [182, 130] on span "CET1 Writing" at bounding box center [189, 128] width 61 height 10
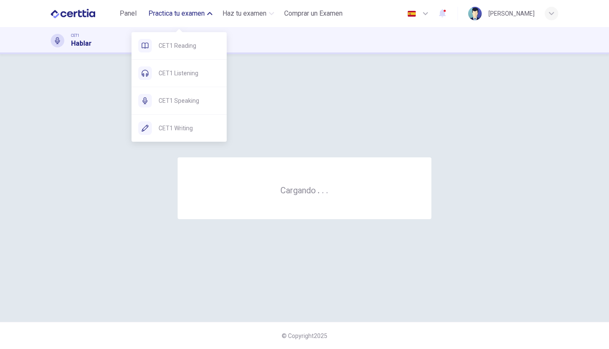
scroll to position [0, 0]
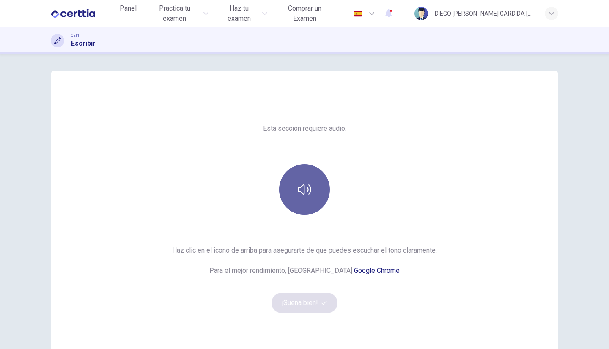
click at [300, 184] on icon "button" at bounding box center [305, 190] width 14 height 14
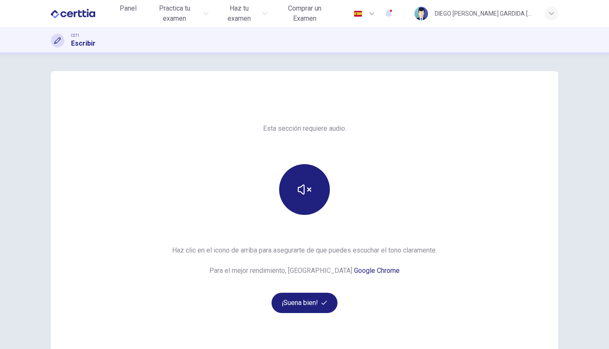
click at [298, 301] on button "¡Suena bien!" at bounding box center [305, 303] width 66 height 20
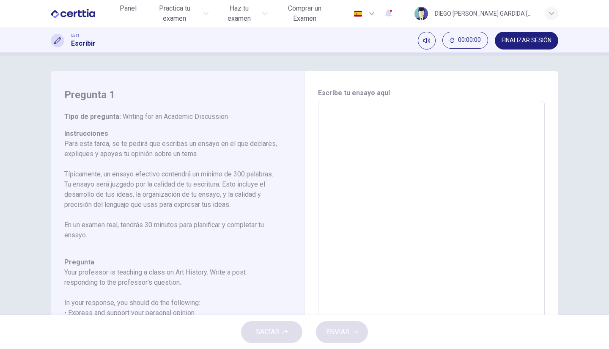
scroll to position [53, 0]
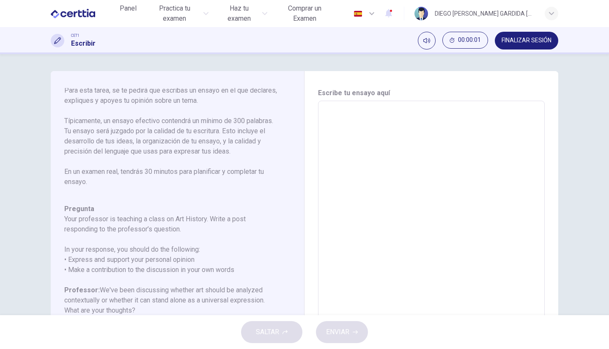
click at [398, 165] on textarea at bounding box center [431, 242] width 215 height 269
